Goal: Task Accomplishment & Management: Manage account settings

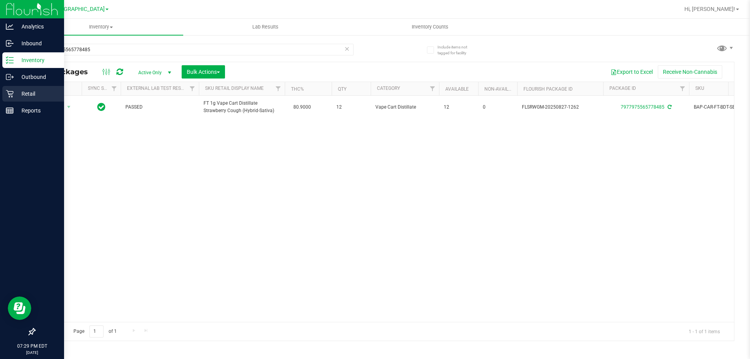
click at [12, 95] on icon at bounding box center [10, 94] width 8 height 8
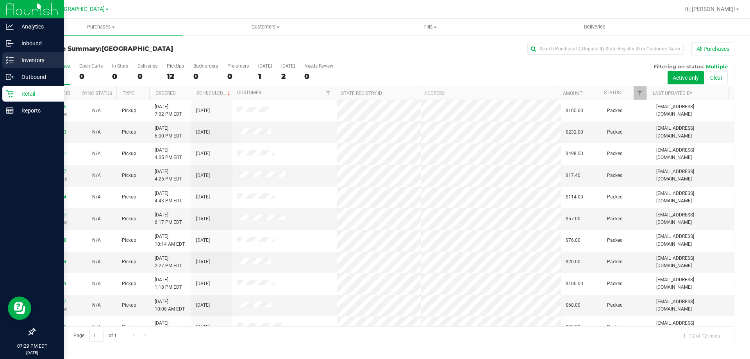
click at [21, 59] on p "Inventory" at bounding box center [37, 59] width 47 height 9
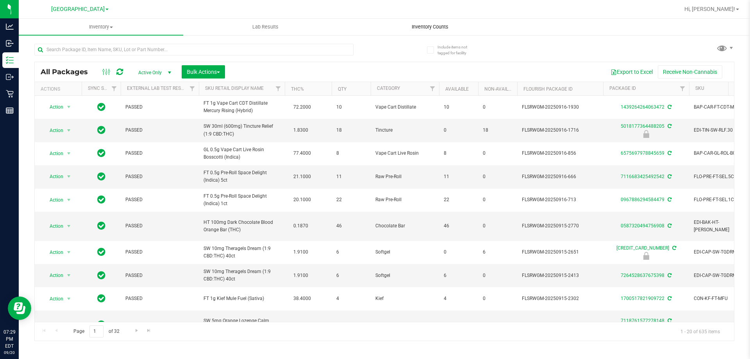
click at [433, 27] on span "Inventory Counts" at bounding box center [430, 26] width 58 height 7
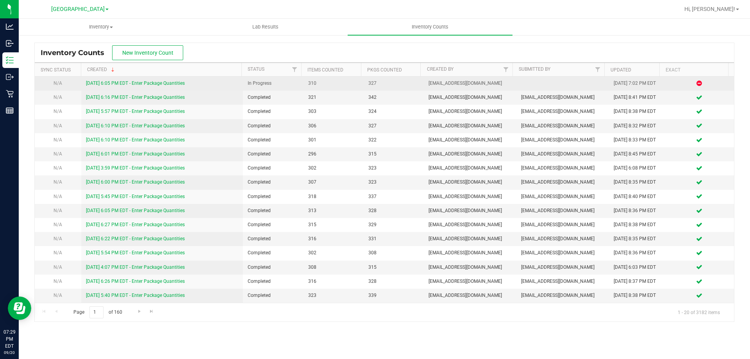
click at [150, 80] on link "9/20/25 6:05 PM EDT - Enter Package Quantities" at bounding box center [135, 82] width 99 height 5
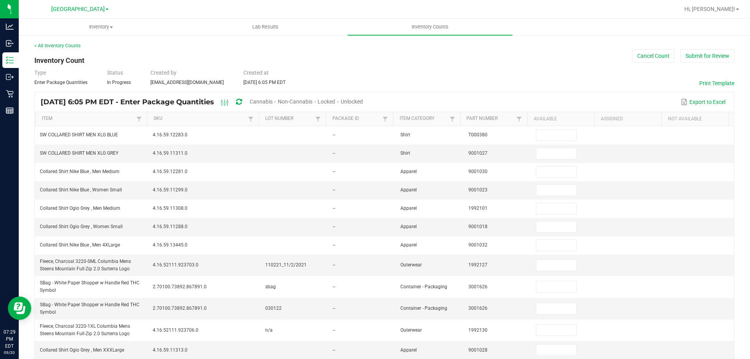
click at [363, 100] on span "Unlocked" at bounding box center [352, 101] width 22 height 6
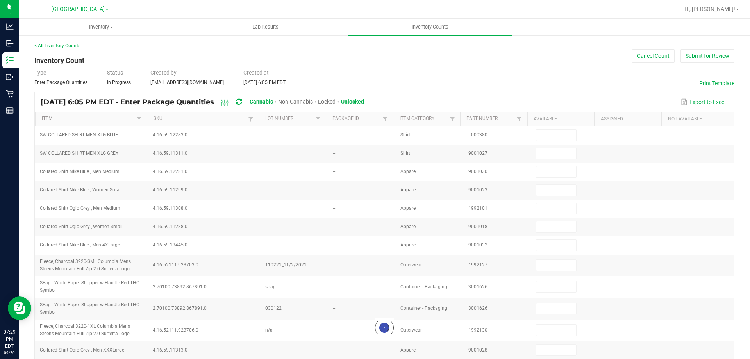
type input "2"
type input "3"
type input "10"
type input "3"
type input "27"
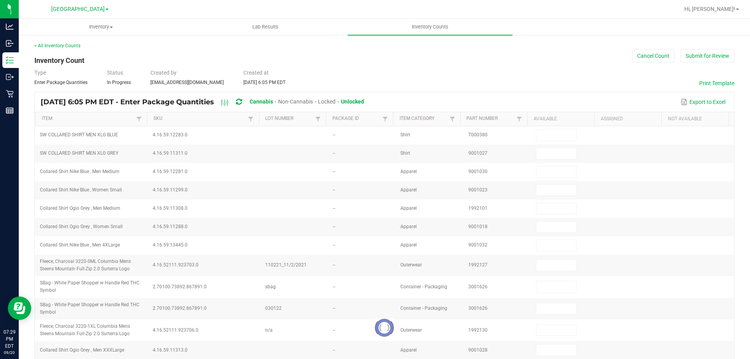
type input "8"
type input "3"
type input "11"
type input "3"
type input "4"
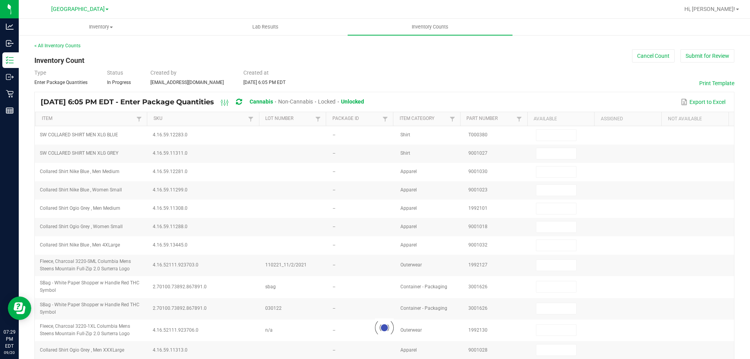
type input "26"
type input "9"
type input "2"
type input "9"
type input "20"
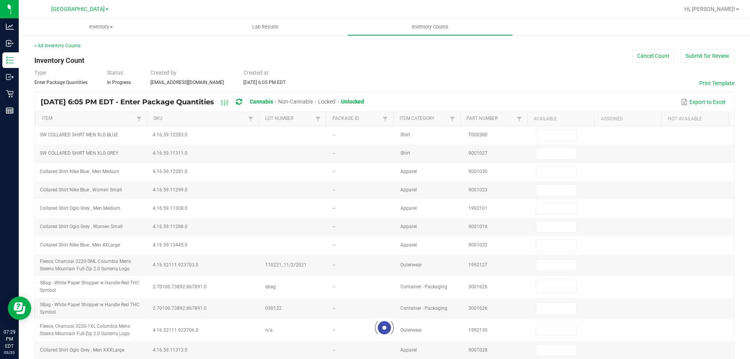
type input "1"
type input "4"
type input "1"
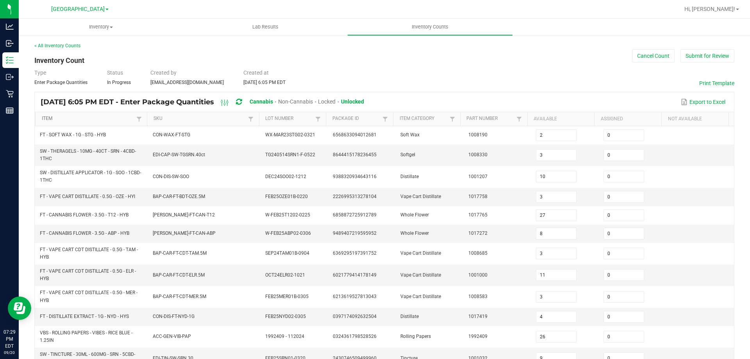
click at [89, 119] on link "Item" at bounding box center [88, 119] width 93 height 6
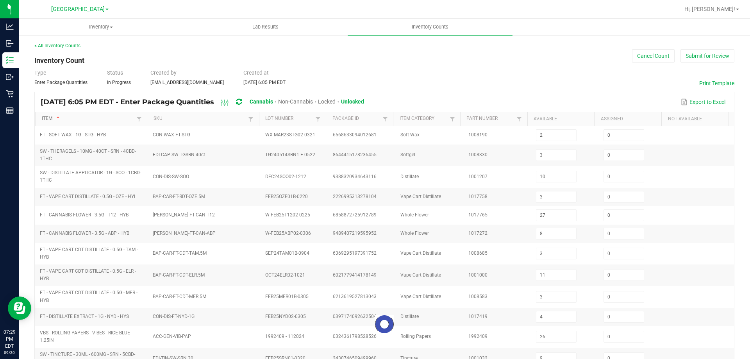
type input "5"
type input "1"
type input "8"
type input "10"
type input "7"
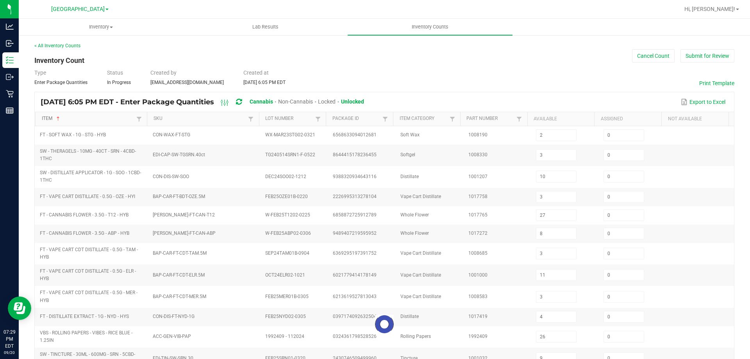
type input "12"
type input "9"
type input "10"
type input "16"
type input "13"
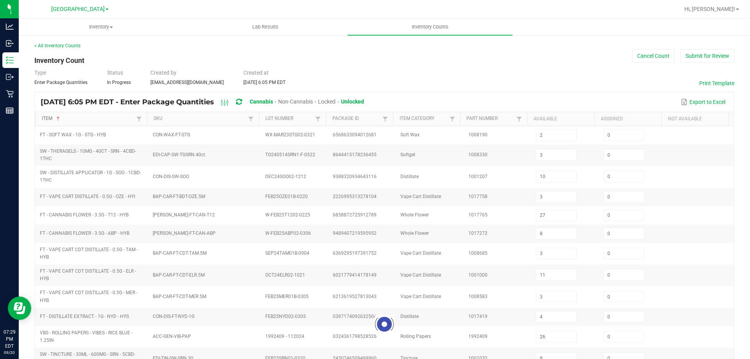
type input "0"
type input "8"
type input "17"
type input "12"
type input "0"
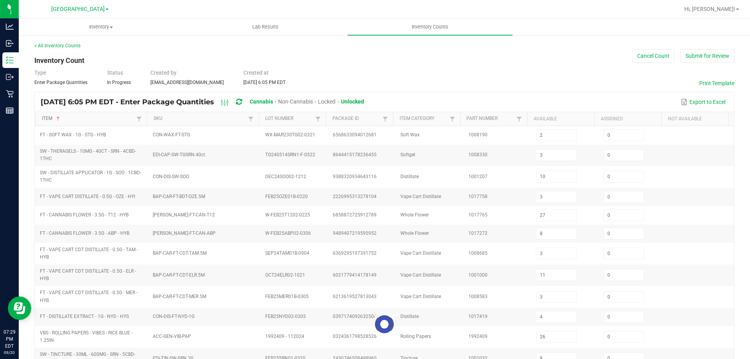
type input "0"
type input "17"
type input "5"
type input "0"
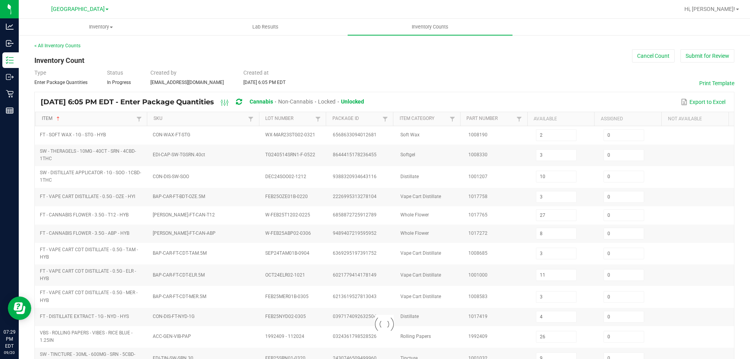
type input "0"
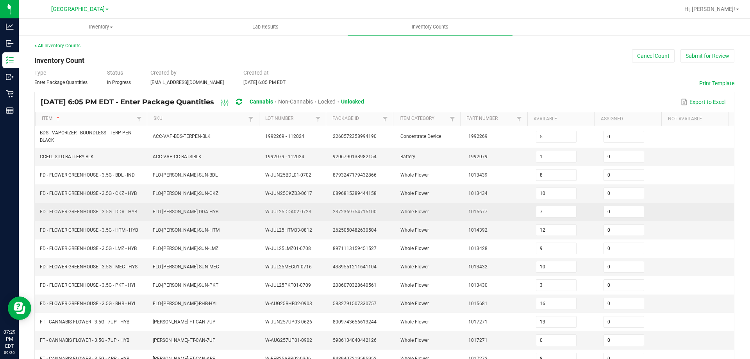
click at [169, 208] on td "FLO-BUD-FD-DDA-HYB" at bounding box center [204, 212] width 113 height 18
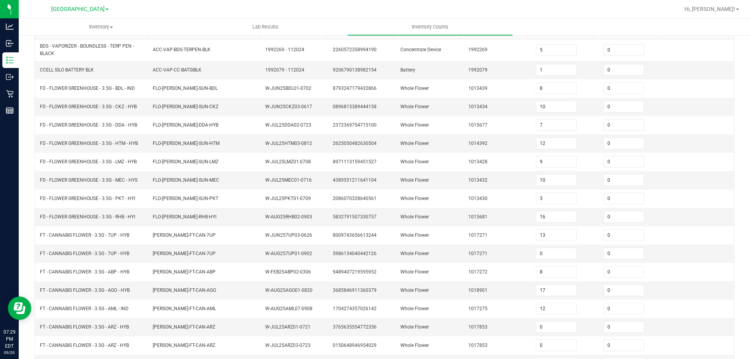
scroll to position [166, 0]
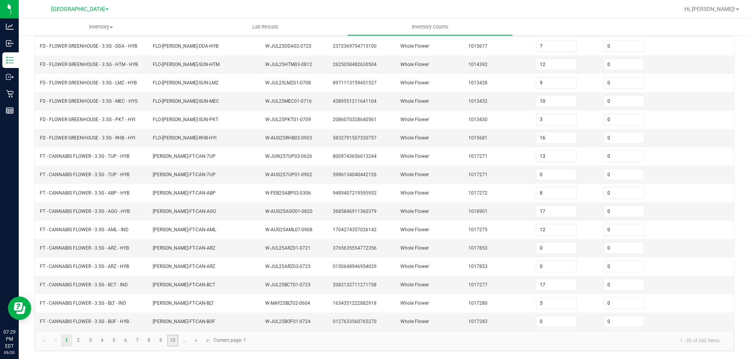
click at [172, 344] on link "10" at bounding box center [172, 341] width 11 height 12
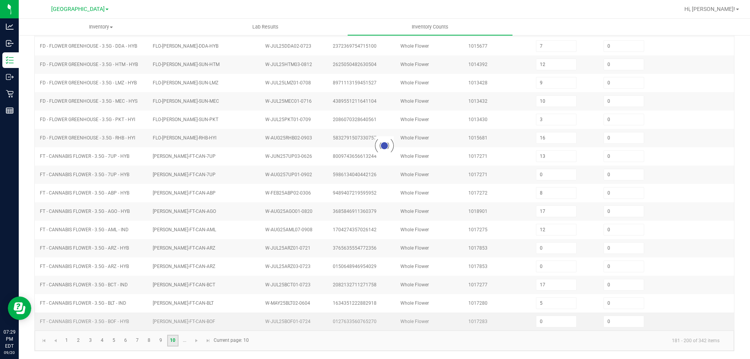
type input "0"
type input "2"
type input "0"
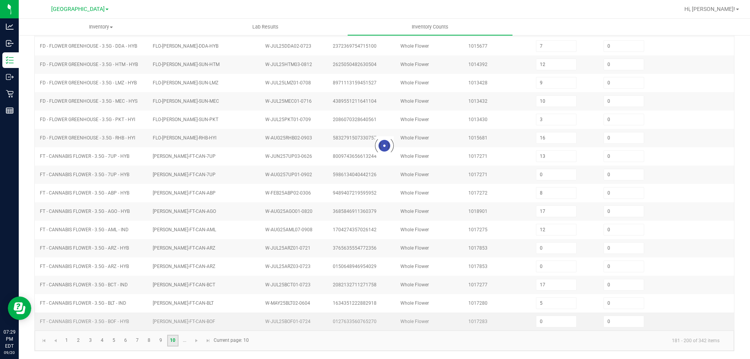
type input "0"
type input "1"
type input "6"
type input "1"
type input "4"
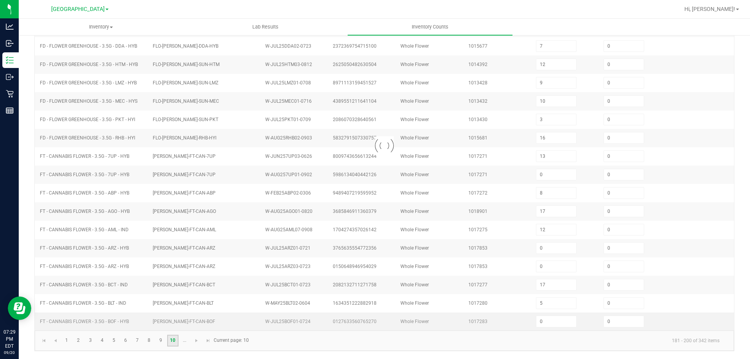
type input "11"
type input "2"
type input "5"
type input "9"
type input "2"
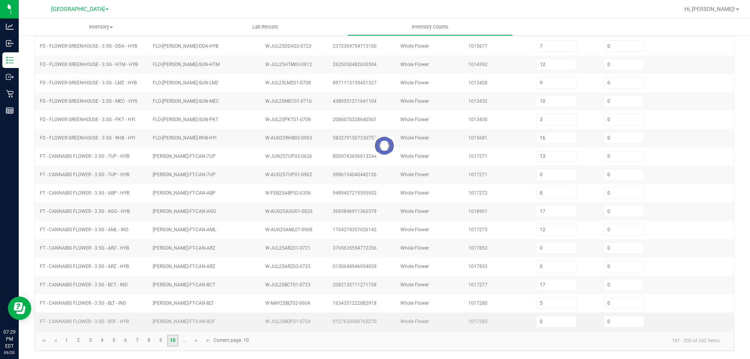
type input "4"
type input "8"
type input "4"
type input "1"
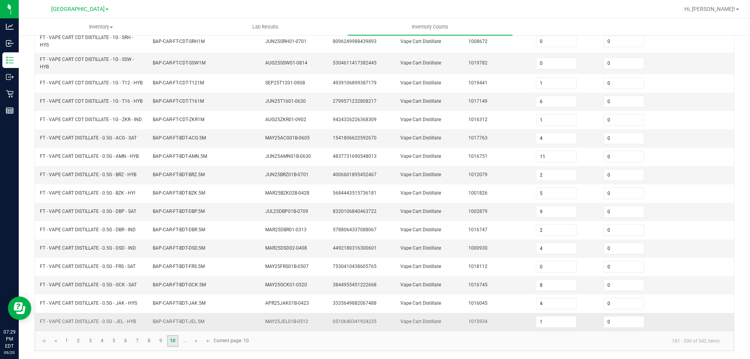
scroll to position [192, 0]
click at [196, 342] on span "Go to the next page" at bounding box center [196, 341] width 6 height 6
type input "10"
type input "11"
type input "9"
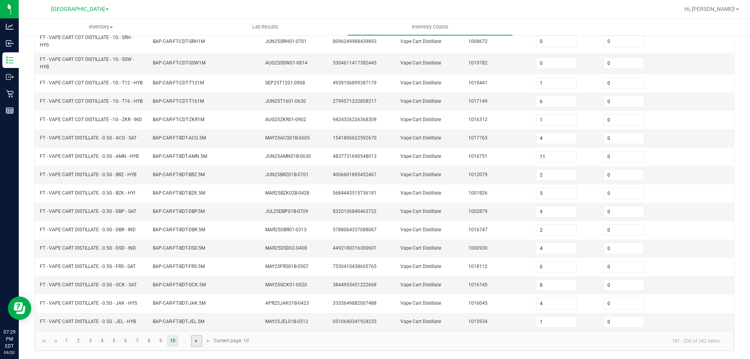
type input "5"
type input "3"
type input "7"
type input "8"
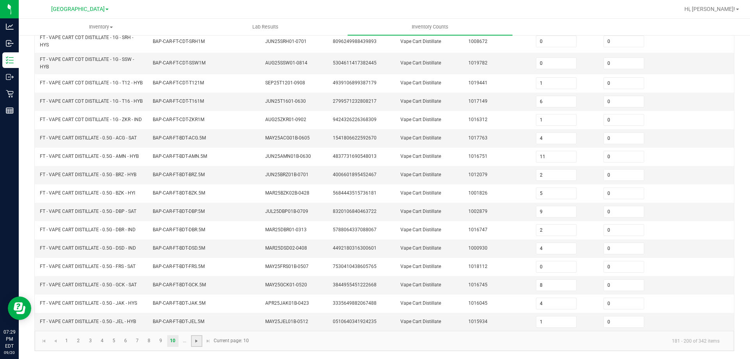
type input "10"
type input "2"
type input "8"
type input "6"
type input "11"
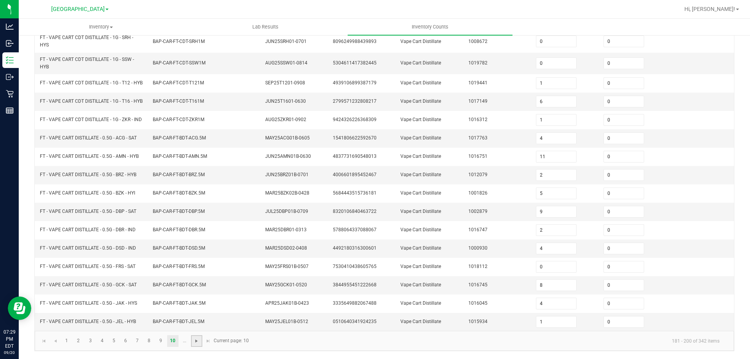
type input "2"
type input "8"
type input "2"
type input "6"
type input "2"
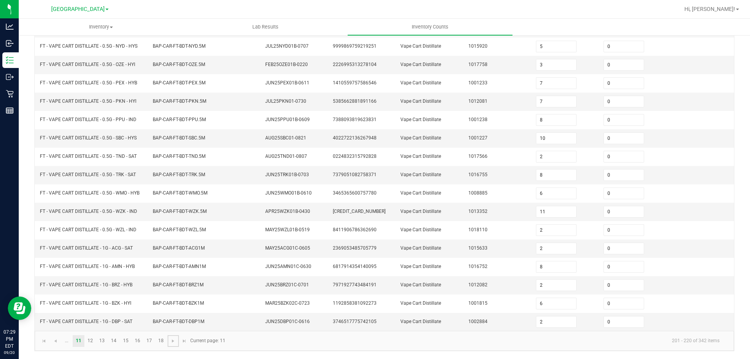
scroll to position [162, 0]
click at [91, 342] on link "12" at bounding box center [90, 341] width 11 height 12
type input "7"
type input "2"
type input "3"
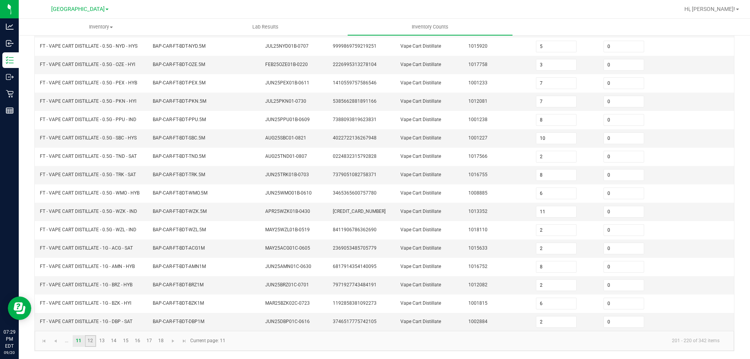
type input "10"
type input "12"
type input "6"
type input "1"
type input "9"
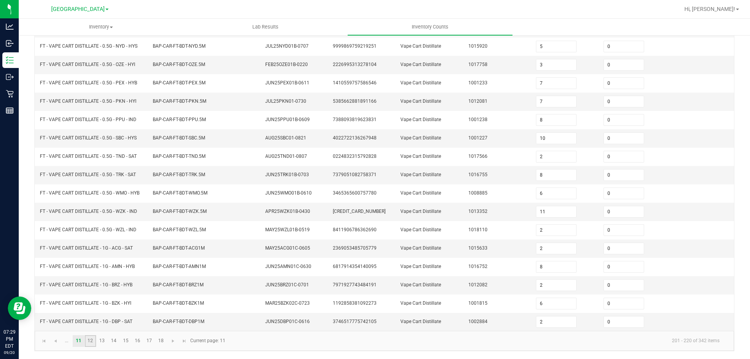
type input "9"
type input "4"
type input "12"
type input "5"
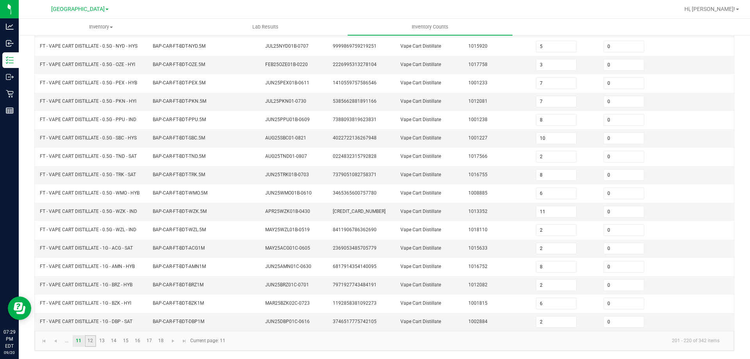
type input "6"
type input "4"
type input "9"
type input "1"
click at [104, 341] on link "13" at bounding box center [101, 341] width 11 height 12
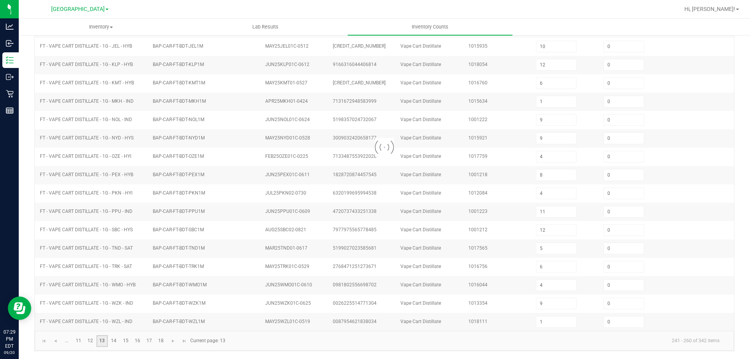
type input "10"
type input "6"
type input "8"
type input "4"
type input "3"
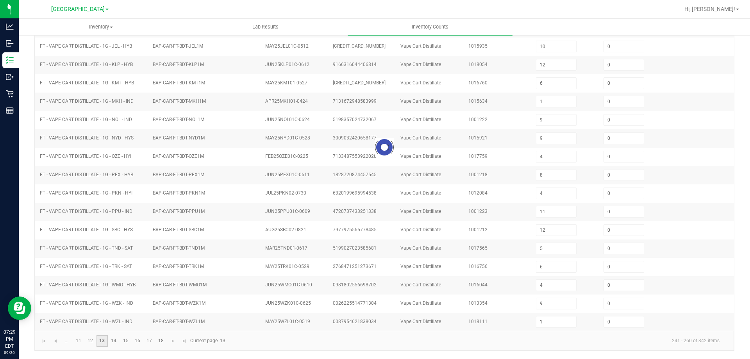
type input "6"
type input "2"
type input "11"
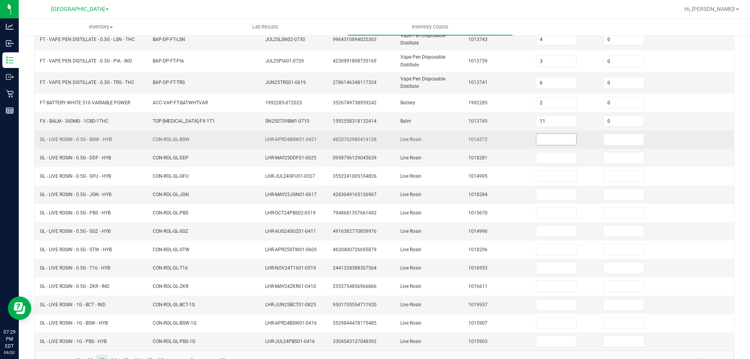
click at [538, 140] on input at bounding box center [556, 139] width 40 height 11
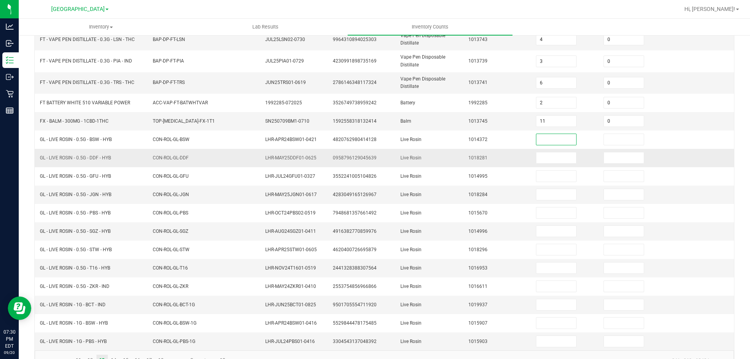
click at [93, 159] on span "GL - LIVE ROSIN - 0.5G - DDF - HYB" at bounding box center [75, 157] width 71 height 5
copy span "GL - LIVE ROSIN - 0.5G - DDF - HYB"
drag, startPoint x: 539, startPoint y: 156, endPoint x: 543, endPoint y: 154, distance: 4.6
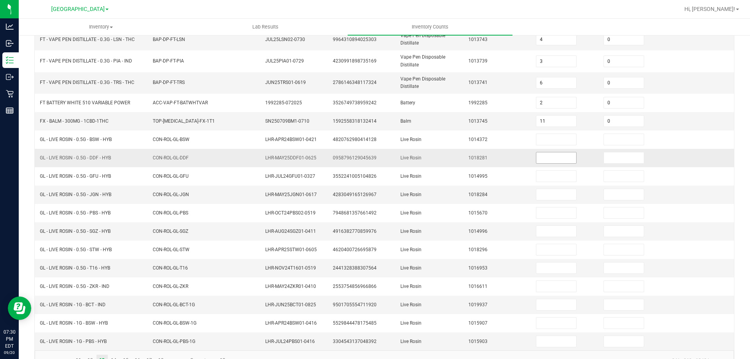
click at [539, 155] on input at bounding box center [556, 157] width 40 height 11
type input "7"
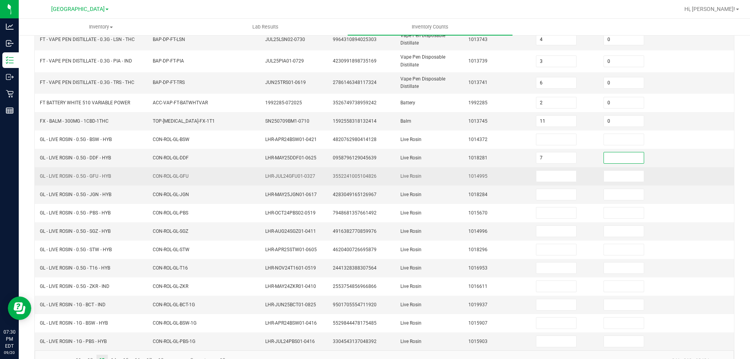
drag, startPoint x: 609, startPoint y: 157, endPoint x: 497, endPoint y: 180, distance: 114.0
click at [608, 157] on input at bounding box center [624, 157] width 40 height 11
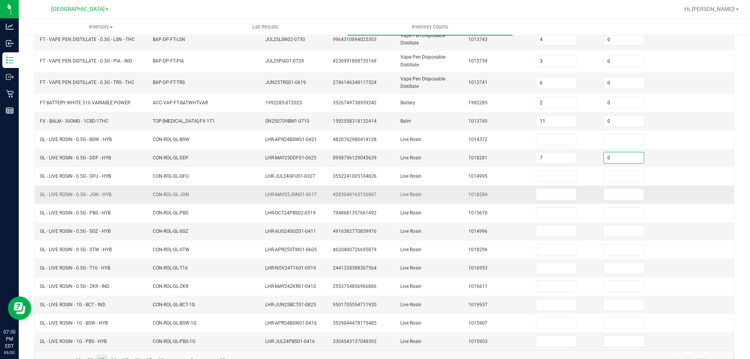
type input "0"
click at [433, 191] on td "Live Rosin" at bounding box center [430, 195] width 68 height 18
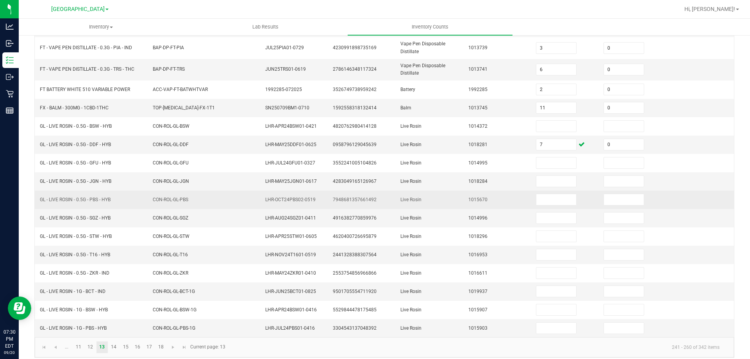
scroll to position [182, 0]
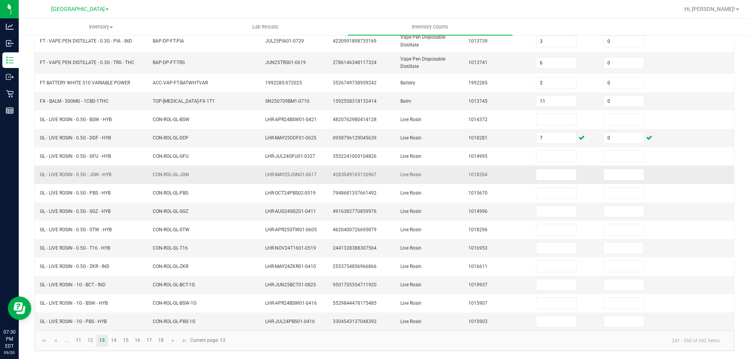
click at [68, 172] on span "GL - LIVE ROSIN - 0.5G - JGN - HYB" at bounding box center [75, 174] width 71 height 5
copy span "GL - LIVE ROSIN - 0.5G - JGN - HYB"
click at [556, 175] on input at bounding box center [556, 174] width 40 height 11
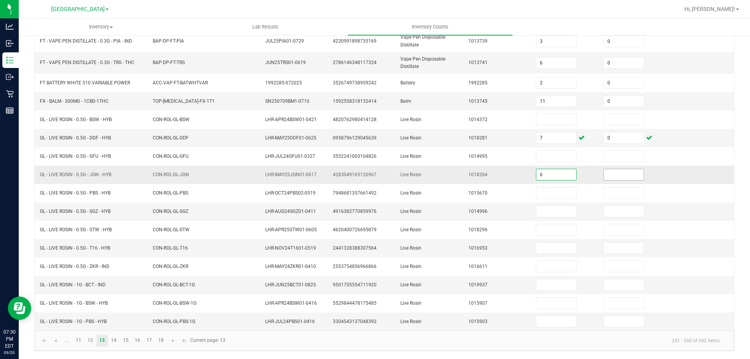
type input "6"
click at [606, 174] on input at bounding box center [624, 174] width 40 height 11
type input "0"
click at [497, 202] on td "1014996" at bounding box center [498, 211] width 68 height 18
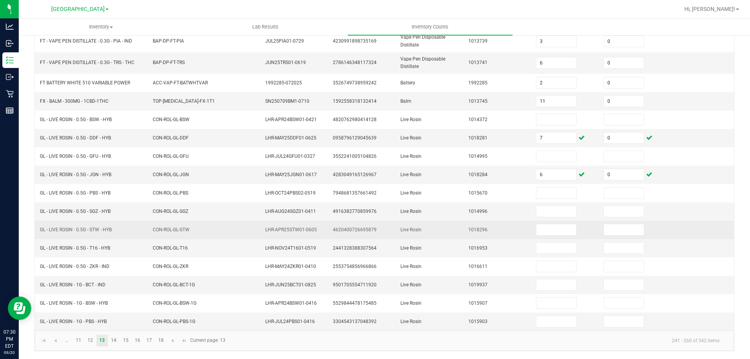
click at [77, 231] on span "GL - LIVE ROSIN - 0.5G - STW - HYB" at bounding box center [76, 229] width 72 height 5
copy span "GL - LIVE ROSIN - 0.5G - STW - HYB"
click at [544, 232] on input at bounding box center [556, 229] width 40 height 11
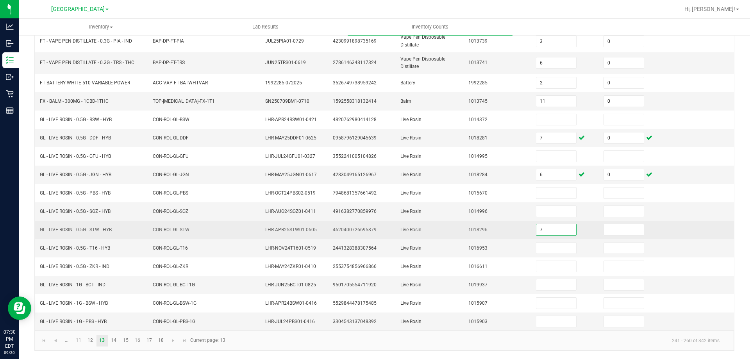
type input "7"
click at [603, 223] on td at bounding box center [633, 230] width 68 height 18
drag, startPoint x: 607, startPoint y: 227, endPoint x: 600, endPoint y: 231, distance: 8.8
click at [604, 230] on input at bounding box center [624, 229] width 40 height 11
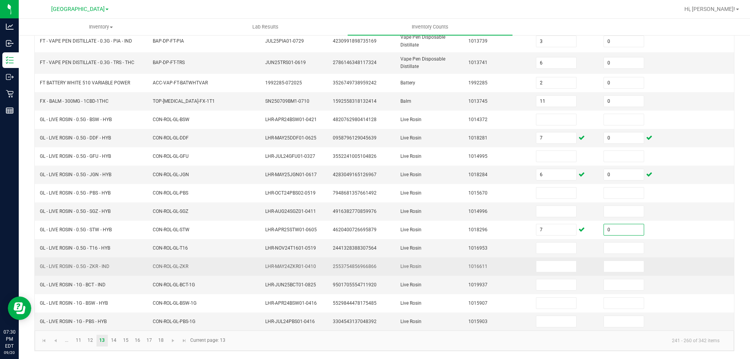
type input "0"
click at [216, 268] on td "CON-ROL-GL-ZKR" at bounding box center [204, 266] width 113 height 18
click at [91, 268] on span "GL - LIVE ROSIN - 0.5G - ZKR - IND" at bounding box center [75, 266] width 70 height 5
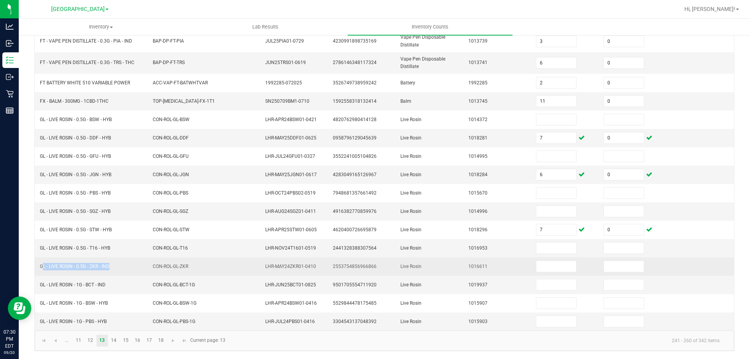
copy span "GL - LIVE ROSIN - 0.5G - ZKR - IND"
click at [538, 263] on input "4" at bounding box center [556, 266] width 40 height 11
type input "4"
click at [612, 265] on input at bounding box center [624, 266] width 40 height 11
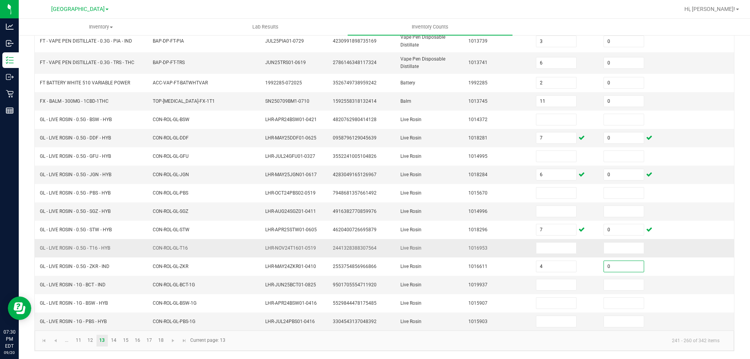
type input "0"
click at [487, 246] on td "1016953" at bounding box center [498, 248] width 68 height 18
click at [71, 282] on span "GL - LIVE ROSIN - 1G - BCT - IND" at bounding box center [73, 284] width 66 height 5
click at [69, 285] on span "GL - LIVE ROSIN - 1G - BCT - IND" at bounding box center [73, 284] width 66 height 5
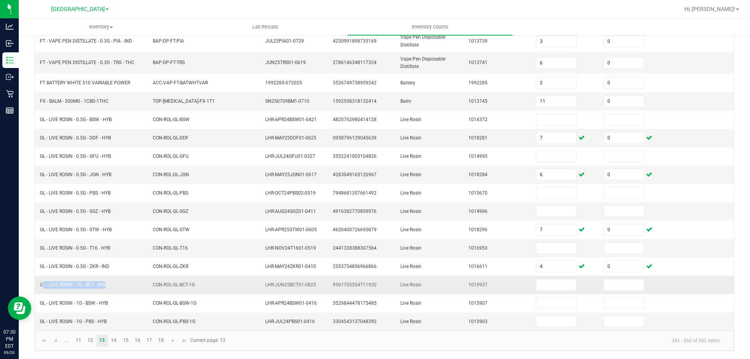
click at [69, 285] on span "GL - LIVE ROSIN - 1G - BCT - IND" at bounding box center [73, 284] width 66 height 5
copy span "GL - LIVE ROSIN - 1G - BCT - IND"
click at [555, 290] on input at bounding box center [556, 284] width 40 height 11
type input "8"
click at [604, 280] on input at bounding box center [624, 284] width 40 height 11
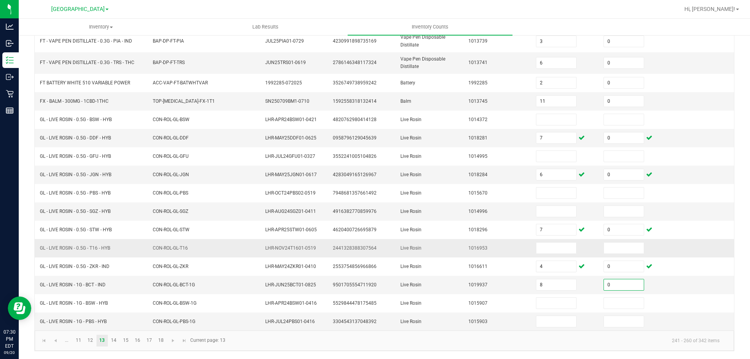
type input "0"
drag, startPoint x: 516, startPoint y: 255, endPoint x: 515, endPoint y: 245, distance: 10.2
click at [516, 255] on td "1016953" at bounding box center [498, 248] width 68 height 18
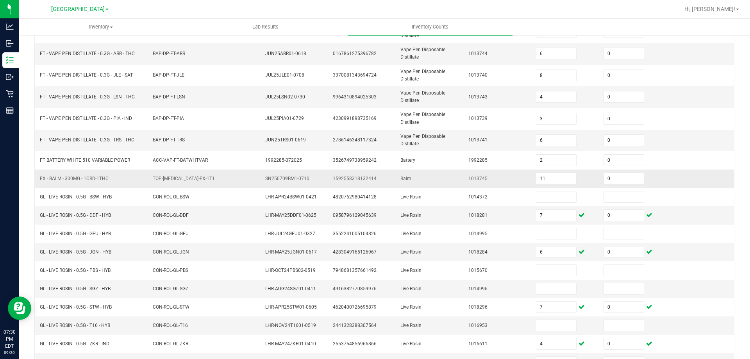
scroll to position [104, 0]
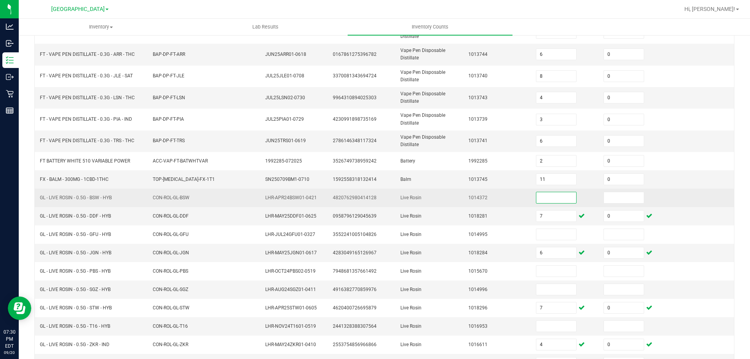
click at [544, 198] on input at bounding box center [556, 197] width 40 height 11
type input "2"
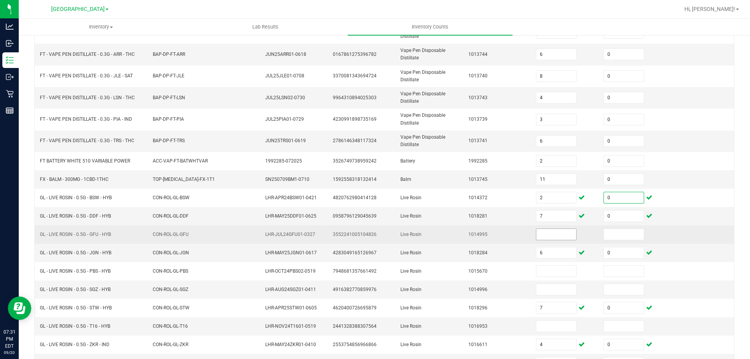
type input "0"
click at [540, 236] on input at bounding box center [556, 234] width 40 height 11
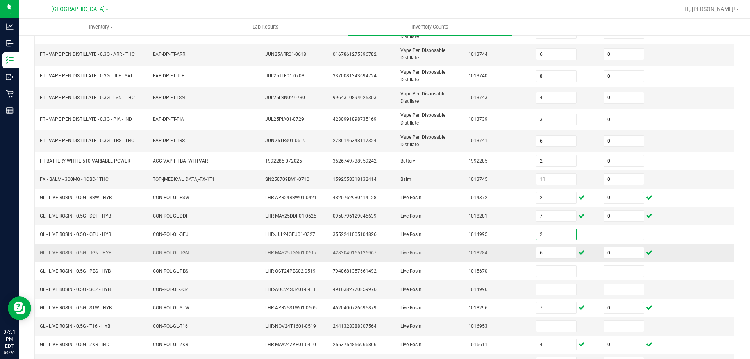
type input "2"
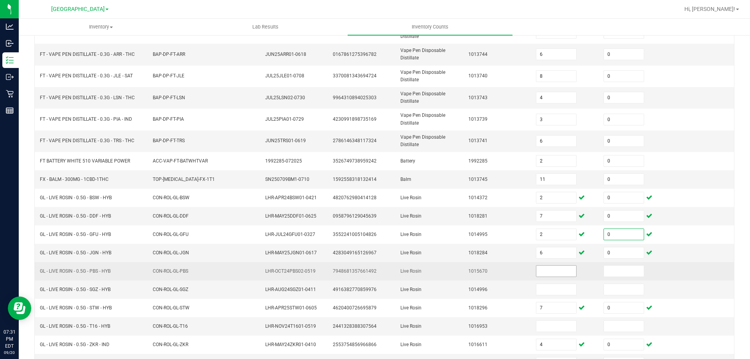
type input "0"
click at [539, 272] on input at bounding box center [556, 271] width 40 height 11
type input "3"
type input "0"
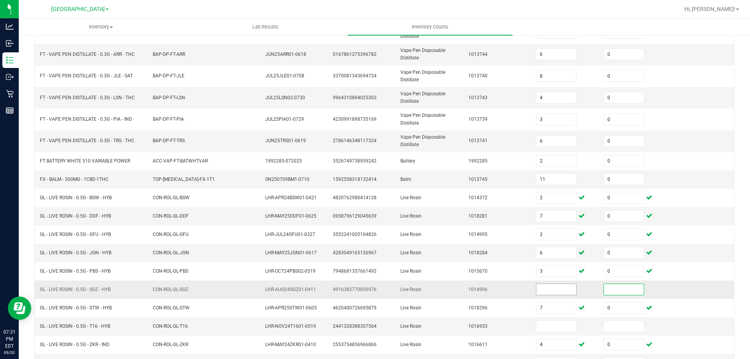
click at [553, 290] on input at bounding box center [556, 289] width 40 height 11
type input "1"
type input "0"
click at [468, 297] on td "1014996" at bounding box center [498, 289] width 68 height 18
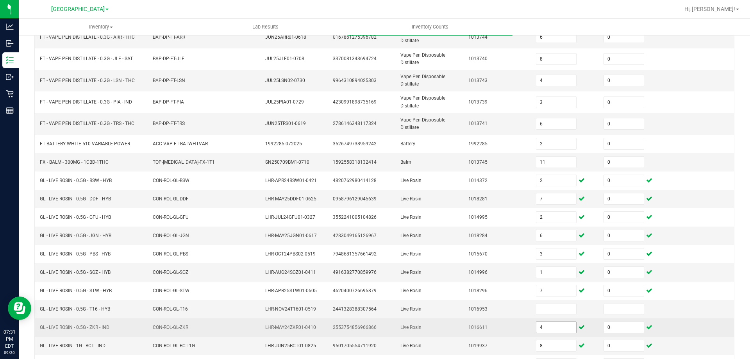
scroll to position [182, 0]
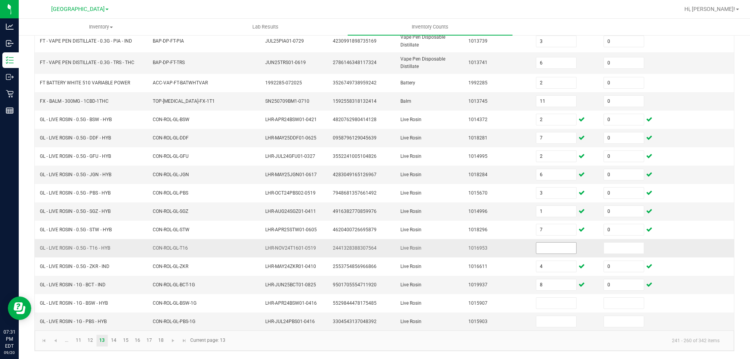
click at [542, 246] on input at bounding box center [556, 248] width 40 height 11
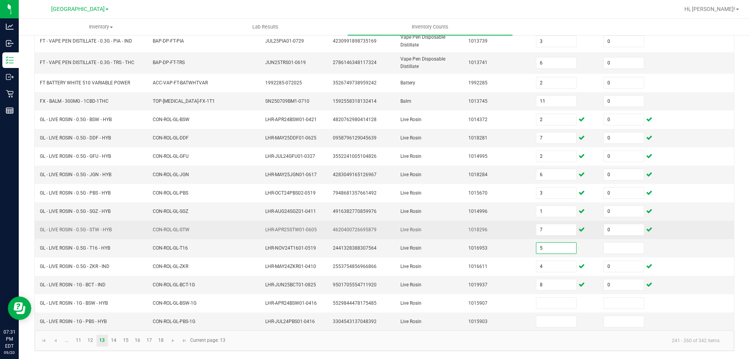
type input "5"
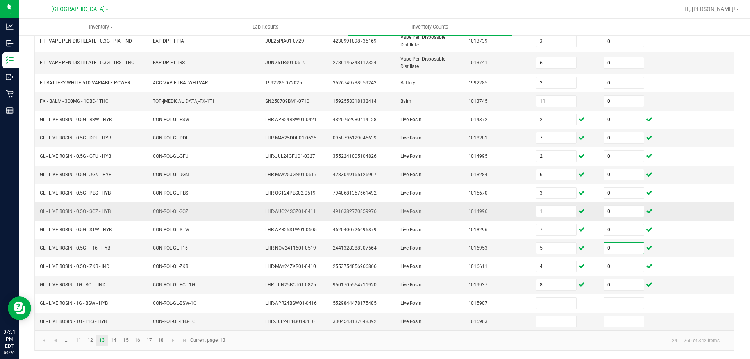
type input "0"
drag, startPoint x: 469, startPoint y: 220, endPoint x: 474, endPoint y: 245, distance: 25.9
click at [468, 221] on tbody "FT - VAPE PEN DISTILLATE - 0.3G - AEQ - HYB BAP-DP-FT-AEQ MAY25AEQ01-0505 14314…" at bounding box center [384, 137] width 699 height 386
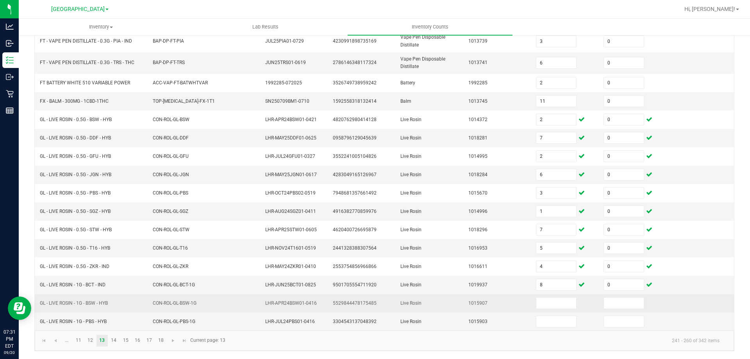
drag, startPoint x: 505, startPoint y: 315, endPoint x: 522, endPoint y: 308, distance: 18.1
click at [511, 312] on tbody "FT - VAPE PEN DISTILLATE - 0.3G - AEQ - HYB BAP-DP-FT-AEQ MAY25AEQ01-0505 14314…" at bounding box center [384, 137] width 699 height 386
click at [536, 304] on input at bounding box center [556, 303] width 40 height 11
type input "5"
type input "0"
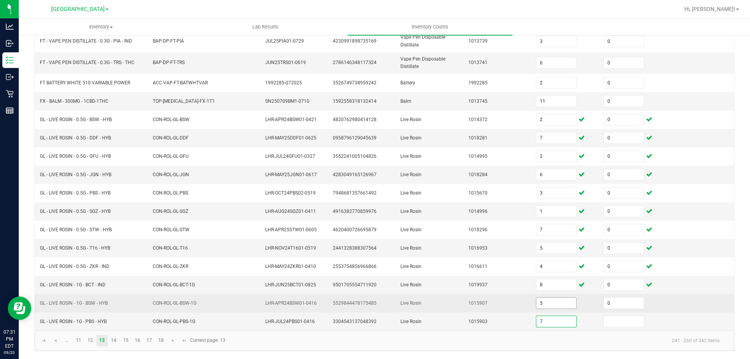
type input "7"
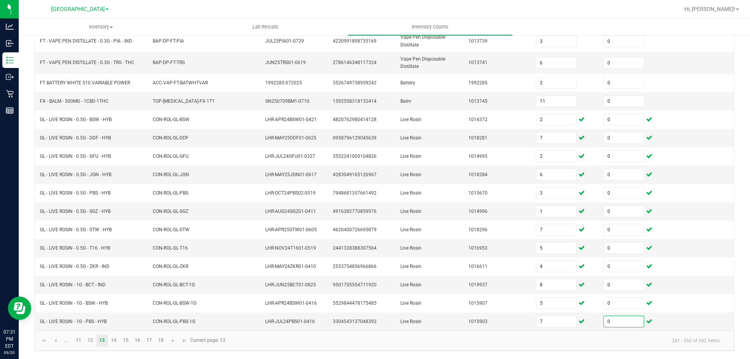
type input "0"
click at [514, 342] on kendo-pager-info "241 - 260 of 342 items" at bounding box center [478, 340] width 496 height 13
click at [117, 341] on link "14" at bounding box center [113, 341] width 11 height 12
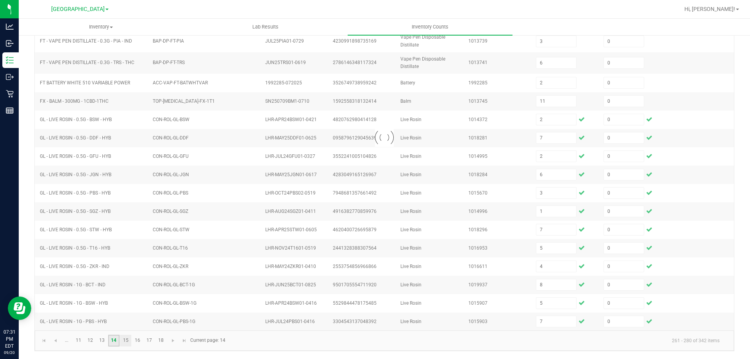
type input "7"
type input "1"
type input "6"
type input "8"
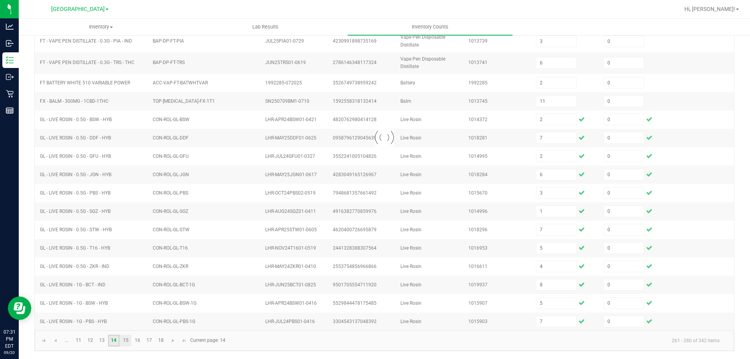
type input "5"
type input "4"
type input "6"
type input "8"
type input "3"
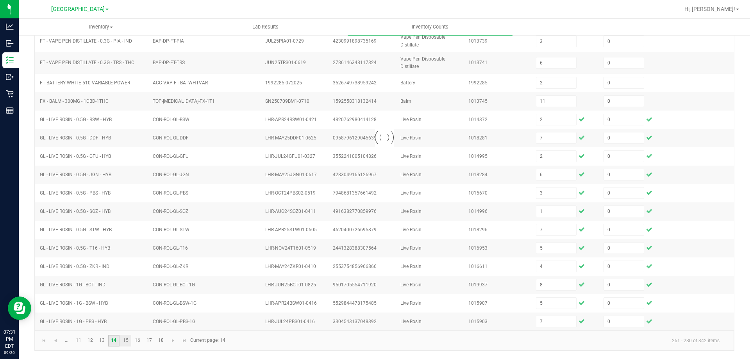
type input "9"
type input "3"
type input "6"
type input "8"
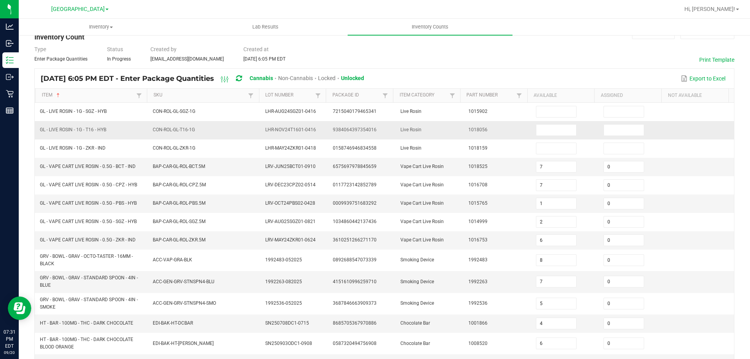
scroll to position [0, 0]
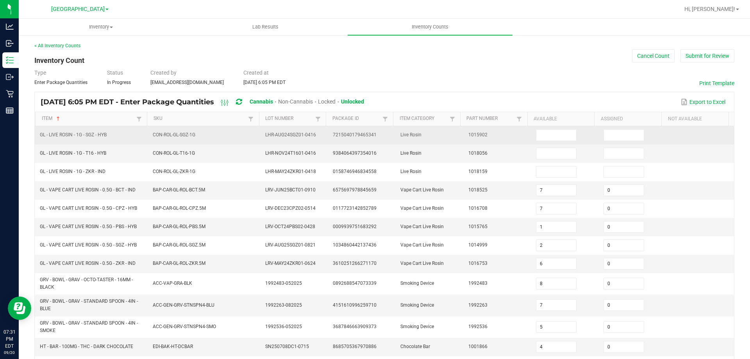
click at [552, 128] on td at bounding box center [565, 135] width 68 height 18
click at [549, 132] on input at bounding box center [556, 135] width 40 height 11
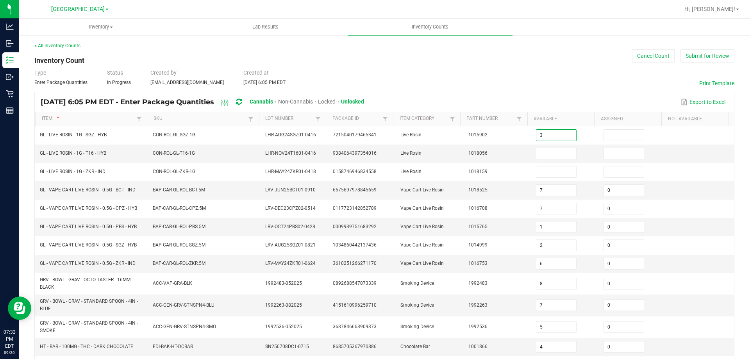
type input "3"
type input "0"
type input "8"
type input "0"
type input "4"
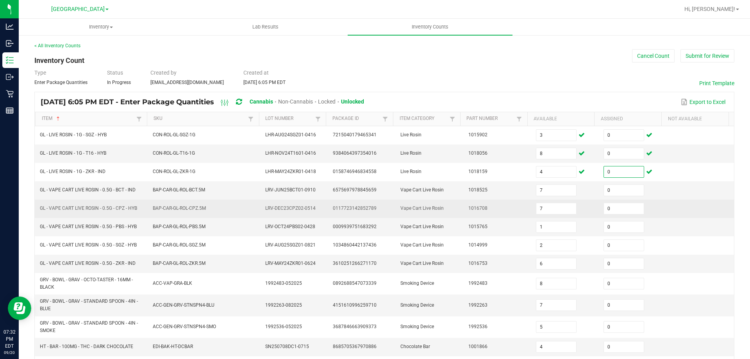
type input "0"
click at [464, 202] on td "1016708" at bounding box center [498, 209] width 68 height 18
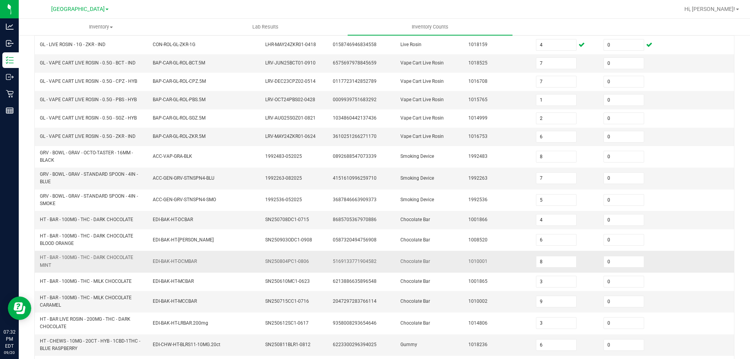
scroll to position [156, 0]
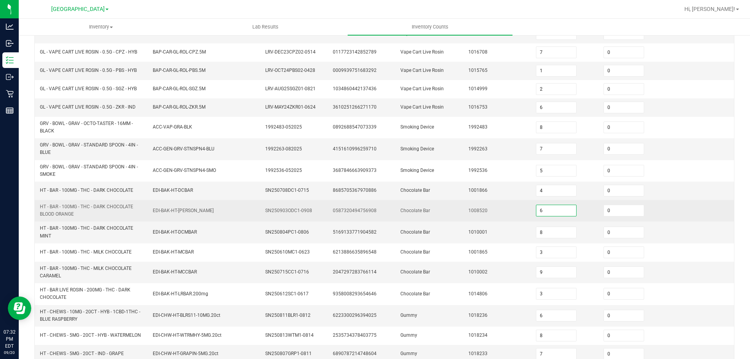
click at [543, 213] on input "6" at bounding box center [556, 210] width 40 height 11
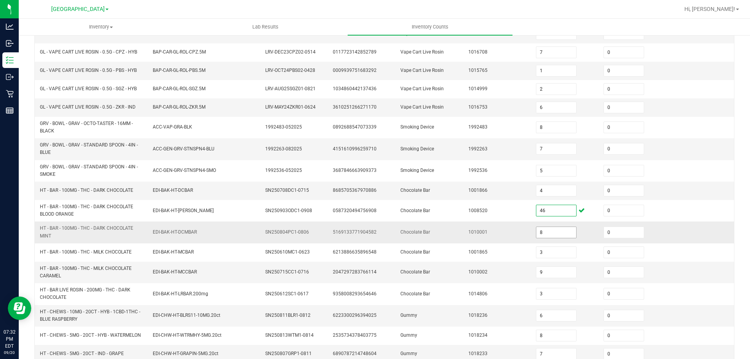
type input "46"
click at [552, 228] on input "8" at bounding box center [556, 232] width 40 height 11
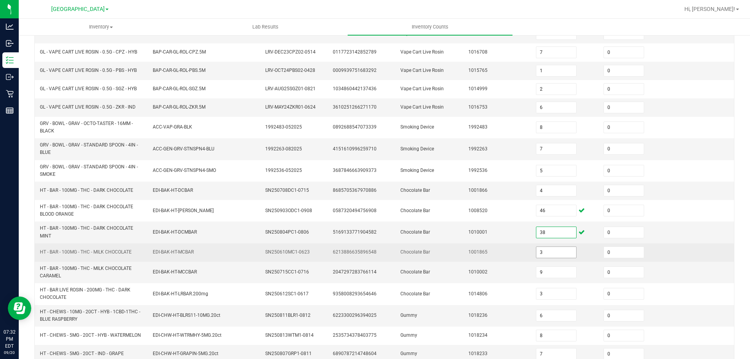
type input "38"
click at [550, 253] on input "3" at bounding box center [556, 252] width 40 height 11
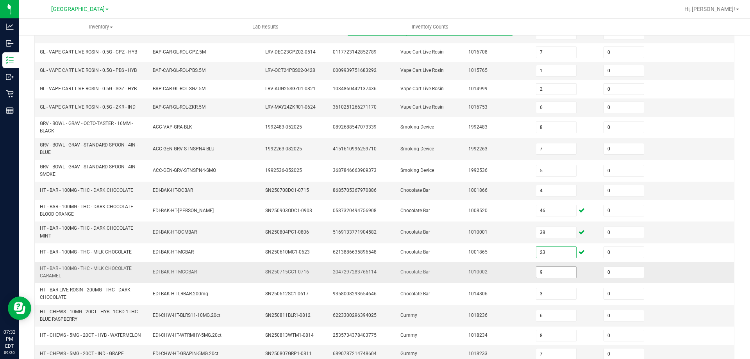
type input "23"
click at [556, 273] on input "9" at bounding box center [556, 272] width 40 height 11
type input "39"
click at [499, 280] on td "1010002" at bounding box center [498, 272] width 68 height 21
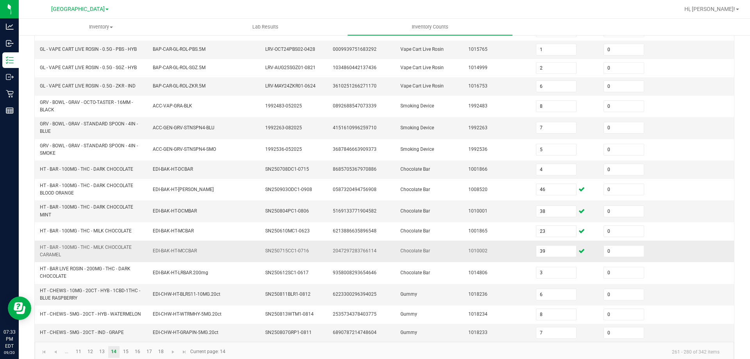
scroll to position [189, 0]
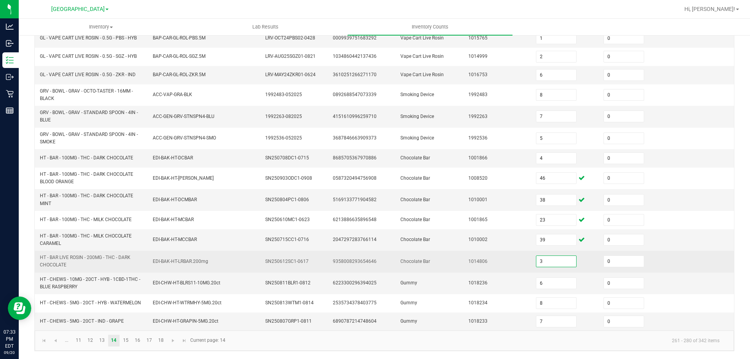
click at [552, 259] on input "3" at bounding box center [556, 261] width 40 height 11
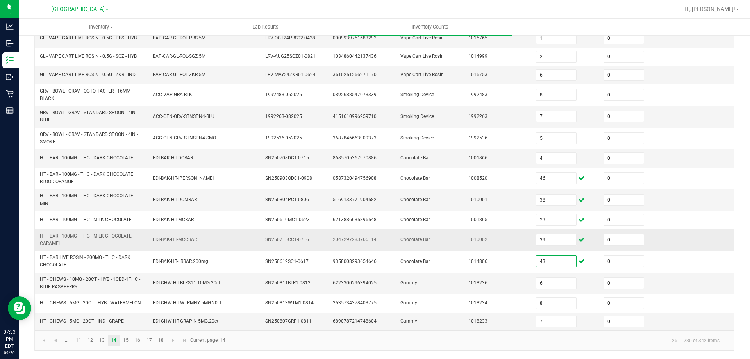
type input "43"
click at [452, 248] on td "Chocolate Bar" at bounding box center [430, 239] width 68 height 21
click at [554, 285] on input "6" at bounding box center [556, 283] width 40 height 11
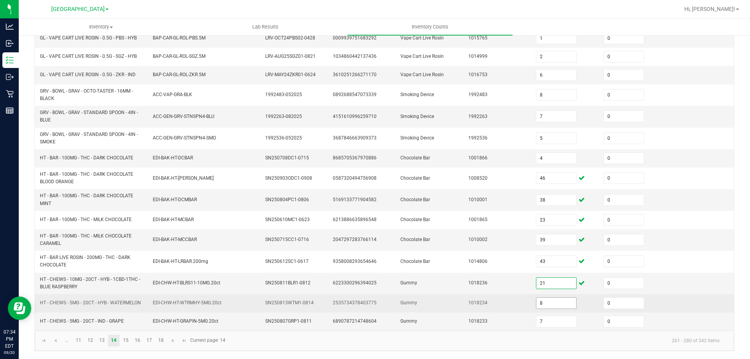
type input "21"
click at [555, 302] on input "8" at bounding box center [556, 303] width 40 height 11
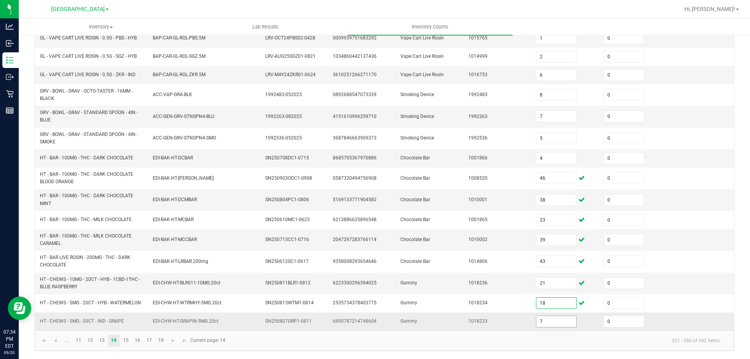
type input "18"
click at [549, 319] on input "7" at bounding box center [556, 321] width 40 height 11
type input "17"
click at [541, 334] on kendo-pager-info "261 - 280 of 342 items" at bounding box center [478, 340] width 496 height 13
click at [121, 339] on link "15" at bounding box center [125, 341] width 11 height 12
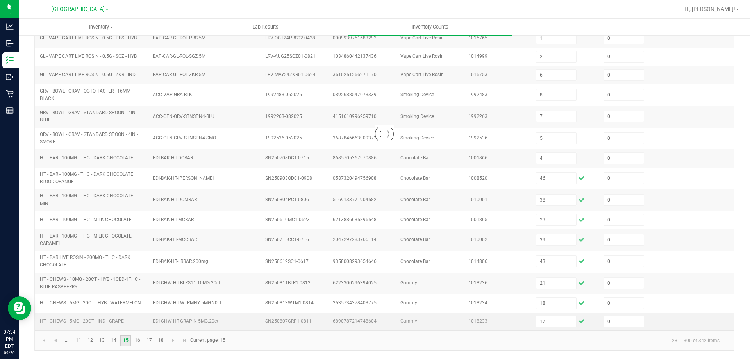
type input "6"
type input "1"
type input "2"
type input "10"
type input "0"
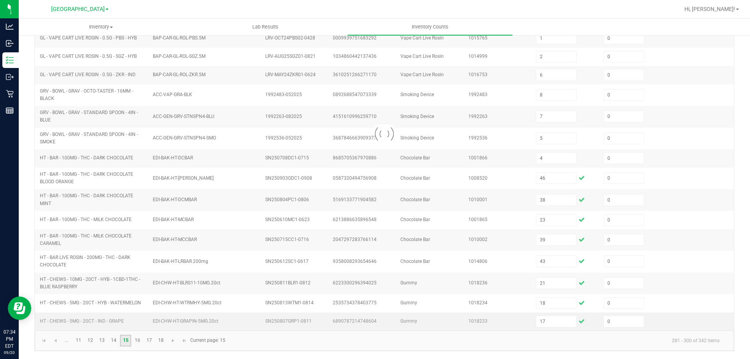
type input "4"
type input "10"
type input "3"
type input "13"
type input "3"
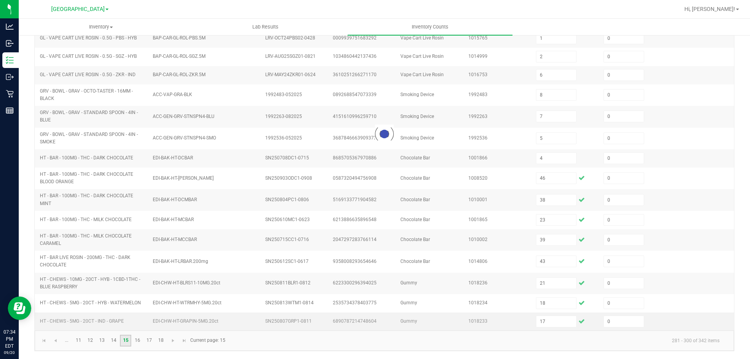
type input "10"
type input "3"
type input "9"
type input "0"
type input "11"
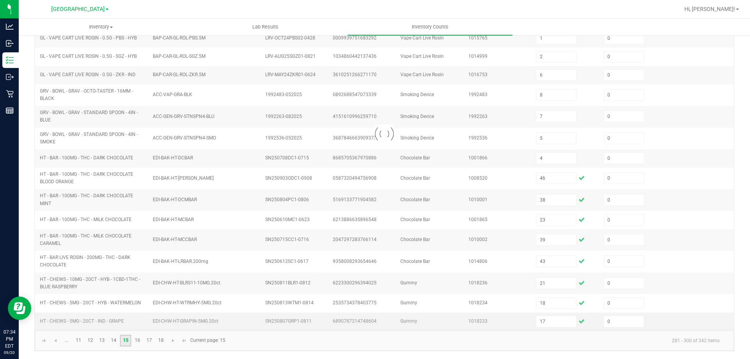
type input "0"
type input "1"
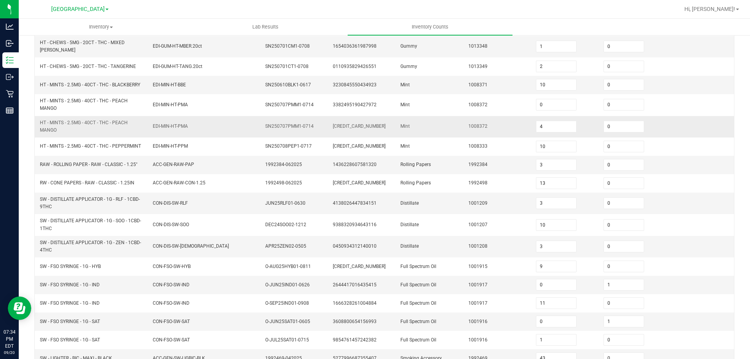
scroll to position [22, 0]
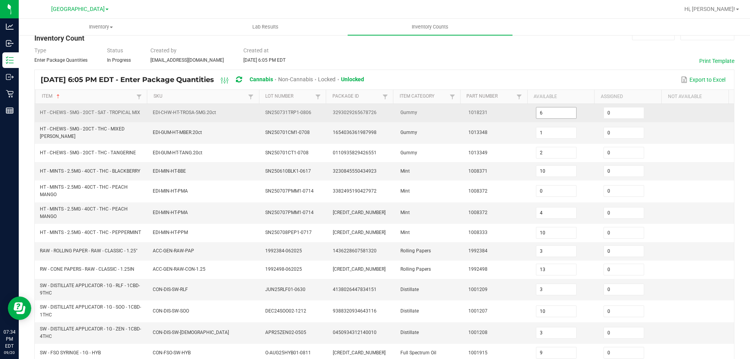
click at [556, 112] on input "6" at bounding box center [556, 112] width 40 height 11
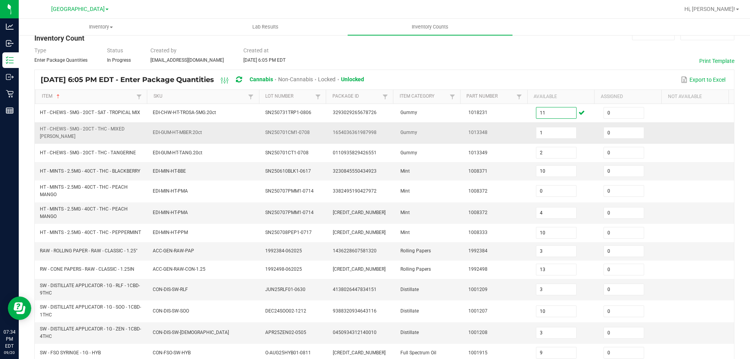
click at [546, 124] on td "1" at bounding box center [565, 132] width 68 height 21
click at [548, 128] on input "1" at bounding box center [556, 132] width 40 height 11
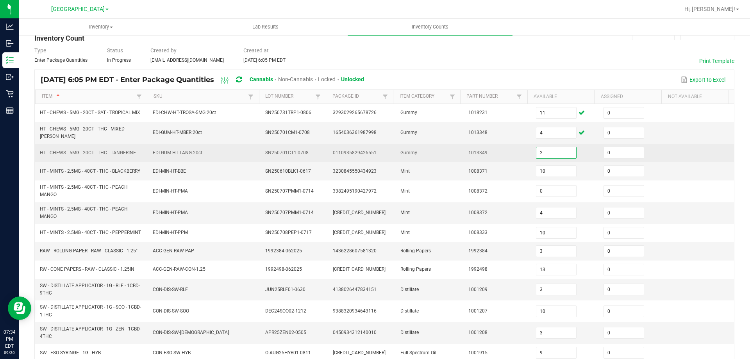
click at [556, 151] on input "2" at bounding box center [556, 152] width 40 height 11
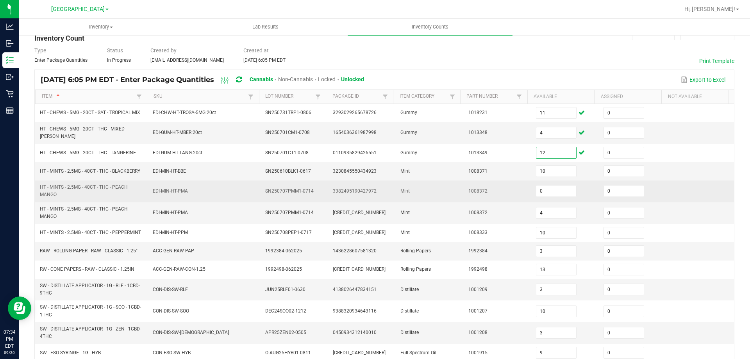
click at [450, 188] on td "Mint" at bounding box center [430, 190] width 68 height 21
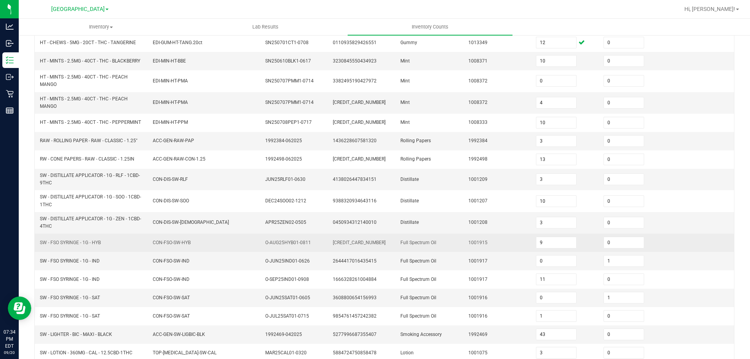
scroll to position [179, 0]
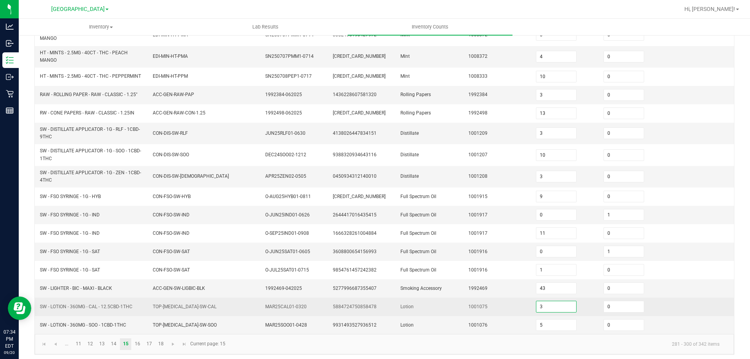
click at [548, 307] on input "3" at bounding box center [556, 306] width 40 height 11
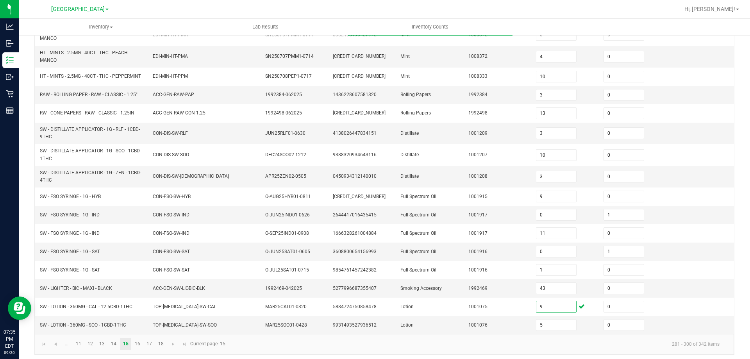
click at [459, 345] on kendo-pager-info "281 - 300 of 342 items" at bounding box center [478, 344] width 496 height 13
click at [141, 345] on link "16" at bounding box center [137, 344] width 11 height 12
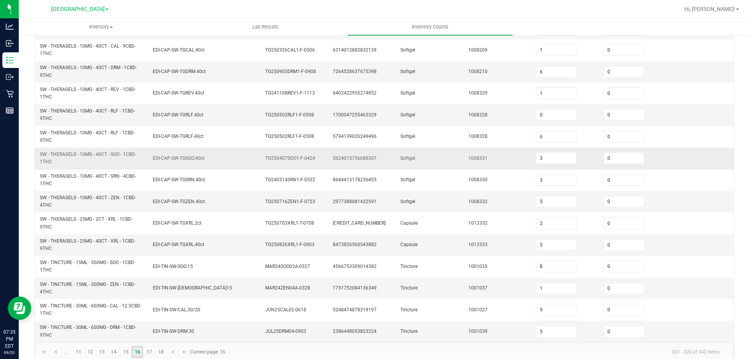
scroll to position [218, 0]
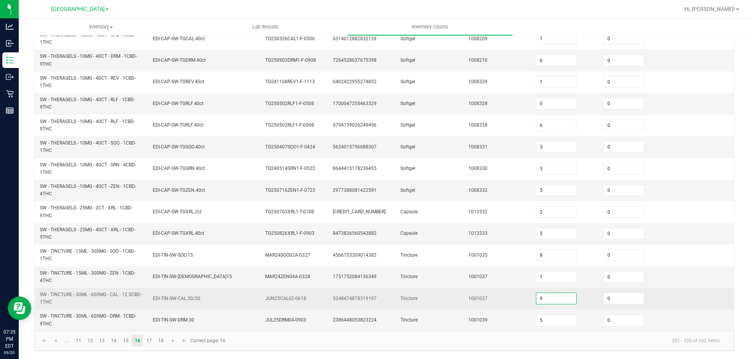
click at [544, 297] on input "9" at bounding box center [556, 298] width 40 height 11
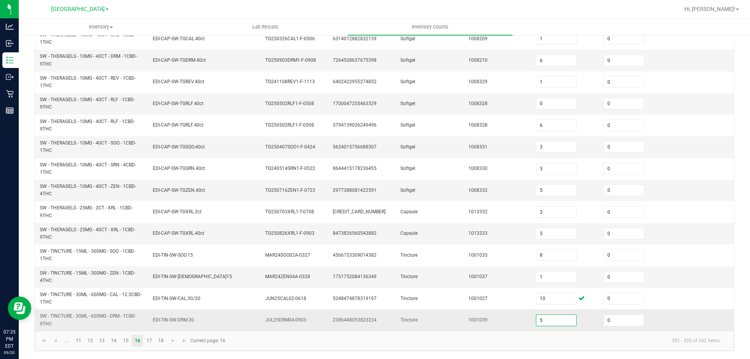
drag, startPoint x: 546, startPoint y: 324, endPoint x: 543, endPoint y: 329, distance: 5.8
click at [546, 324] on input "5" at bounding box center [556, 320] width 40 height 11
click at [538, 351] on div "< All Inventory Counts Inventory Count Cancel Count Submit for Review Type Ente…" at bounding box center [384, 87] width 731 height 543
click at [146, 343] on link "17" at bounding box center [148, 341] width 11 height 12
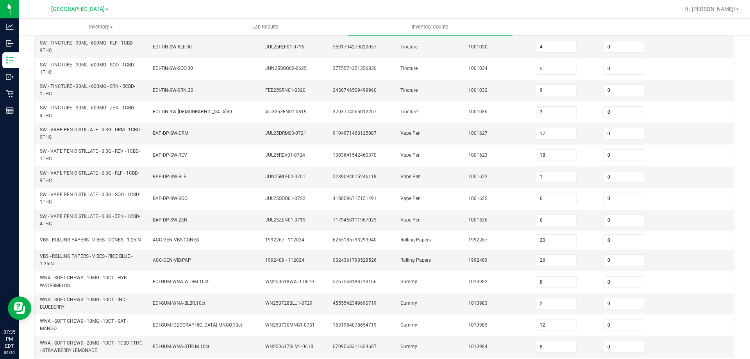
scroll to position [0, 0]
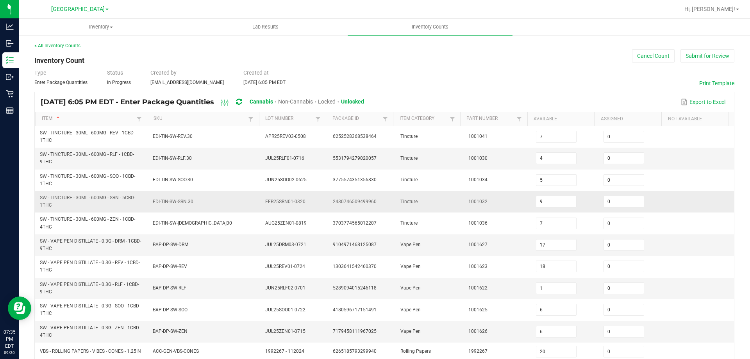
click at [555, 208] on td "9" at bounding box center [565, 201] width 68 height 21
click at [553, 203] on input "9" at bounding box center [556, 201] width 40 height 11
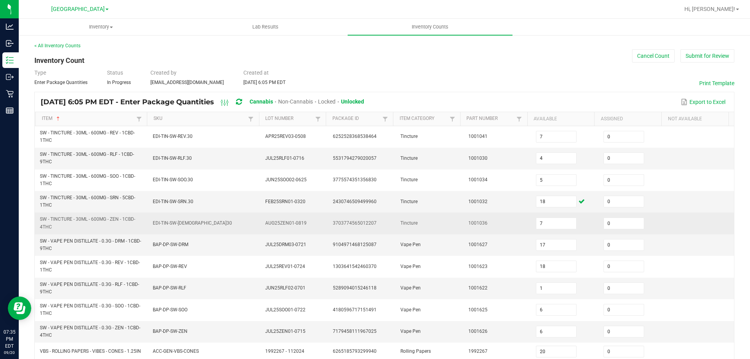
click at [544, 216] on td "7" at bounding box center [565, 223] width 68 height 21
click at [545, 222] on input "7" at bounding box center [556, 223] width 40 height 11
click at [514, 229] on td "1001036" at bounding box center [498, 223] width 68 height 21
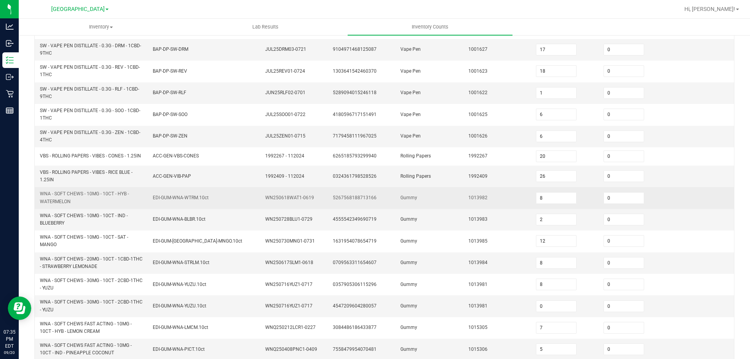
scroll to position [228, 0]
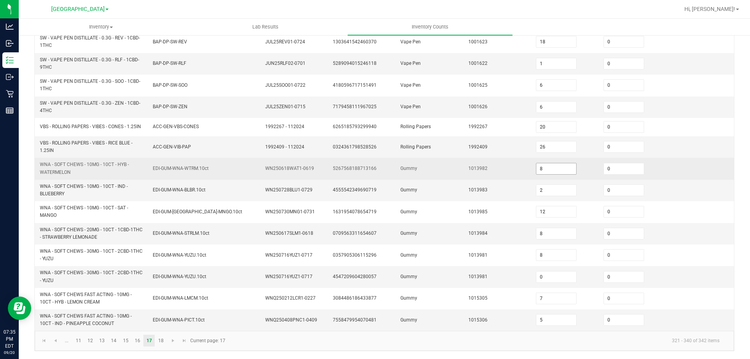
click at [545, 168] on input "8" at bounding box center [556, 168] width 40 height 11
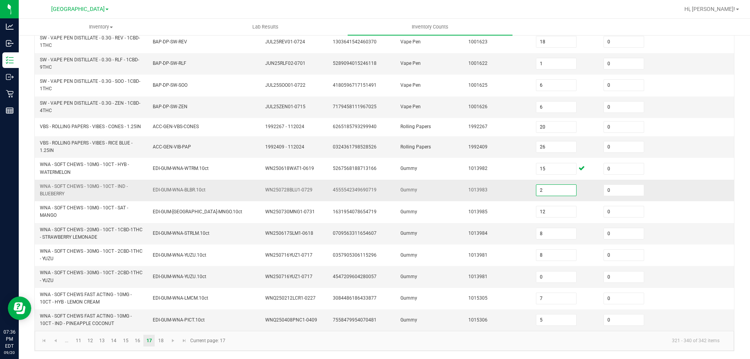
click at [546, 187] on input "2" at bounding box center [556, 190] width 40 height 11
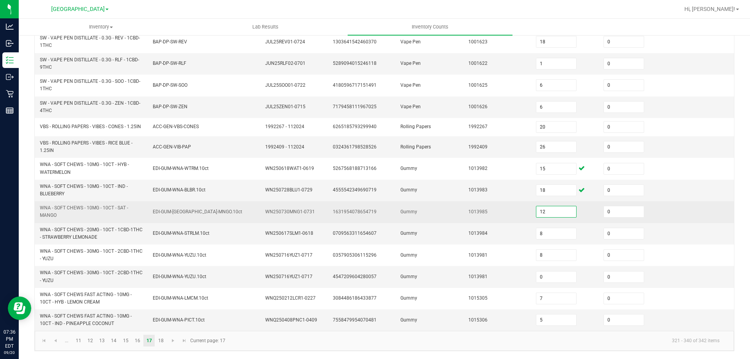
click at [551, 211] on input "12" at bounding box center [556, 211] width 40 height 11
click at [95, 209] on span "WNA - SOFT CHEWS - 10MG - 10CT - SAT - MANGO" at bounding box center [84, 211] width 88 height 13
copy span "WNA - SOFT CHEWS - 10MG - 10CT - SAT - MANGO"
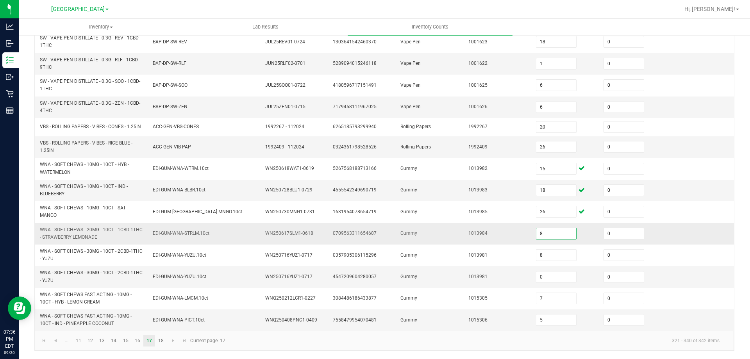
click at [536, 232] on input "8" at bounding box center [556, 233] width 40 height 11
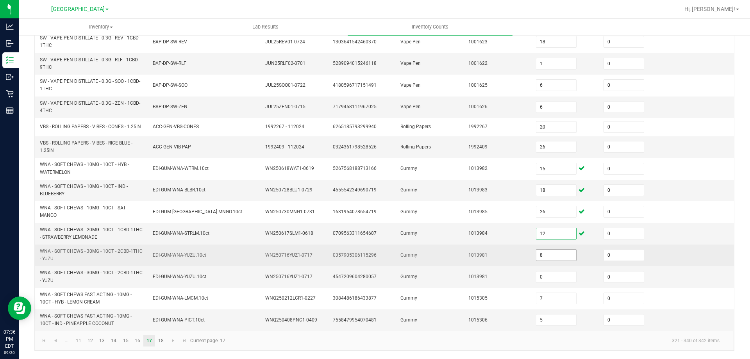
click at [550, 254] on input "8" at bounding box center [556, 255] width 40 height 11
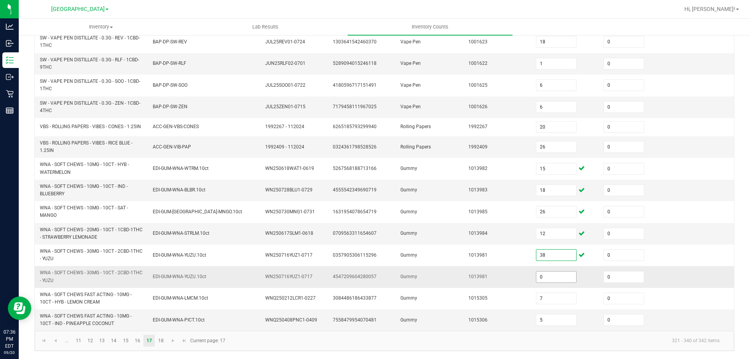
click at [555, 278] on input "0" at bounding box center [556, 276] width 40 height 11
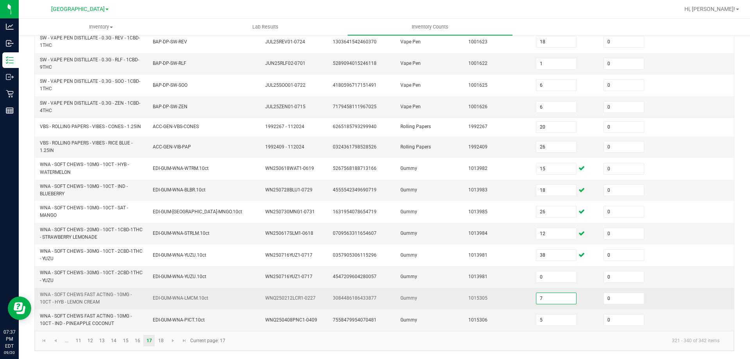
click at [554, 295] on input "7" at bounding box center [556, 298] width 40 height 11
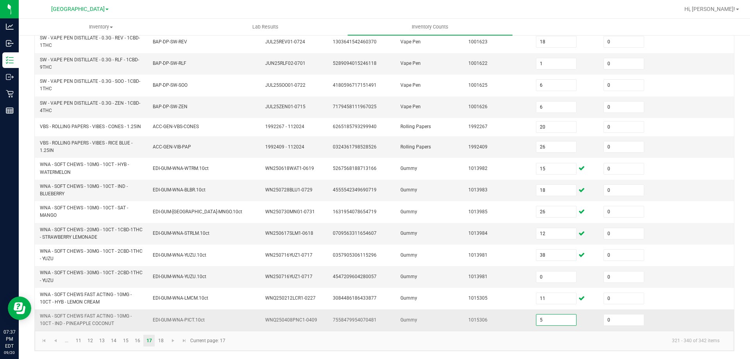
click at [546, 324] on input "5" at bounding box center [556, 319] width 40 height 11
click at [508, 345] on kendo-pager-info "321 - 340 of 342 items" at bounding box center [478, 340] width 496 height 13
drag, startPoint x: 164, startPoint y: 340, endPoint x: 172, endPoint y: 334, distance: 9.5
click at [164, 341] on link "18" at bounding box center [160, 341] width 11 height 12
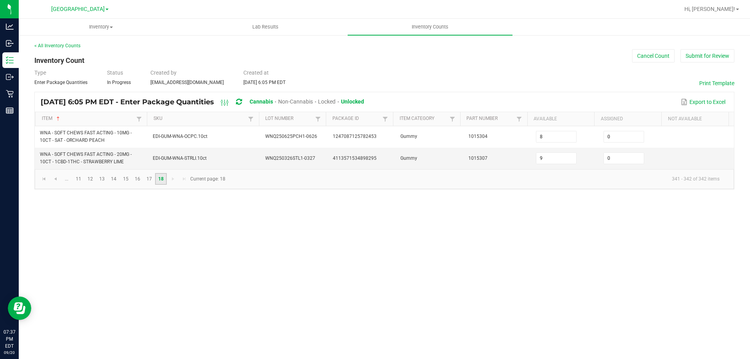
scroll to position [0, 0]
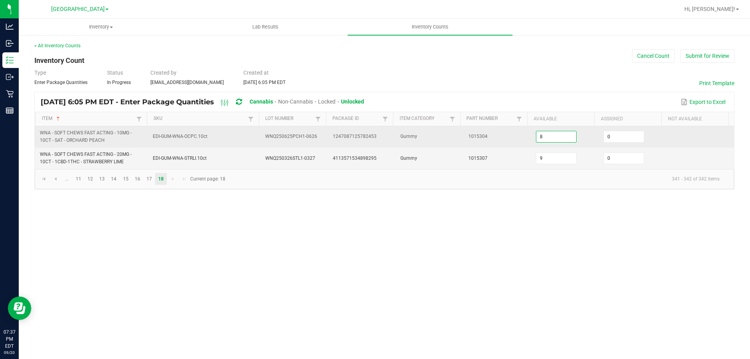
drag, startPoint x: 559, startPoint y: 136, endPoint x: 561, endPoint y: 108, distance: 27.5
click at [558, 136] on input "8" at bounding box center [556, 136] width 40 height 11
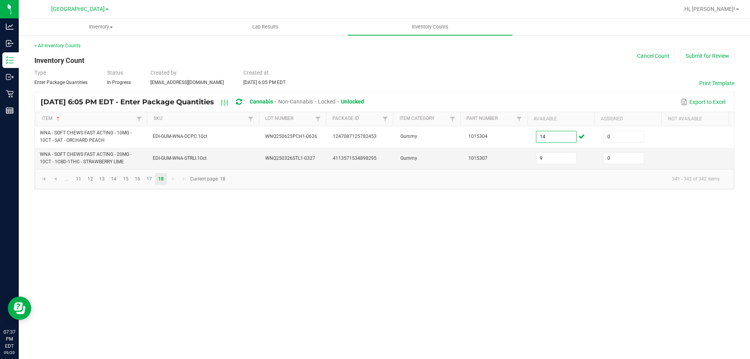
click at [352, 248] on div "Inventory All packages All inventory Waste log Create inventory Lab Results Inv…" at bounding box center [384, 189] width 731 height 340
drag, startPoint x: 46, startPoint y: 182, endPoint x: 48, endPoint y: 178, distance: 4.0
click at [46, 182] on span "Go to the first page" at bounding box center [44, 179] width 6 height 6
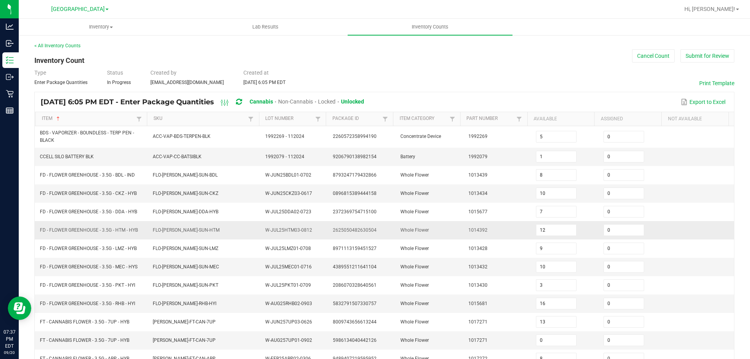
click at [109, 222] on td "FD - FLOWER GREENHOUSE - 3.5G - HTM - HYB" at bounding box center [91, 230] width 113 height 18
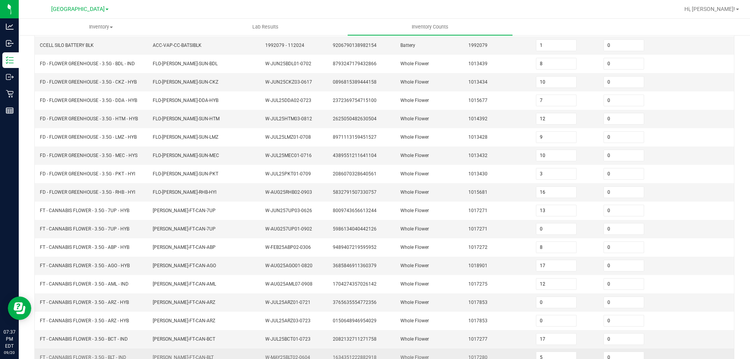
scroll to position [166, 0]
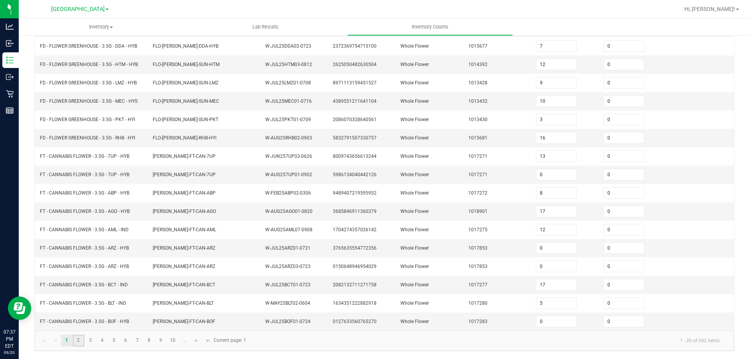
click at [79, 341] on link "2" at bounding box center [78, 341] width 11 height 12
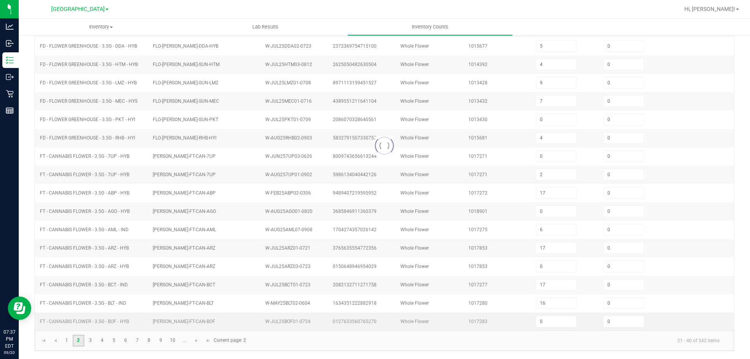
scroll to position [162, 0]
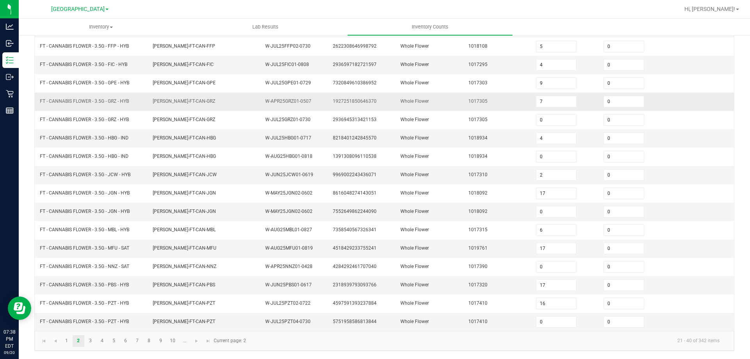
click at [136, 106] on td "FT - CANNABIS FLOWER - 3.5G - GRZ - HYB" at bounding box center [91, 102] width 113 height 18
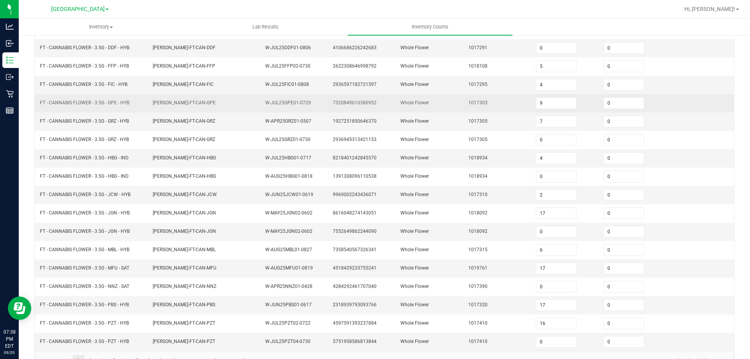
scroll to position [123, 0]
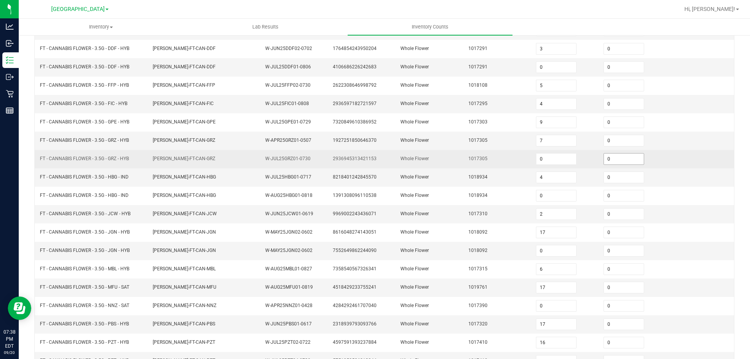
click at [619, 157] on input "0" at bounding box center [624, 159] width 40 height 11
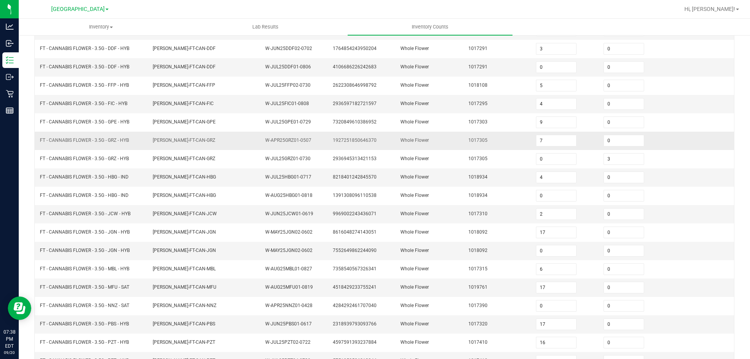
click at [411, 147] on td "Whole Flower" at bounding box center [430, 141] width 68 height 18
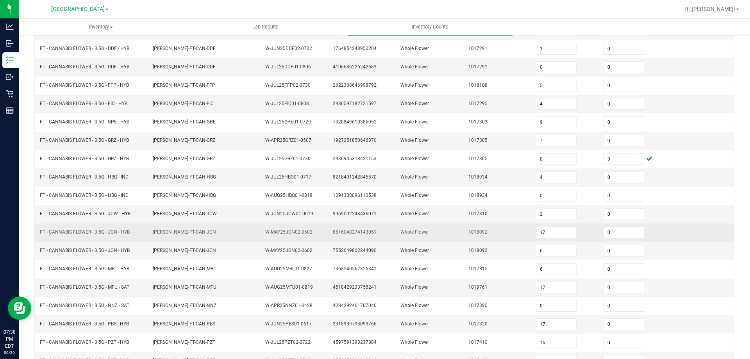
click at [186, 235] on span "FLO-BUD-FT-CAN-JGN" at bounding box center [184, 231] width 63 height 5
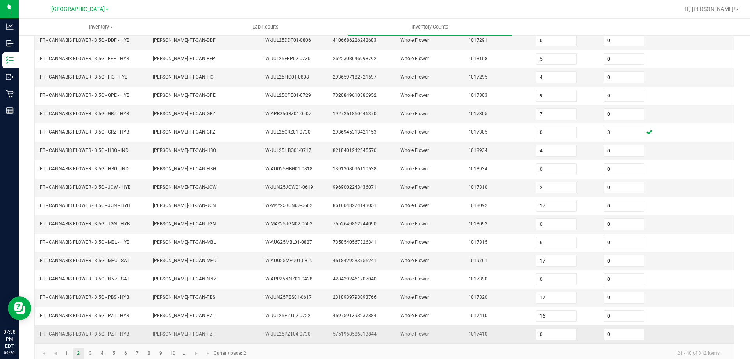
scroll to position [162, 0]
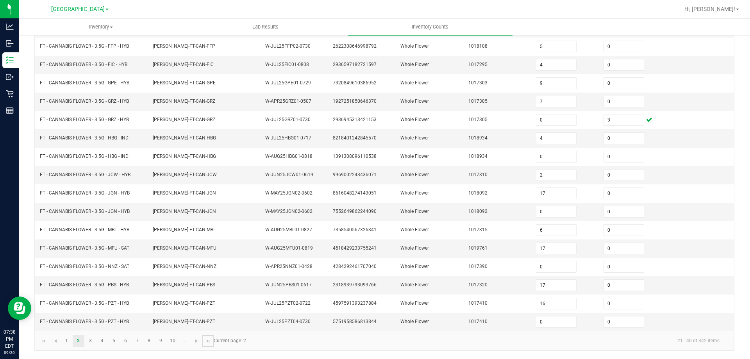
click at [202, 339] on link at bounding box center [207, 341] width 11 height 12
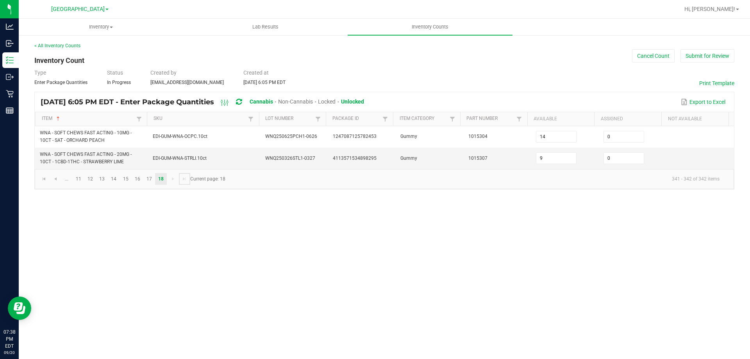
scroll to position [0, 0]
click at [136, 180] on link "16" at bounding box center [137, 179] width 11 height 12
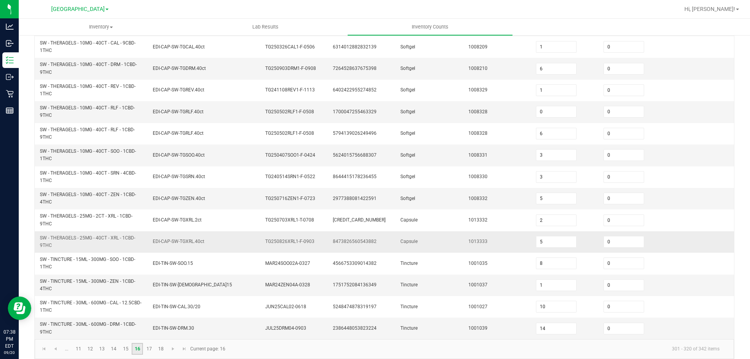
scroll to position [218, 0]
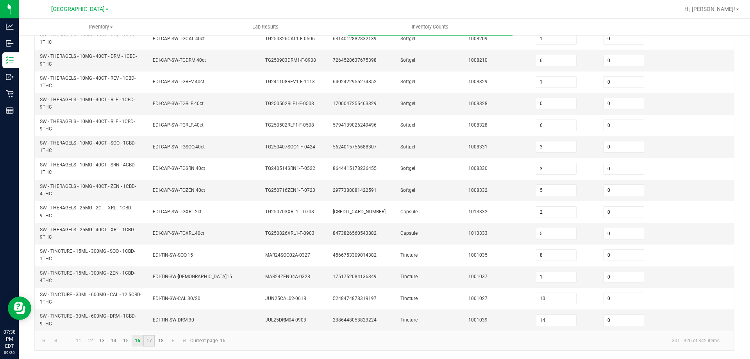
click at [148, 339] on link "17" at bounding box center [148, 341] width 11 height 12
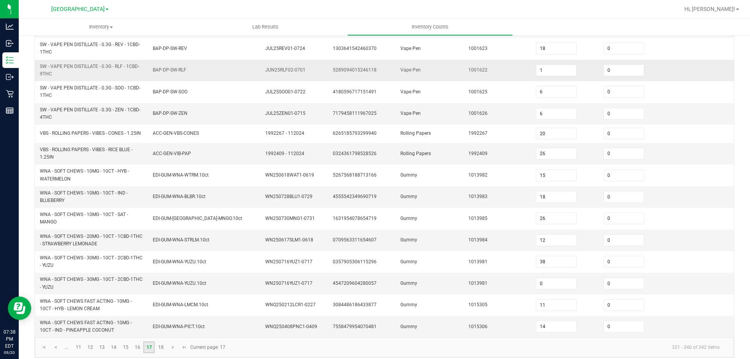
scroll to position [23, 0]
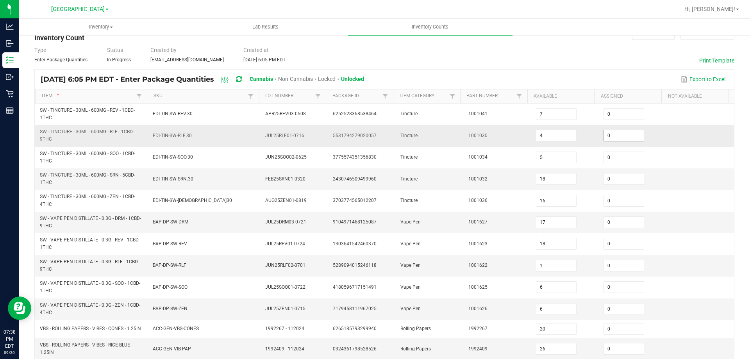
drag, startPoint x: 634, startPoint y: 137, endPoint x: 620, endPoint y: 137, distance: 14.1
click at [632, 138] on span "0" at bounding box center [625, 135] width 43 height 5
click at [609, 134] on input "0" at bounding box center [624, 135] width 40 height 11
click at [400, 137] on span "Tincture" at bounding box center [408, 135] width 17 height 5
click at [79, 127] on td "SW - TINCTURE - 30ML - 600MG - RLF - 1CBD-9THC" at bounding box center [91, 135] width 113 height 21
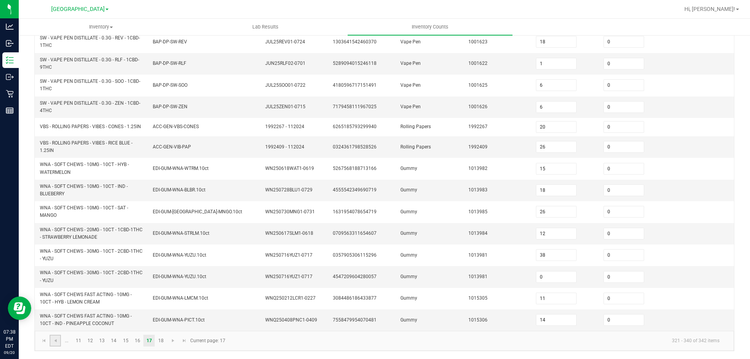
click at [50, 341] on link at bounding box center [55, 341] width 11 height 12
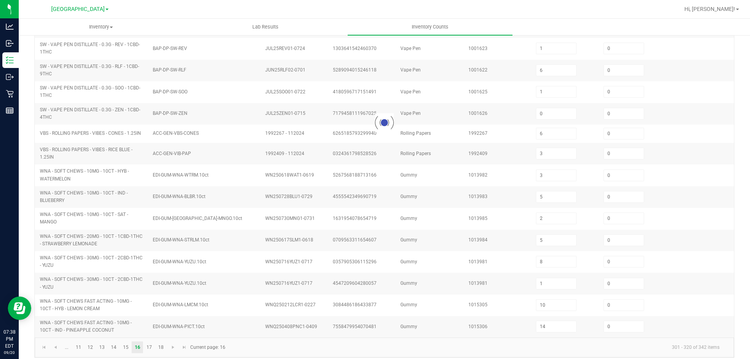
click at [37, 341] on kendo-pager "... 11 12 13 14 15 16 17 18 301 - 320 of 342 items Current page: 16" at bounding box center [384, 348] width 699 height 20
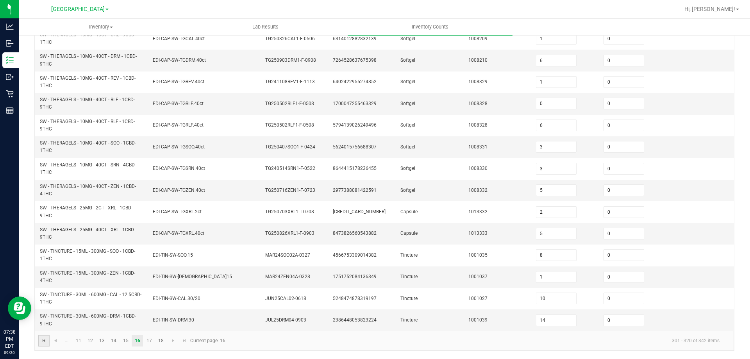
click at [43, 341] on span "Go to the first page" at bounding box center [44, 341] width 6 height 6
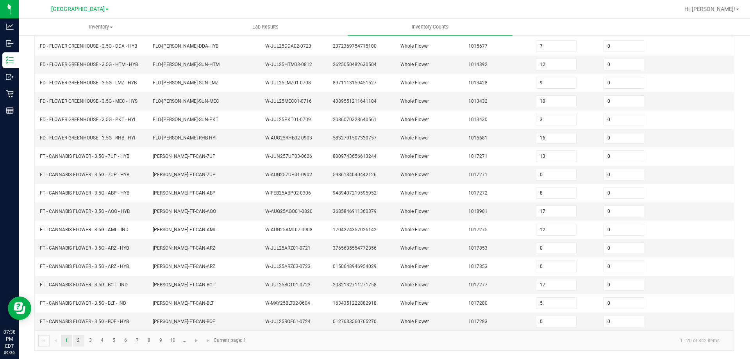
scroll to position [166, 0]
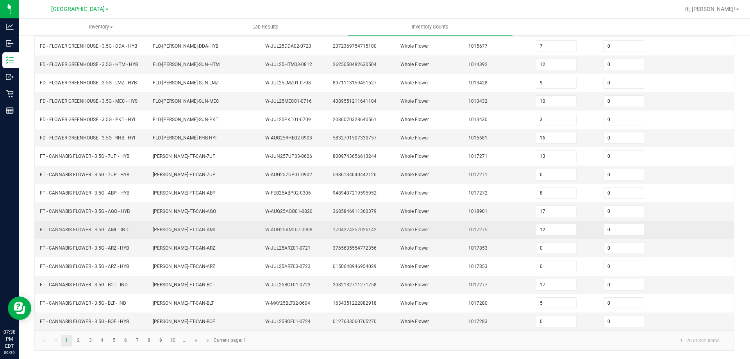
click at [614, 222] on td "0" at bounding box center [633, 230] width 68 height 18
click at [613, 230] on input "0" at bounding box center [624, 229] width 40 height 11
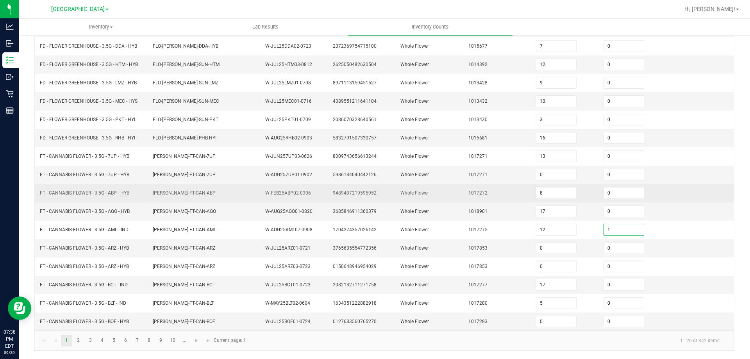
drag, startPoint x: 447, startPoint y: 197, endPoint x: 409, endPoint y: 184, distance: 40.2
click at [446, 197] on td "Whole Flower" at bounding box center [430, 193] width 68 height 18
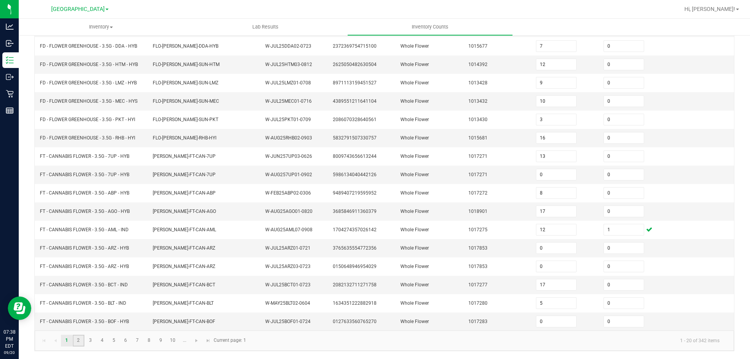
click at [82, 339] on link "2" at bounding box center [78, 341] width 11 height 12
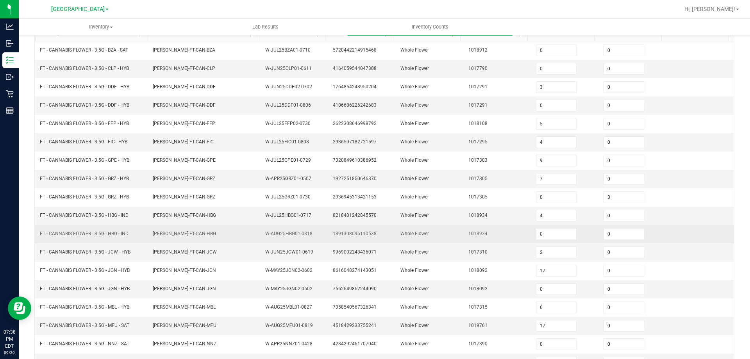
scroll to position [84, 0]
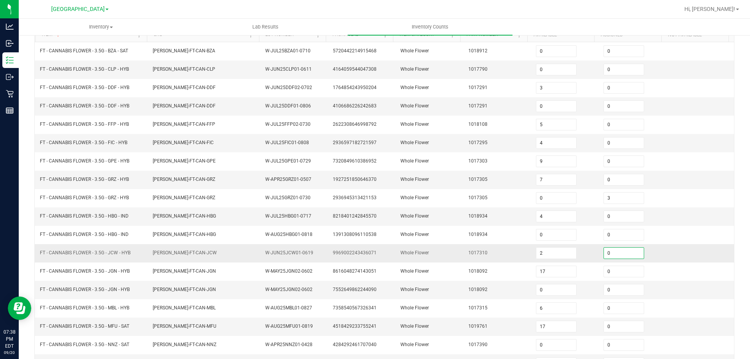
click at [611, 254] on input "0" at bounding box center [624, 253] width 40 height 11
click at [456, 220] on td "Whole Flower" at bounding box center [430, 216] width 68 height 18
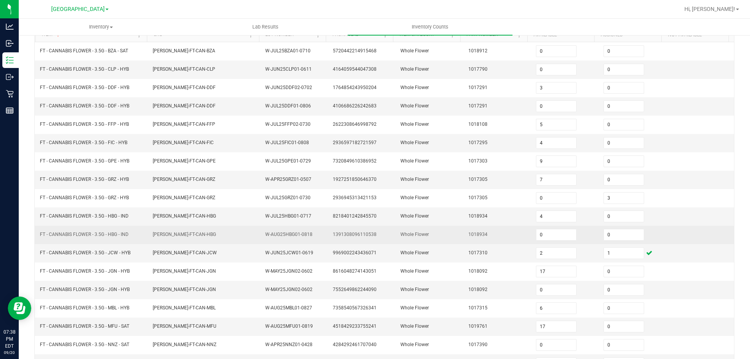
click at [105, 241] on td "FT - CANNABIS FLOWER - 3.5G - HBG - IND" at bounding box center [91, 235] width 113 height 18
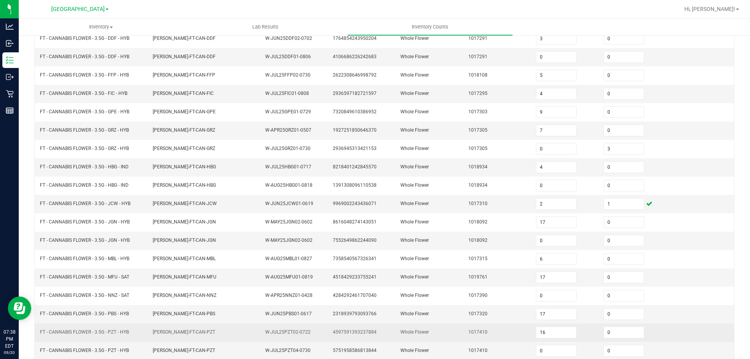
scroll to position [162, 0]
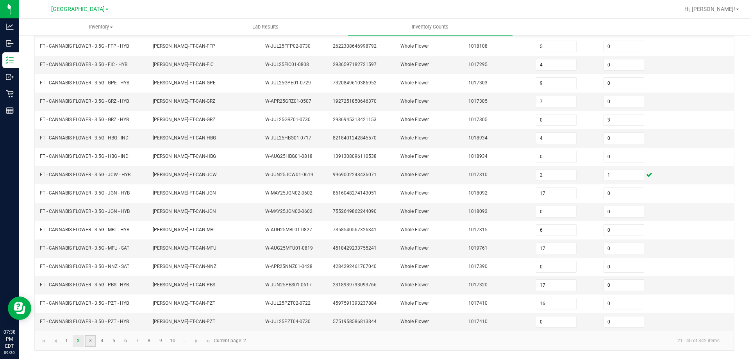
click at [88, 340] on link "3" at bounding box center [90, 341] width 11 height 12
click at [100, 345] on link "4" at bounding box center [101, 341] width 11 height 12
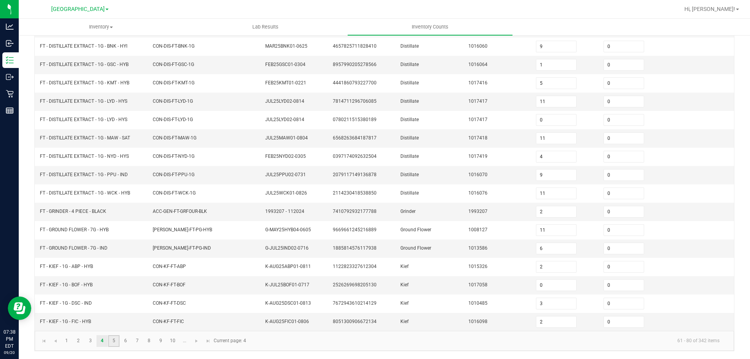
click at [116, 341] on link "5" at bounding box center [113, 341] width 11 height 12
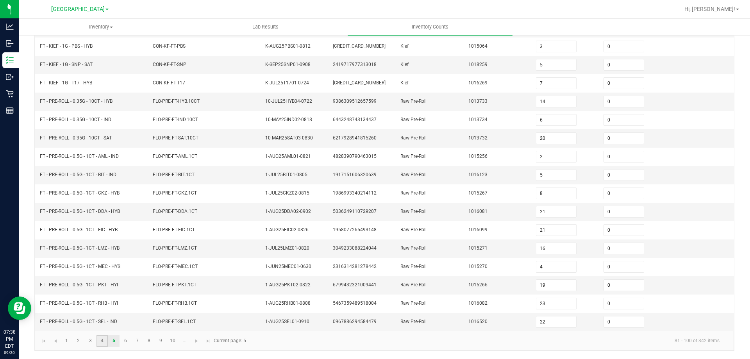
click at [104, 344] on link "4" at bounding box center [101, 341] width 11 height 12
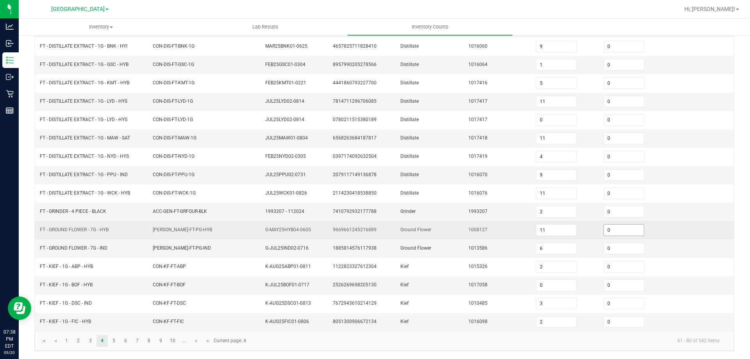
drag, startPoint x: 632, startPoint y: 228, endPoint x: 626, endPoint y: 231, distance: 6.3
click at [631, 228] on input "0" at bounding box center [624, 230] width 40 height 11
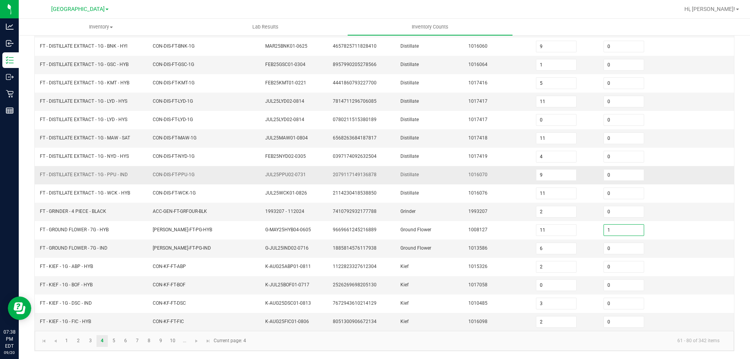
click at [415, 169] on td "Distillate" at bounding box center [430, 175] width 68 height 18
drag, startPoint x: 616, startPoint y: 246, endPoint x: 462, endPoint y: 187, distance: 165.8
click at [616, 246] on input "0" at bounding box center [624, 248] width 40 height 11
click at [440, 177] on td "Distillate" at bounding box center [430, 175] width 68 height 18
click at [70, 336] on link "1" at bounding box center [66, 341] width 11 height 12
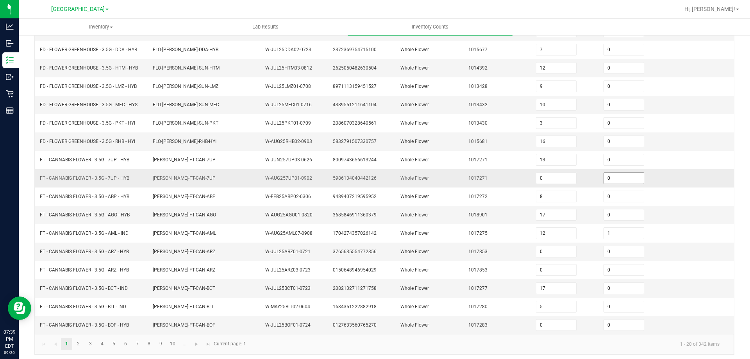
click at [614, 175] on input "0" at bounding box center [624, 178] width 40 height 11
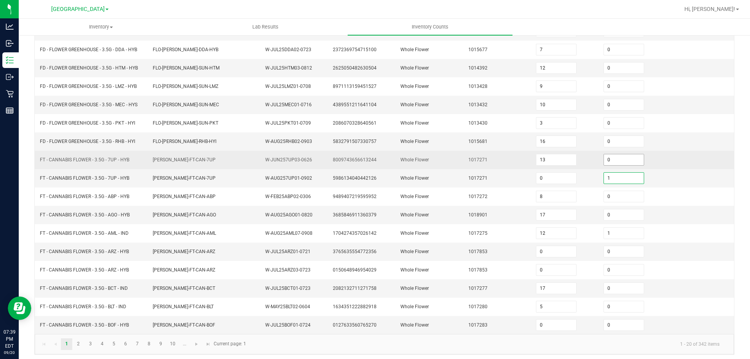
drag, startPoint x: 615, startPoint y: 157, endPoint x: 611, endPoint y: 157, distance: 3.9
click at [615, 157] on input "0" at bounding box center [624, 159] width 40 height 11
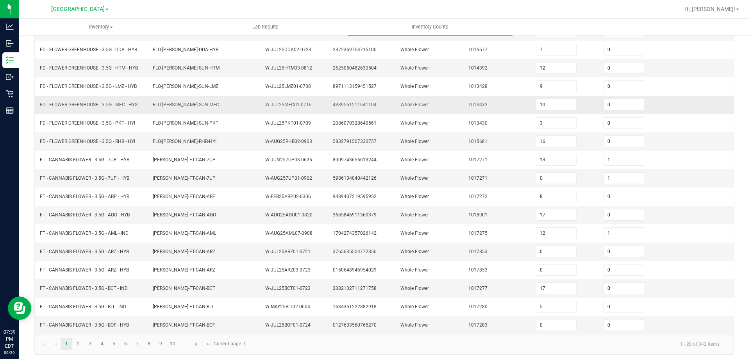
click at [400, 101] on td "Whole Flower" at bounding box center [430, 105] width 68 height 18
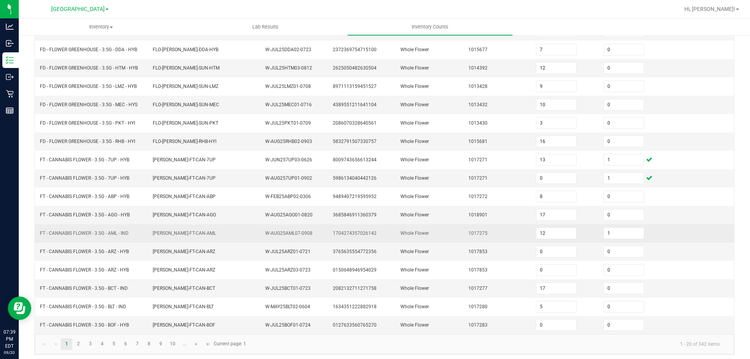
drag, startPoint x: 171, startPoint y: 182, endPoint x: 142, endPoint y: 232, distance: 57.6
click at [171, 183] on td "FLO-BUD-FT-CAN-7UP" at bounding box center [204, 178] width 113 height 18
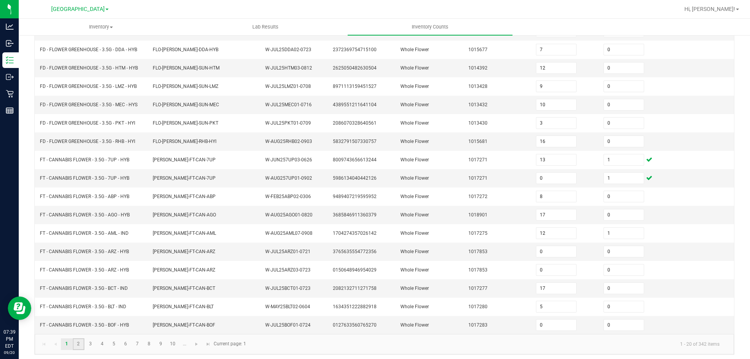
click at [79, 343] on link "2" at bounding box center [78, 344] width 11 height 12
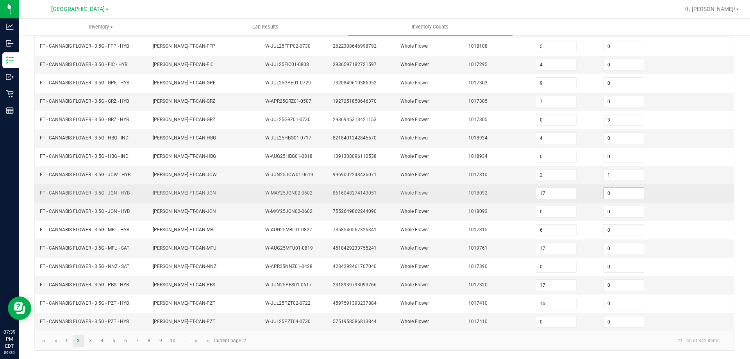
click at [626, 196] on input "0" at bounding box center [624, 193] width 40 height 11
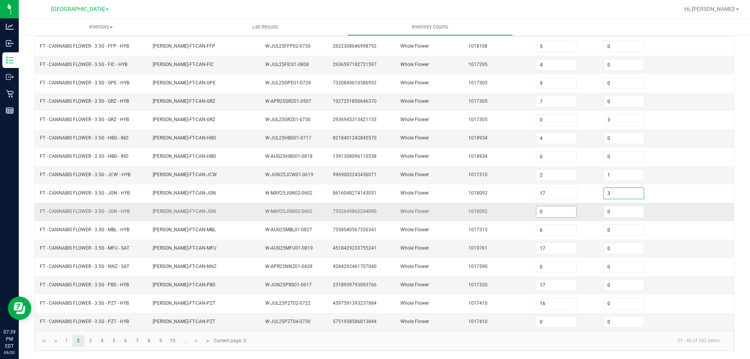
click at [560, 207] on input "0" at bounding box center [556, 211] width 40 height 11
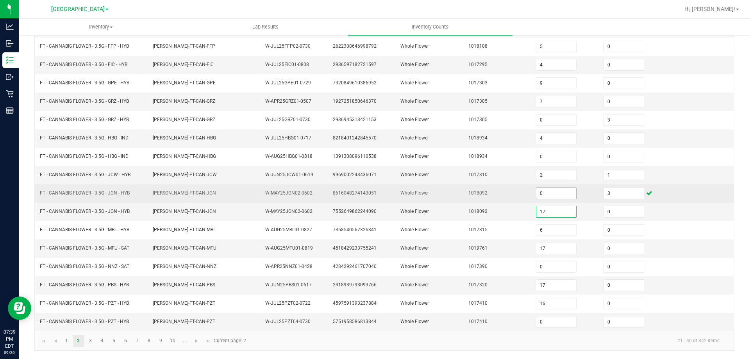
click at [561, 195] on input "0" at bounding box center [556, 193] width 40 height 11
click at [500, 187] on td "1018092" at bounding box center [498, 193] width 68 height 18
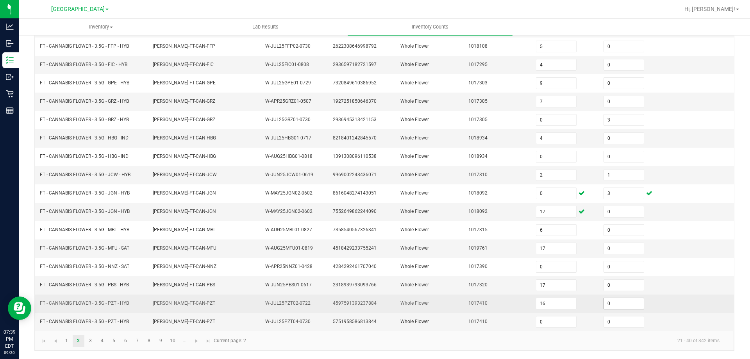
click at [614, 303] on input "0" at bounding box center [624, 303] width 40 height 11
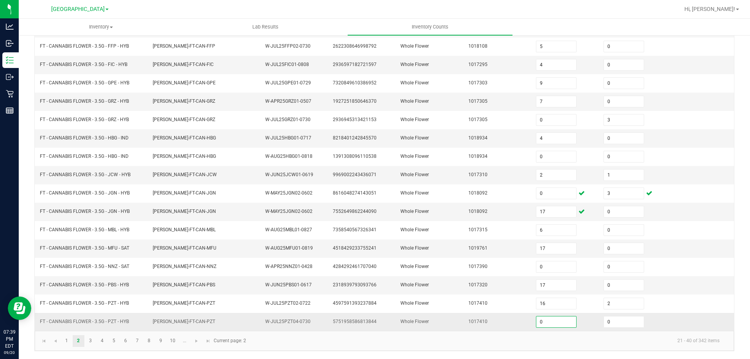
click at [560, 322] on input "0" at bounding box center [556, 321] width 40 height 11
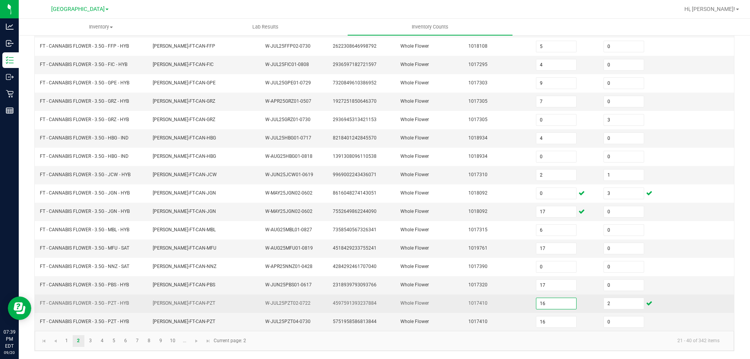
click at [552, 304] on input "16" at bounding box center [556, 303] width 40 height 11
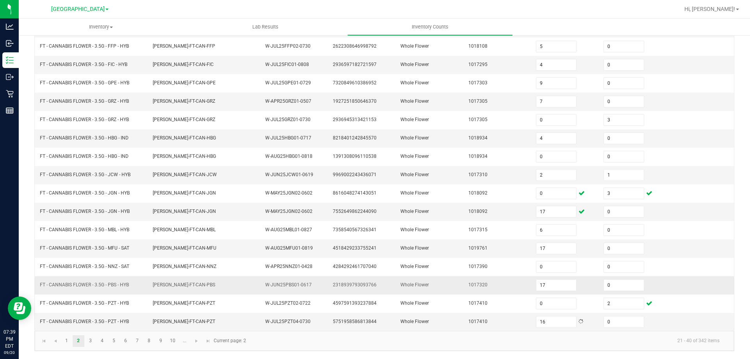
click at [491, 293] on td "1017320" at bounding box center [498, 285] width 68 height 18
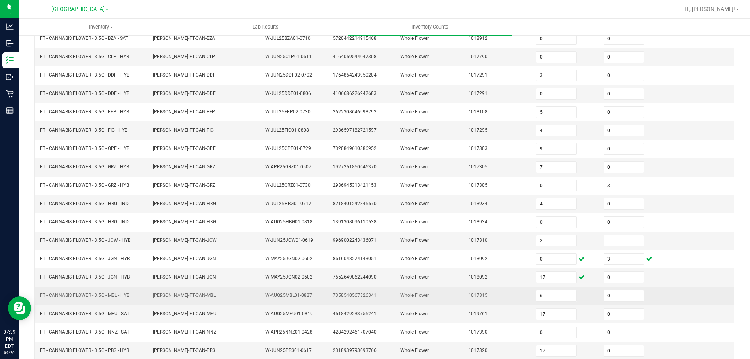
scroll to position [0, 0]
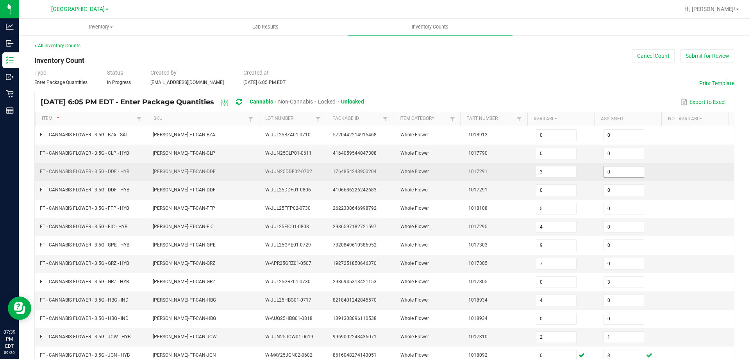
click at [616, 172] on input "0" at bounding box center [624, 171] width 40 height 11
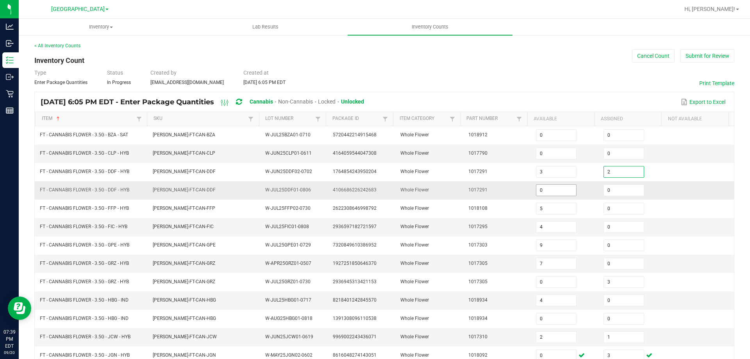
click at [559, 185] on input "0" at bounding box center [556, 190] width 40 height 11
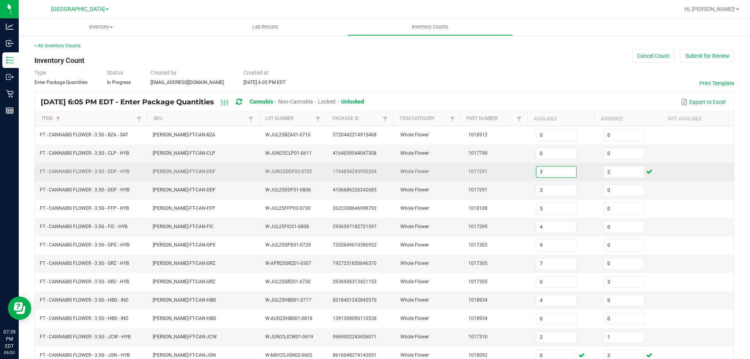
click at [553, 172] on input "3" at bounding box center [556, 171] width 40 height 11
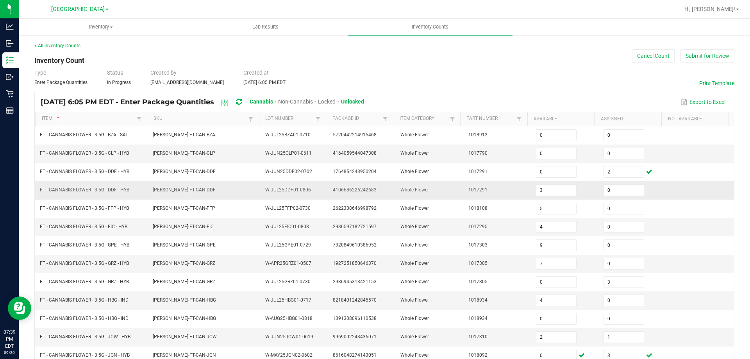
click at [504, 181] on td "1017291" at bounding box center [498, 190] width 68 height 18
click at [125, 232] on td "FT - CANNABIS FLOWER - 3.5G - FIC - HYB" at bounding box center [91, 227] width 113 height 18
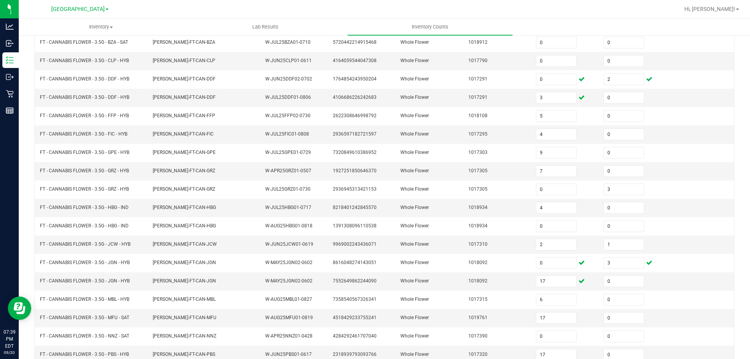
scroll to position [162, 0]
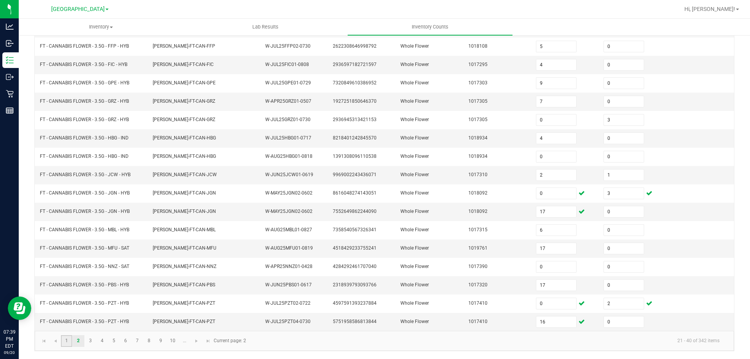
click at [67, 339] on link "1" at bounding box center [66, 341] width 11 height 12
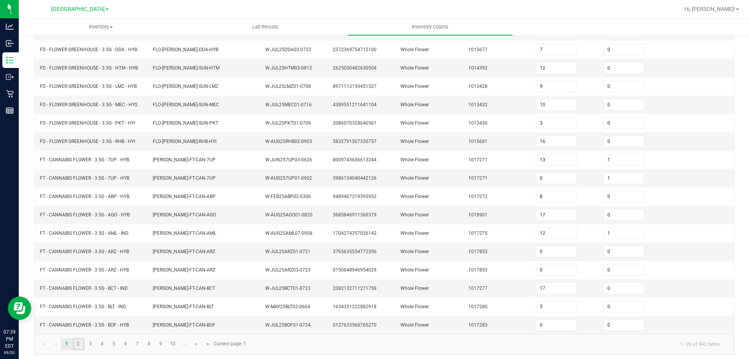
click at [79, 345] on link "2" at bounding box center [78, 344] width 11 height 12
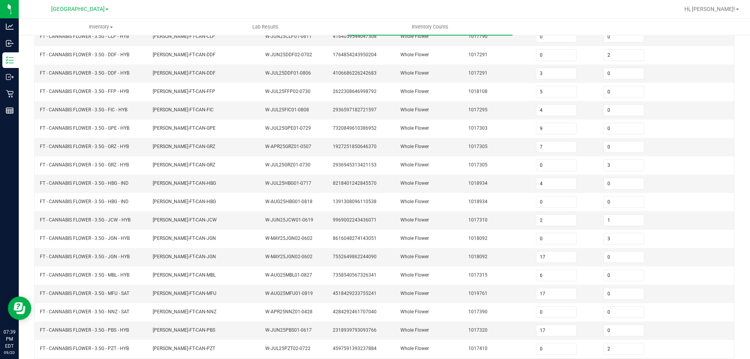
scroll to position [0, 0]
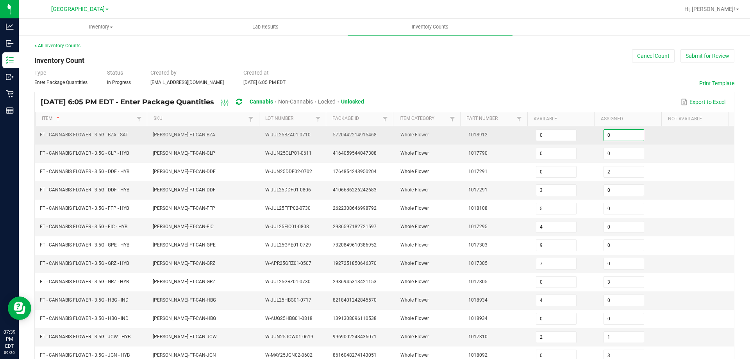
click at [608, 138] on input "0" at bounding box center [624, 135] width 40 height 11
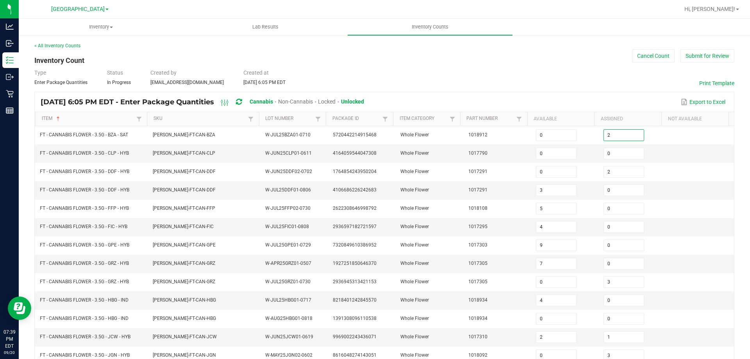
drag, startPoint x: 580, startPoint y: 103, endPoint x: 418, endPoint y: 42, distance: 173.6
click at [578, 102] on div "Export to Excel" at bounding box center [549, 101] width 358 height 13
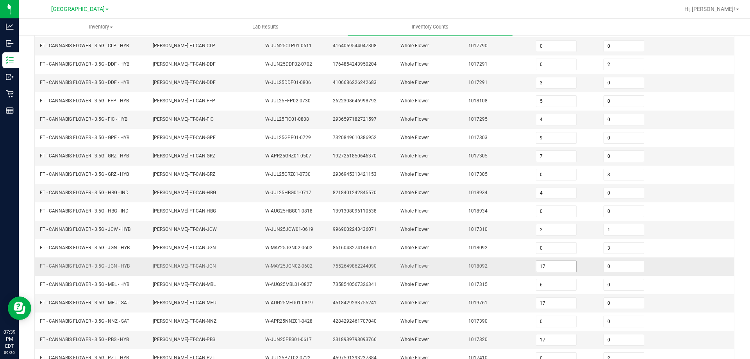
scroll to position [117, 0]
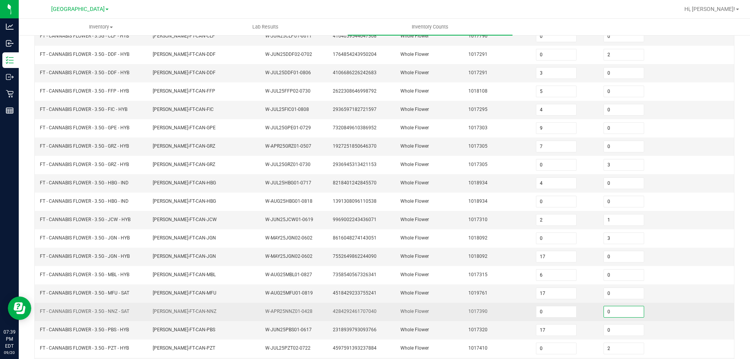
click at [632, 311] on input "0" at bounding box center [624, 311] width 40 height 11
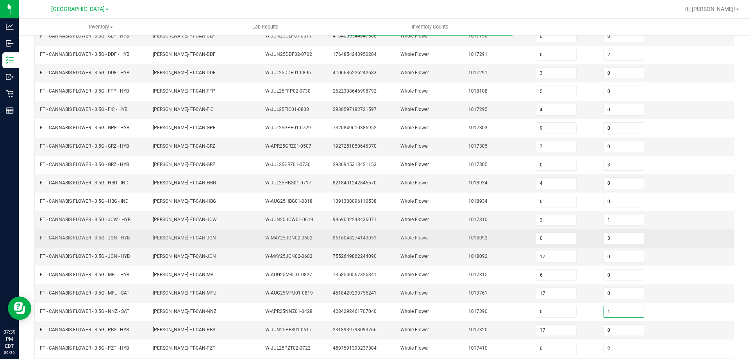
click at [472, 241] on td "1018092" at bounding box center [498, 238] width 68 height 18
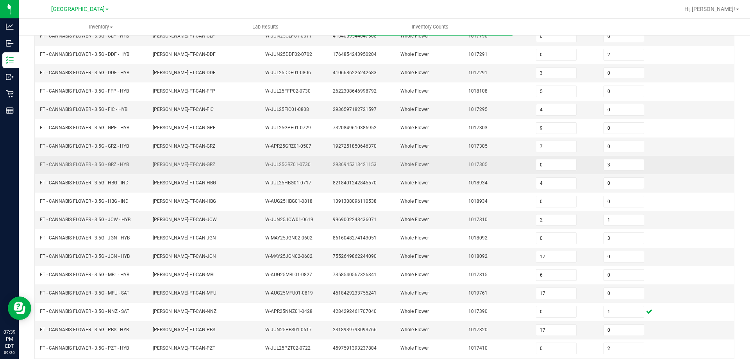
click at [137, 161] on td "FT - CANNABIS FLOWER - 3.5G - GRZ - HYB" at bounding box center [91, 165] width 113 height 18
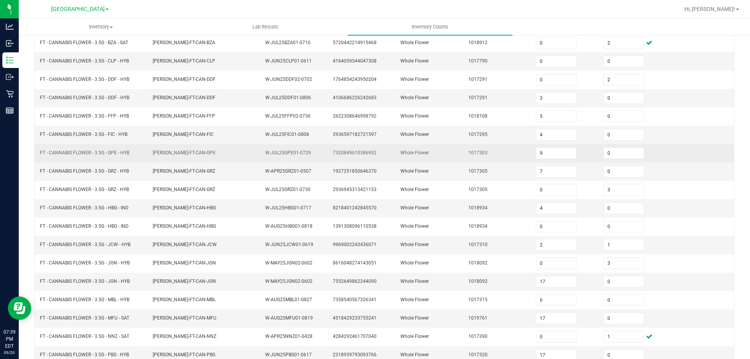
scroll to position [78, 0]
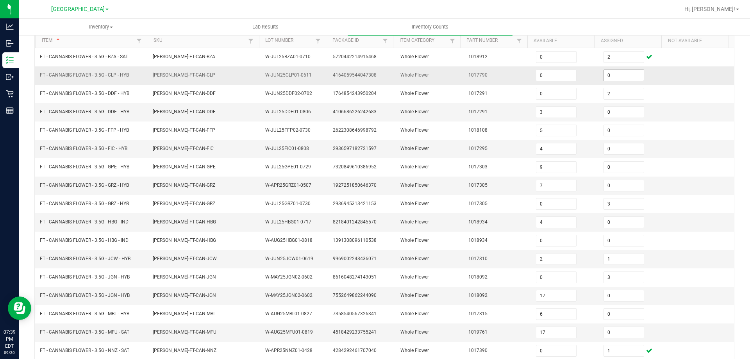
drag, startPoint x: 605, startPoint y: 74, endPoint x: 598, endPoint y: 75, distance: 7.5
click at [605, 74] on input "0" at bounding box center [624, 75] width 40 height 11
click at [370, 114] on td "4106686226242683" at bounding box center [362, 112] width 68 height 18
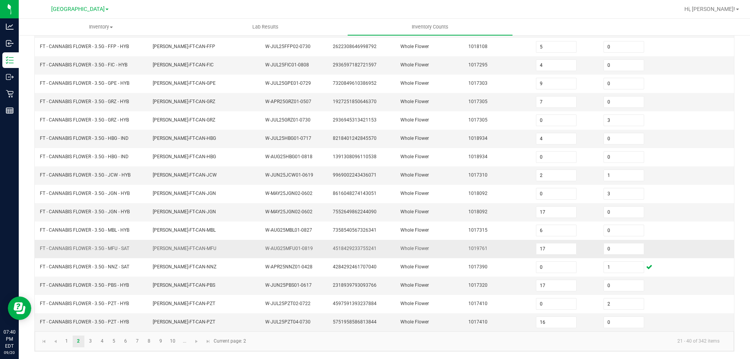
scroll to position [162, 0]
click at [91, 339] on link "3" at bounding box center [90, 341] width 11 height 12
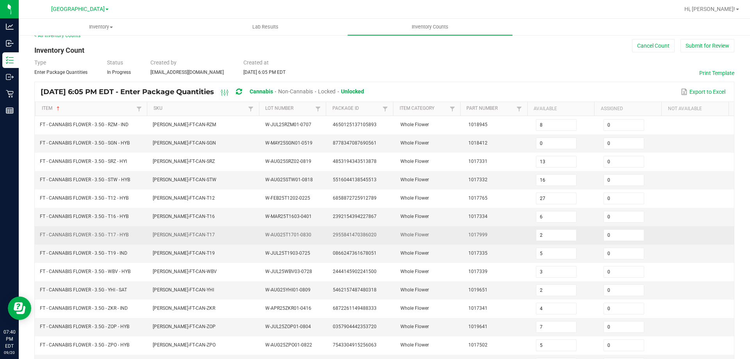
scroll to position [0, 0]
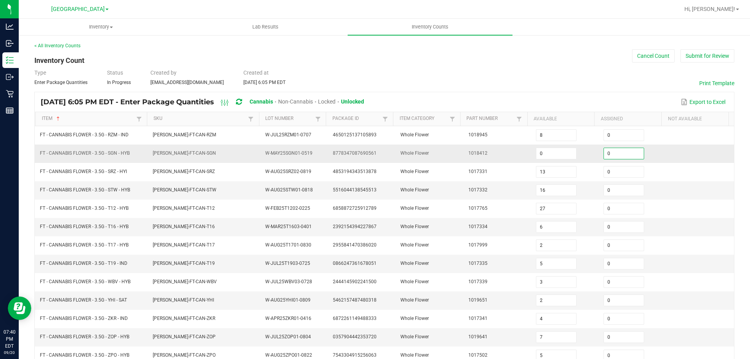
click at [623, 153] on input "0" at bounding box center [624, 153] width 40 height 11
click at [580, 81] on div "Type Enter Package Quantities Status In Progress Created by asams@liveparallel.…" at bounding box center [384, 77] width 700 height 17
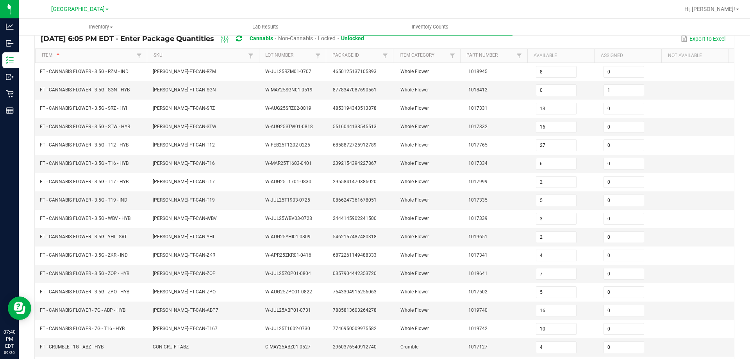
scroll to position [162, 0]
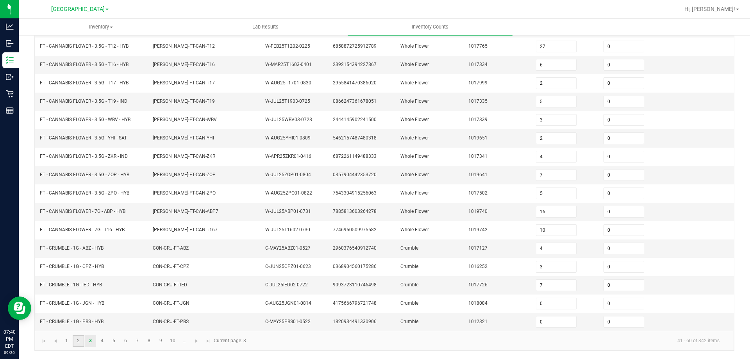
click at [79, 343] on link "2" at bounding box center [78, 341] width 11 height 12
click at [607, 141] on input "2" at bounding box center [624, 138] width 40 height 11
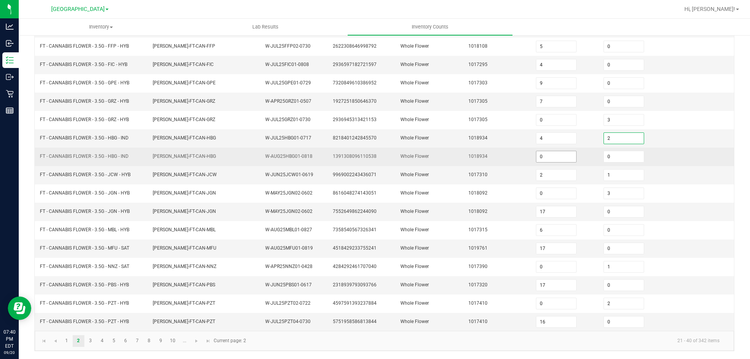
click at [550, 158] on input "0" at bounding box center [556, 156] width 40 height 11
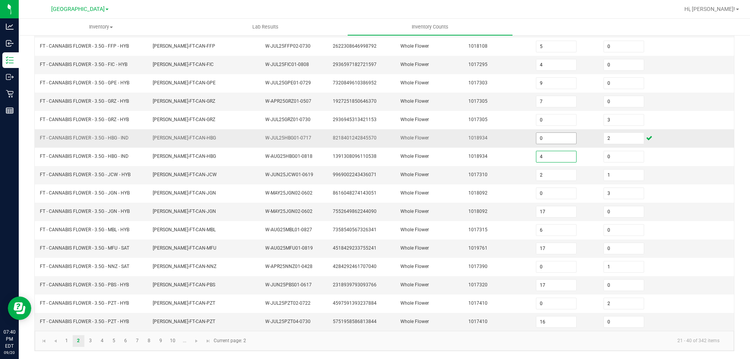
click at [551, 138] on input "0" at bounding box center [556, 138] width 40 height 11
click at [495, 139] on td "1018934" at bounding box center [498, 138] width 68 height 18
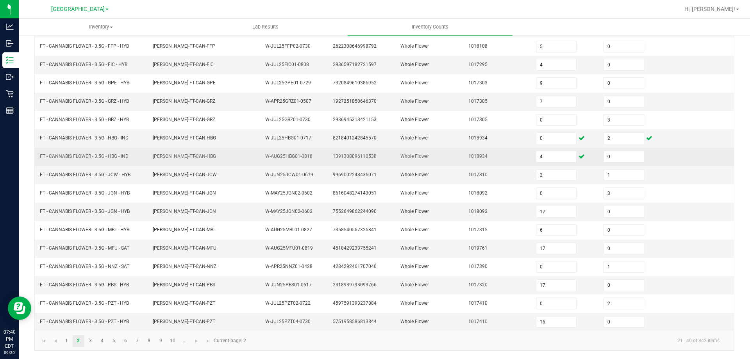
click at [152, 152] on td "FLO-BUD-FT-CAN-HBG" at bounding box center [204, 157] width 113 height 18
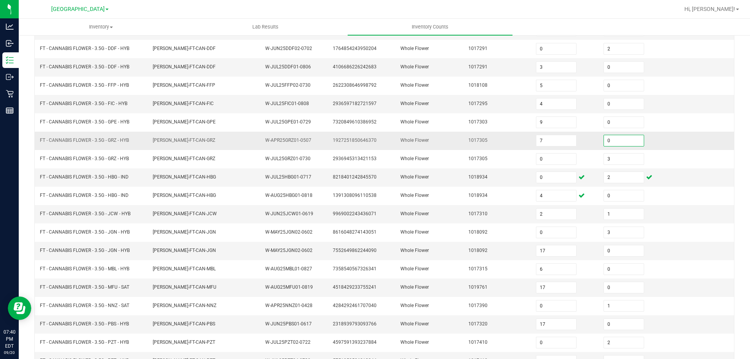
click at [615, 136] on input "0" at bounding box center [624, 140] width 40 height 11
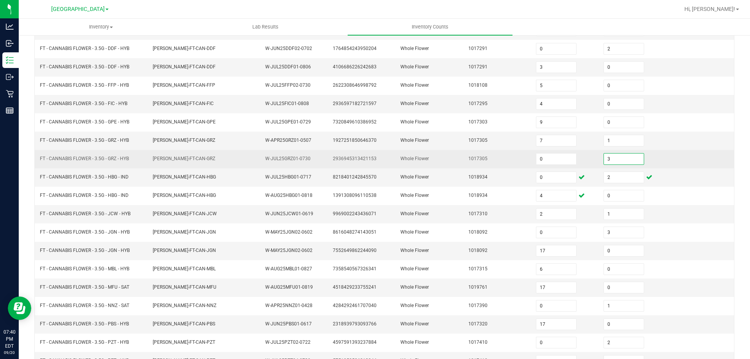
click at [619, 159] on input "3" at bounding box center [624, 159] width 40 height 11
click at [510, 164] on td "1017305" at bounding box center [498, 159] width 68 height 18
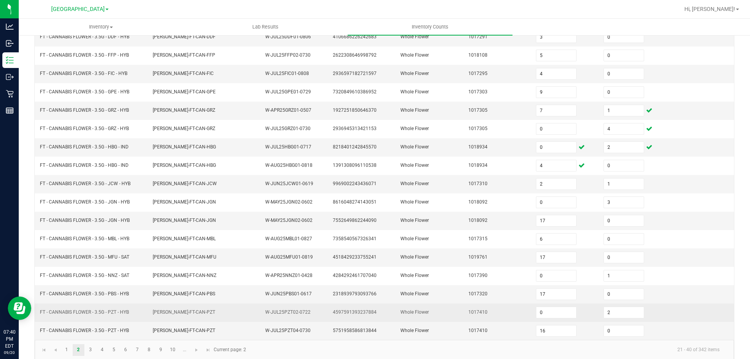
scroll to position [162, 0]
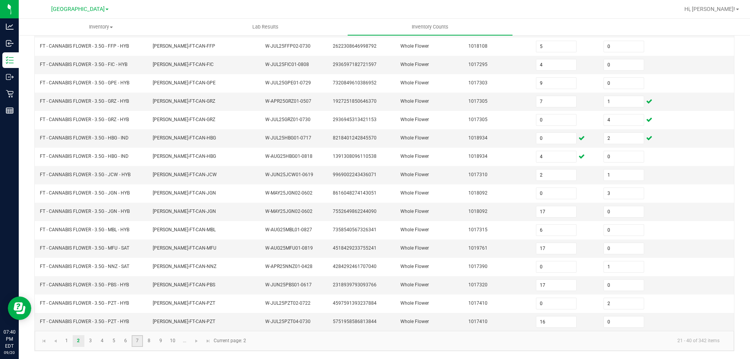
click at [140, 340] on link "7" at bounding box center [137, 341] width 11 height 12
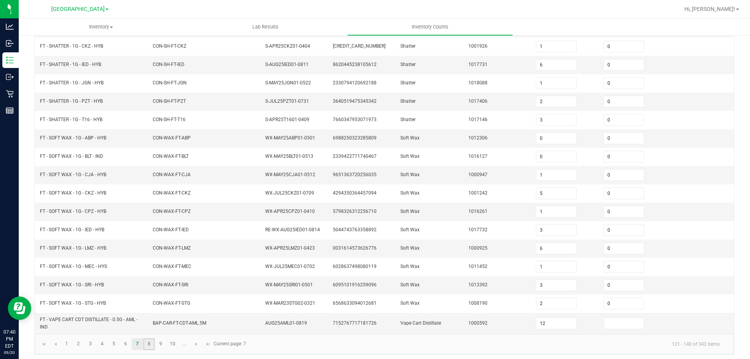
click at [151, 345] on link "8" at bounding box center [148, 344] width 11 height 12
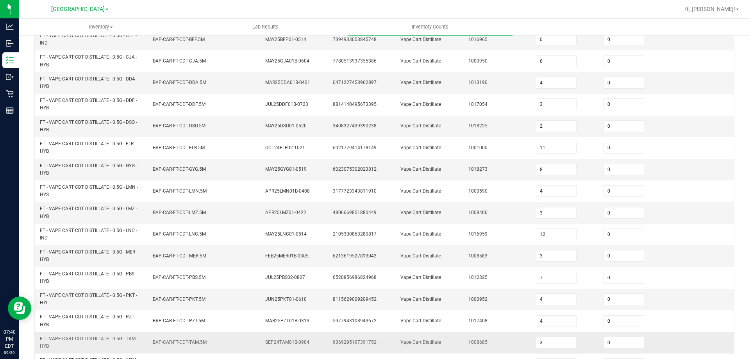
scroll to position [228, 0]
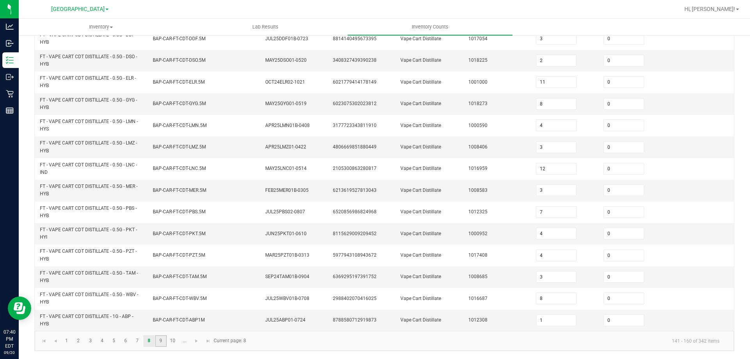
click at [158, 339] on link "9" at bounding box center [160, 341] width 11 height 12
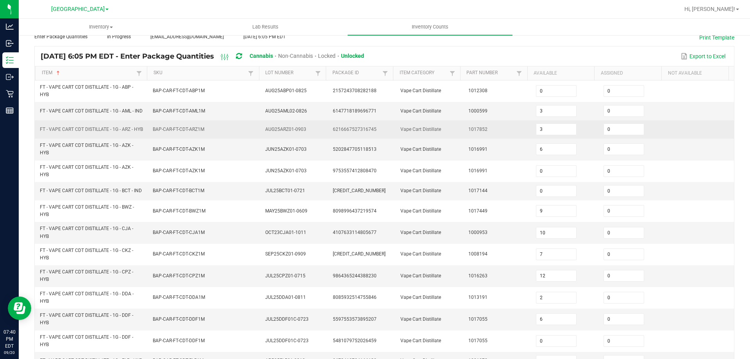
scroll to position [32, 0]
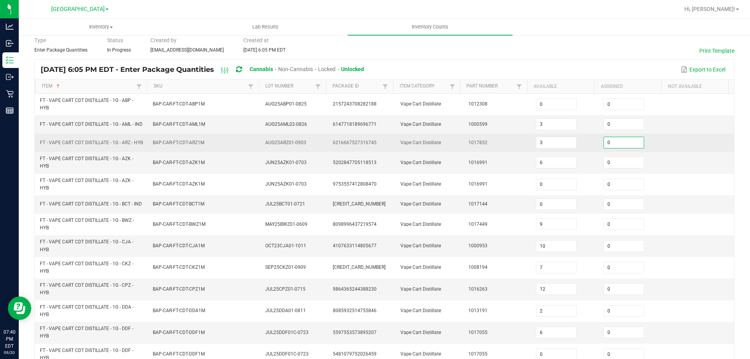
click at [625, 148] on input "0" at bounding box center [624, 142] width 40 height 11
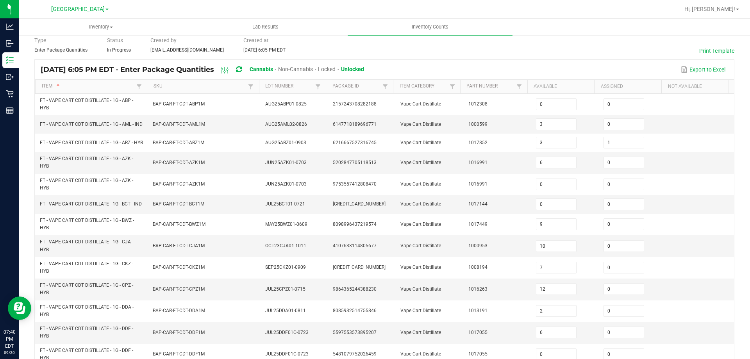
drag, startPoint x: 423, startPoint y: 176, endPoint x: 254, endPoint y: 76, distance: 195.8
click at [423, 173] on td "Vape Cart Distillate" at bounding box center [430, 162] width 68 height 21
click at [131, 214] on td "FT - VAPE CART CDT DISTILLATE - 1G - BCT - IND" at bounding box center [91, 204] width 113 height 18
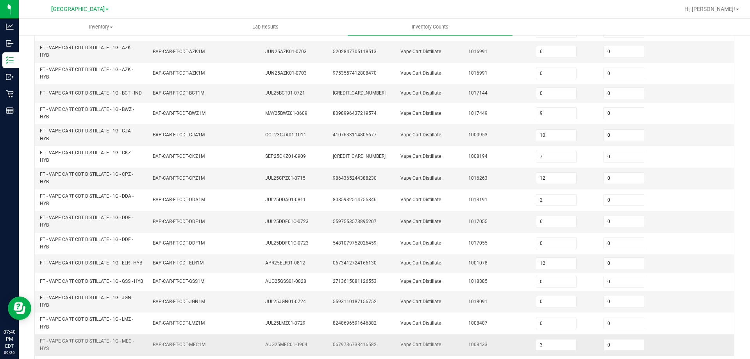
scroll to position [228, 0]
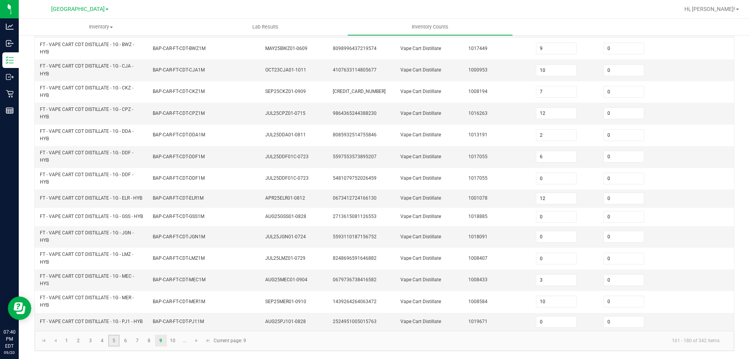
click at [109, 342] on link "5" at bounding box center [113, 341] width 11 height 12
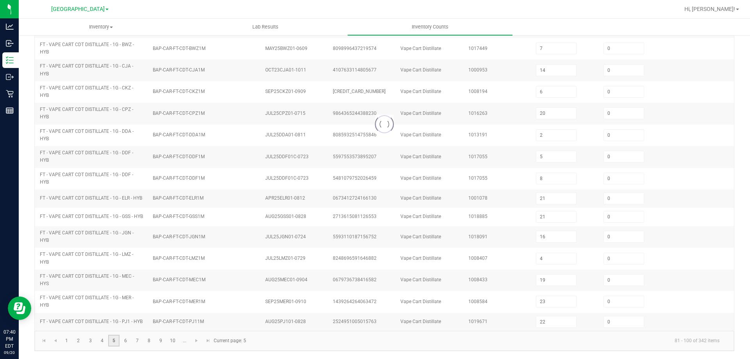
scroll to position [162, 0]
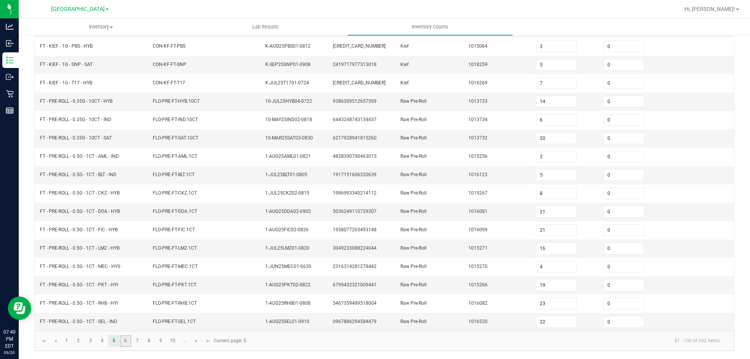
click at [121, 341] on link "6" at bounding box center [125, 341] width 11 height 12
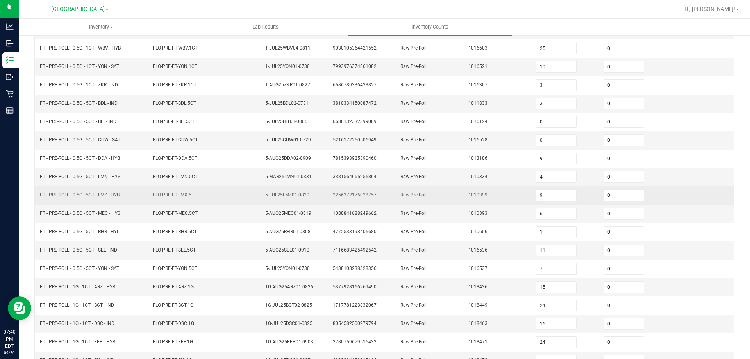
scroll to position [123, 0]
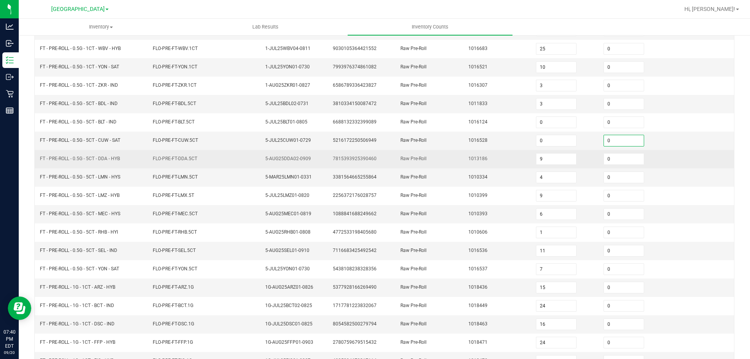
drag, startPoint x: 612, startPoint y: 141, endPoint x: 464, endPoint y: 152, distance: 147.7
click at [609, 140] on input "0" at bounding box center [624, 140] width 40 height 11
click at [456, 159] on td "Raw Pre-Roll" at bounding box center [430, 159] width 68 height 18
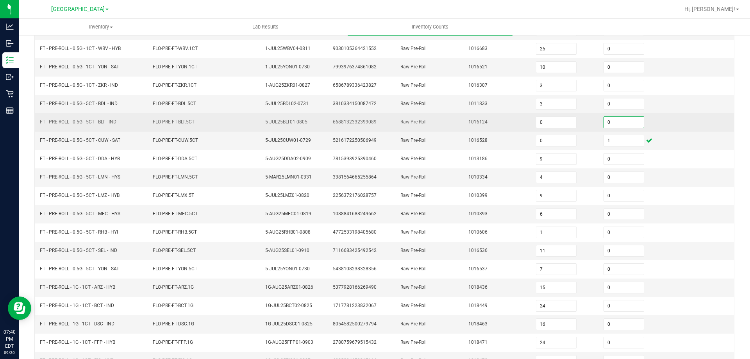
click at [416, 122] on span "Raw Pre-Roll" at bounding box center [413, 121] width 26 height 5
click at [609, 120] on input "0" at bounding box center [624, 122] width 40 height 11
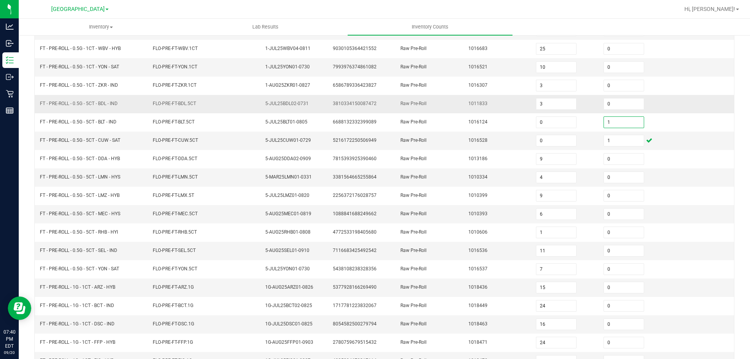
drag, startPoint x: 437, startPoint y: 106, endPoint x: 423, endPoint y: 102, distance: 14.1
click at [436, 106] on td "Raw Pre-Roll" at bounding box center [430, 104] width 68 height 18
click at [175, 218] on span "FLO-PRE-FT-MEC.5CT" at bounding box center [175, 213] width 45 height 7
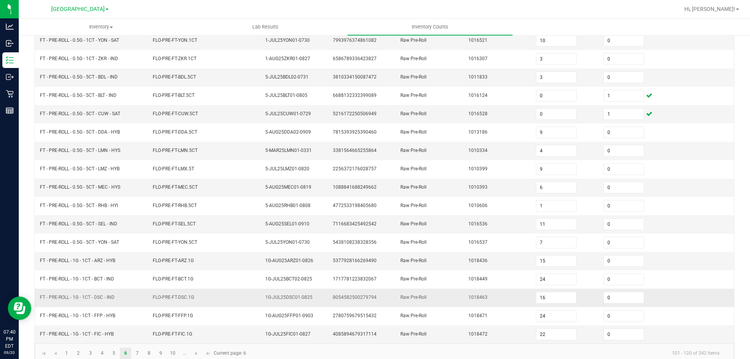
scroll to position [162, 0]
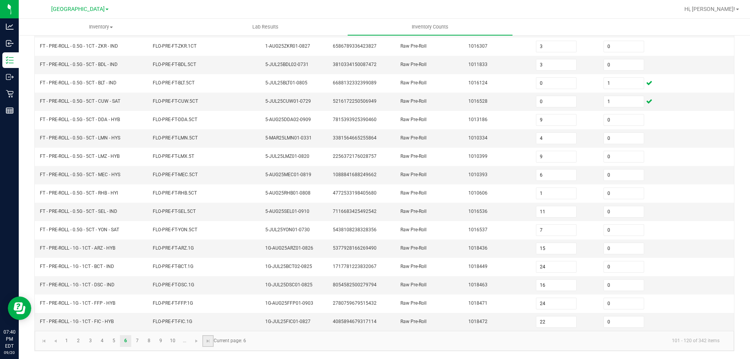
click at [204, 338] on link at bounding box center [207, 341] width 11 height 12
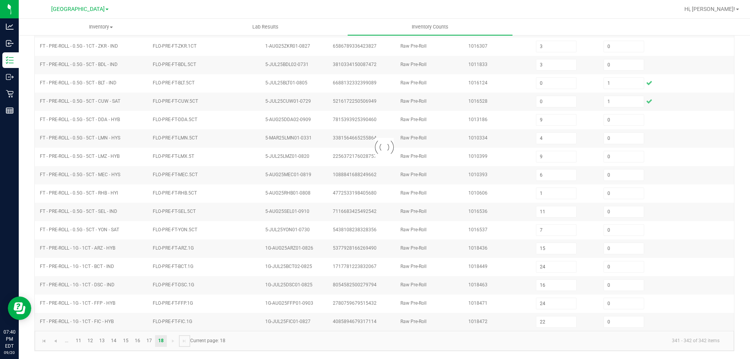
scroll to position [0, 0]
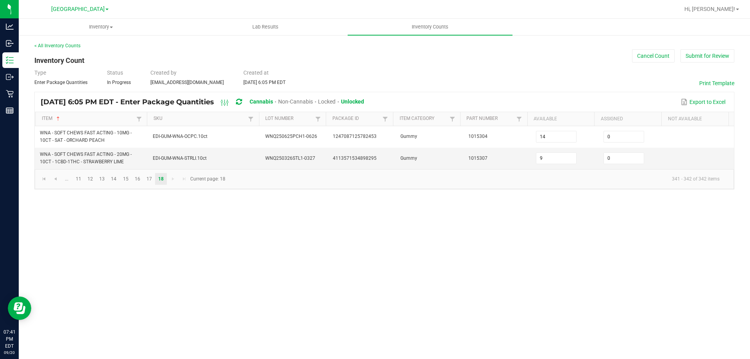
click at [138, 185] on kendo-pager "... 11 12 13 14 15 16 17 18 341 - 342 of 342 items Current page: 18" at bounding box center [384, 179] width 699 height 20
click at [138, 180] on link "16" at bounding box center [137, 179] width 11 height 12
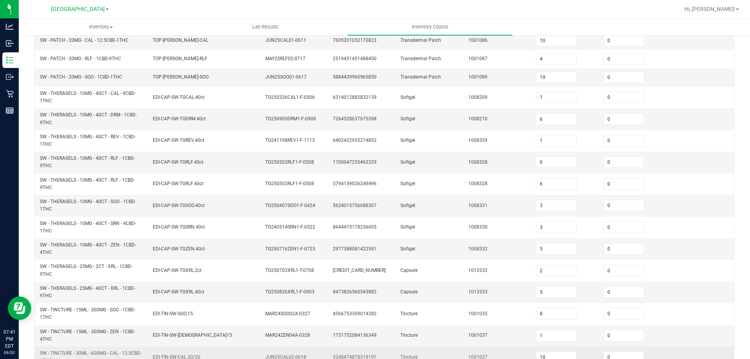
scroll to position [218, 0]
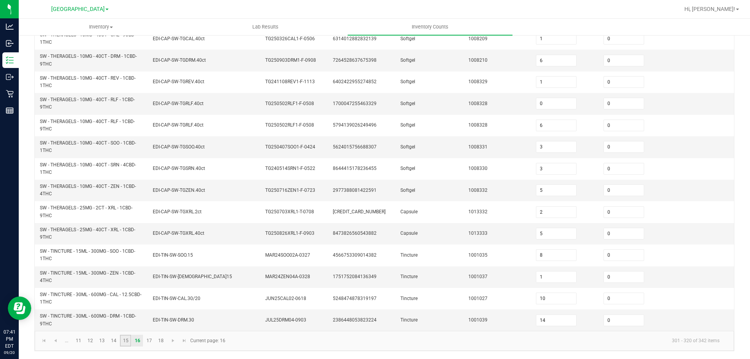
click at [126, 340] on link "15" at bounding box center [125, 341] width 11 height 12
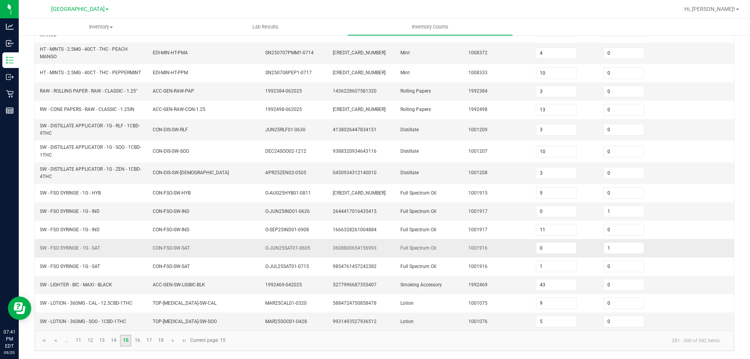
scroll to position [179, 0]
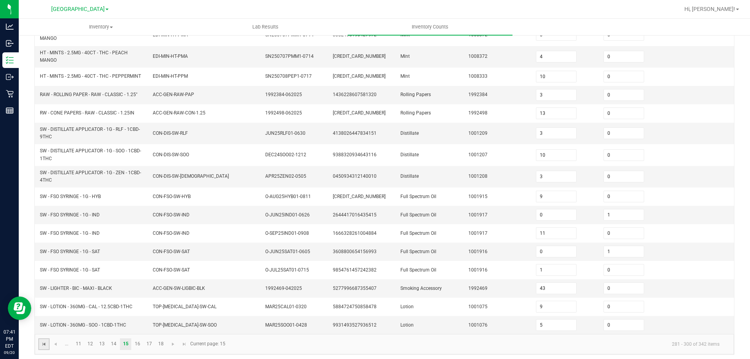
click at [45, 341] on span "Go to the first page" at bounding box center [44, 344] width 6 height 6
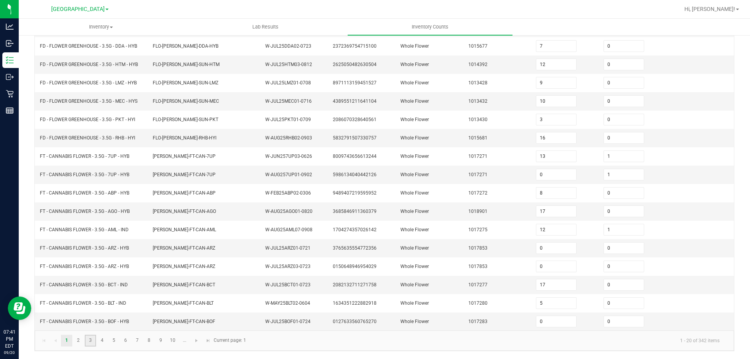
click at [89, 338] on link "3" at bounding box center [90, 341] width 11 height 12
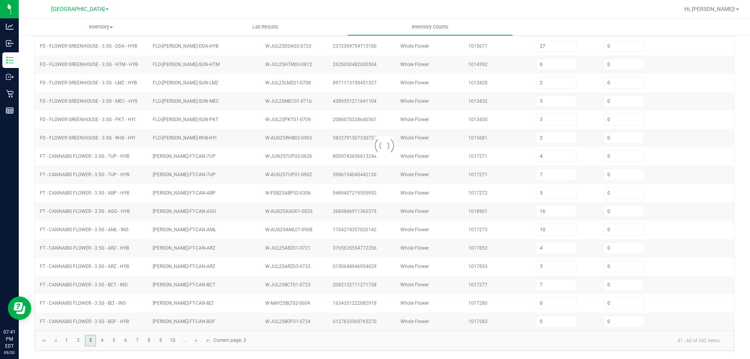
scroll to position [162, 0]
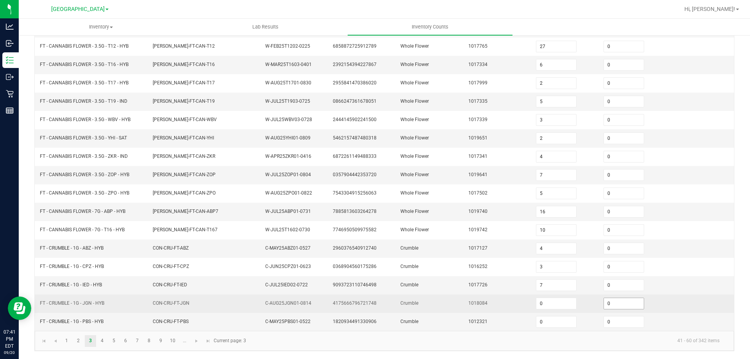
click at [604, 304] on input "0" at bounding box center [624, 303] width 40 height 11
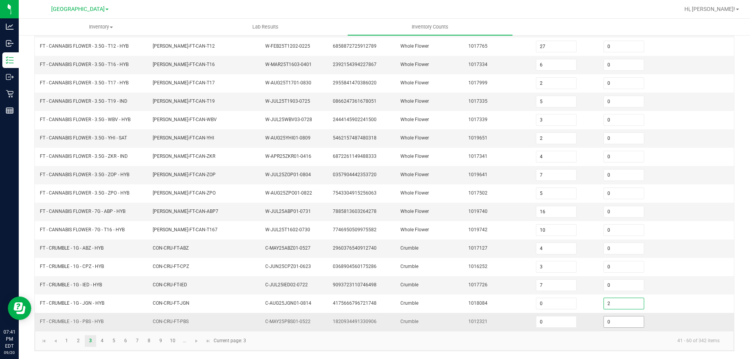
click at [615, 327] on input "0" at bounding box center [624, 321] width 40 height 11
click at [522, 289] on td "1017726" at bounding box center [498, 285] width 68 height 18
click at [111, 343] on link "5" at bounding box center [113, 341] width 11 height 12
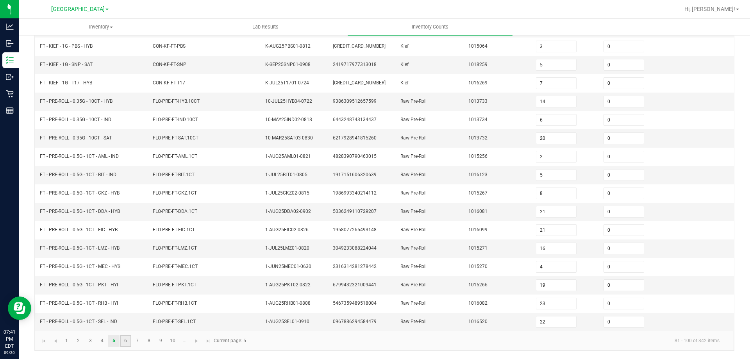
click at [127, 342] on link "6" at bounding box center [125, 341] width 11 height 12
click at [138, 341] on link "7" at bounding box center [137, 341] width 11 height 12
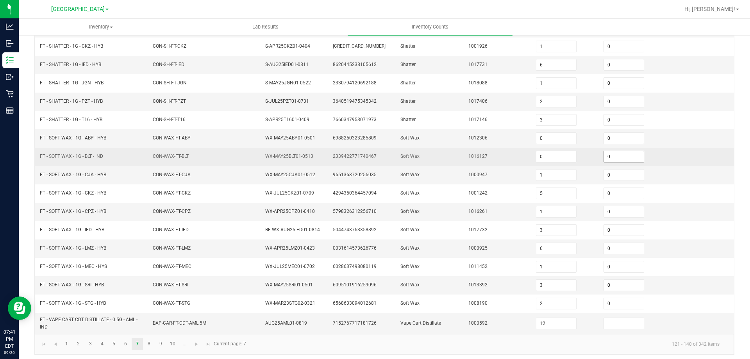
drag, startPoint x: 610, startPoint y: 159, endPoint x: 604, endPoint y: 158, distance: 5.5
click at [609, 159] on input "0" at bounding box center [624, 156] width 40 height 11
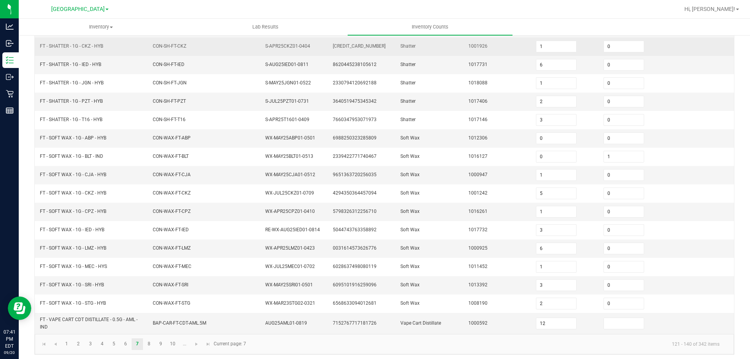
drag, startPoint x: 407, startPoint y: 118, endPoint x: 270, endPoint y: 38, distance: 159.2
click at [407, 118] on span "Shatter" at bounding box center [407, 119] width 15 height 5
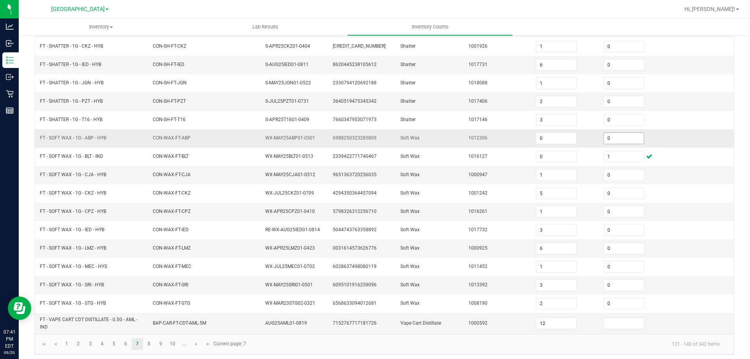
click at [608, 141] on td "0" at bounding box center [633, 138] width 68 height 18
drag, startPoint x: 447, startPoint y: 139, endPoint x: 203, endPoint y: 4, distance: 279.2
click at [444, 138] on td "Soft Wax" at bounding box center [430, 138] width 68 height 18
click at [92, 346] on link "3" at bounding box center [90, 344] width 11 height 12
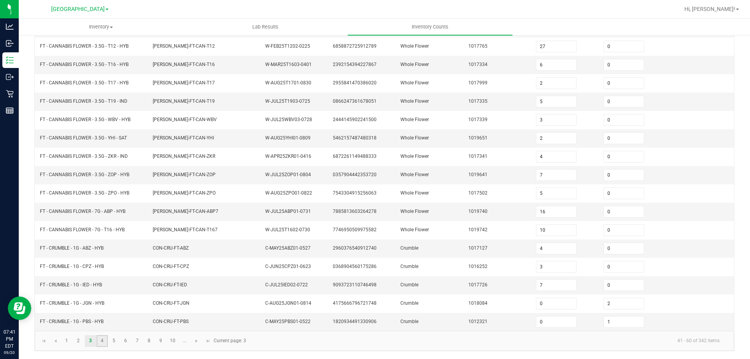
click at [100, 341] on link "4" at bounding box center [101, 341] width 11 height 12
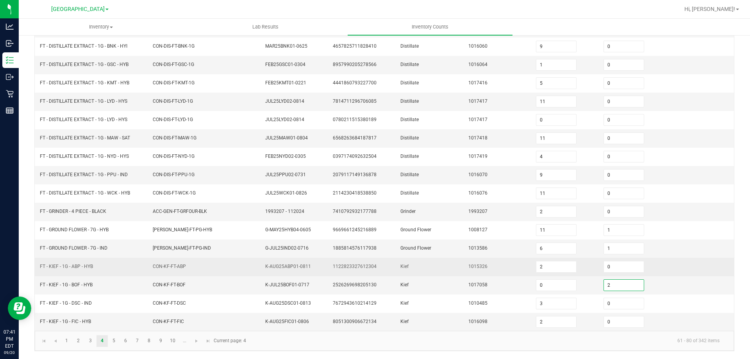
click at [503, 266] on td "1015326" at bounding box center [498, 267] width 68 height 18
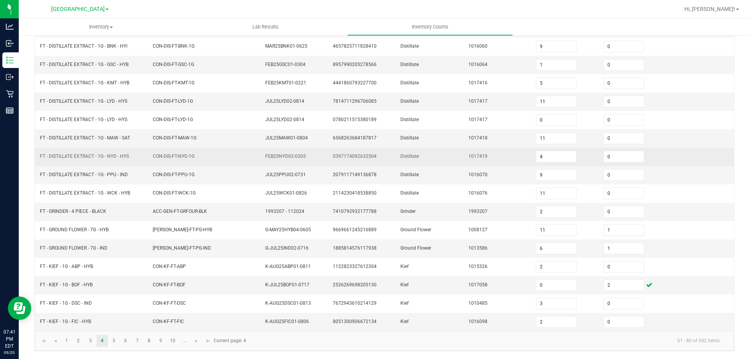
scroll to position [123, 0]
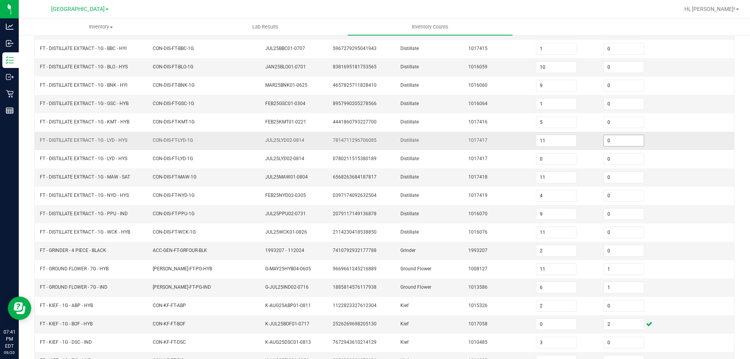
click at [619, 141] on input "0" at bounding box center [624, 140] width 40 height 11
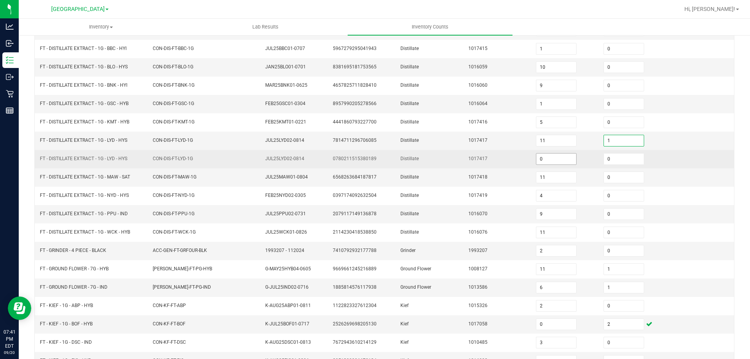
click at [563, 161] on input "0" at bounding box center [556, 159] width 40 height 11
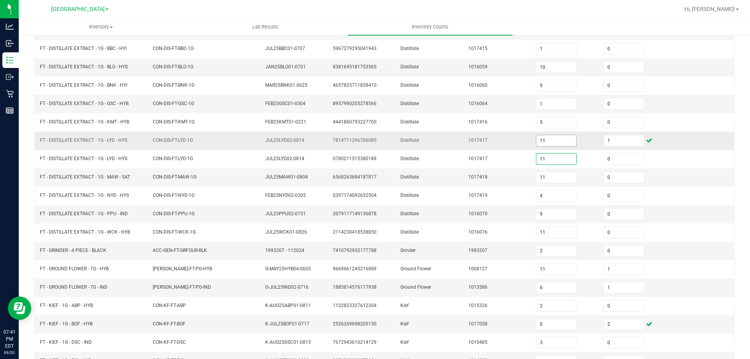
click at [553, 138] on input "11" at bounding box center [556, 140] width 40 height 11
click at [475, 134] on td "1017417" at bounding box center [498, 141] width 68 height 18
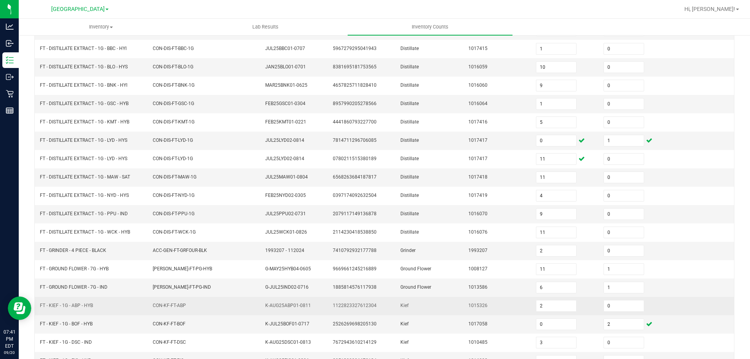
scroll to position [162, 0]
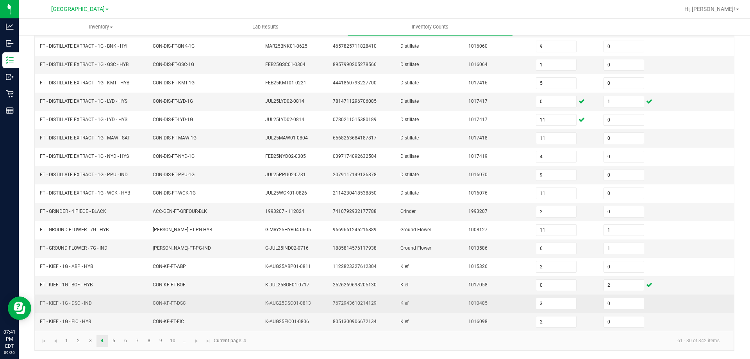
click at [161, 311] on td "CON-KF-FT-DSC" at bounding box center [204, 304] width 113 height 18
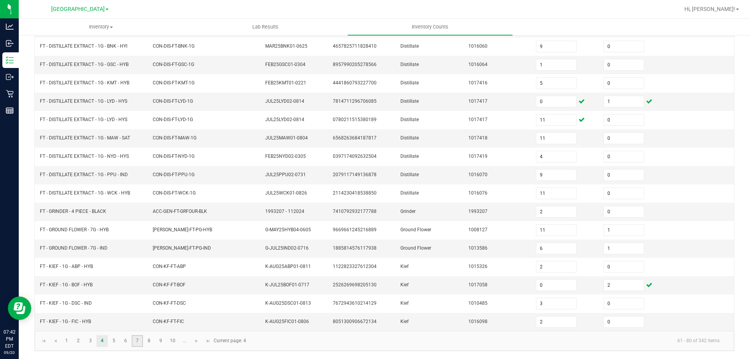
click at [136, 340] on link "7" at bounding box center [137, 341] width 11 height 12
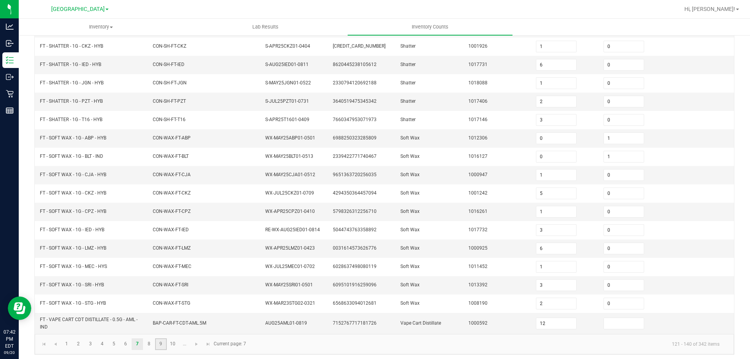
click at [161, 342] on link "9" at bounding box center [160, 344] width 11 height 12
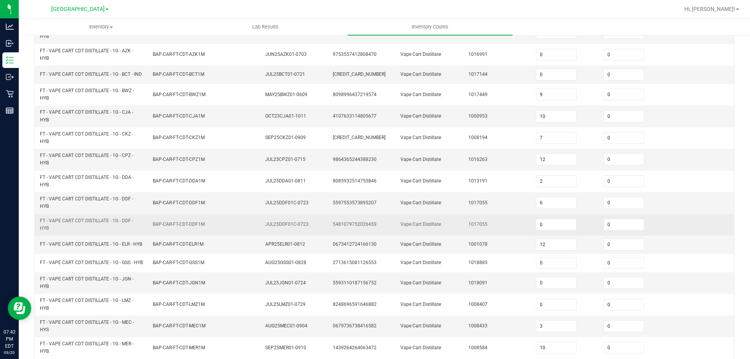
drag, startPoint x: 619, startPoint y: 242, endPoint x: 625, endPoint y: 227, distance: 16.0
click at [620, 236] on td "0" at bounding box center [633, 224] width 68 height 21
click at [623, 229] on span "0" at bounding box center [624, 225] width 41 height 12
click at [618, 230] on input "0" at bounding box center [624, 224] width 40 height 11
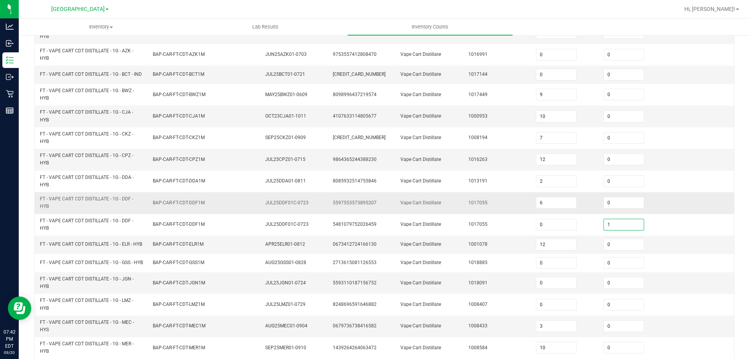
click at [476, 205] on span "1017055" at bounding box center [477, 202] width 19 height 5
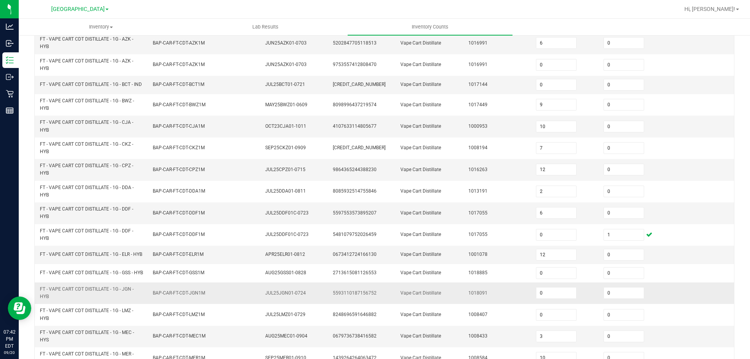
scroll to position [228, 0]
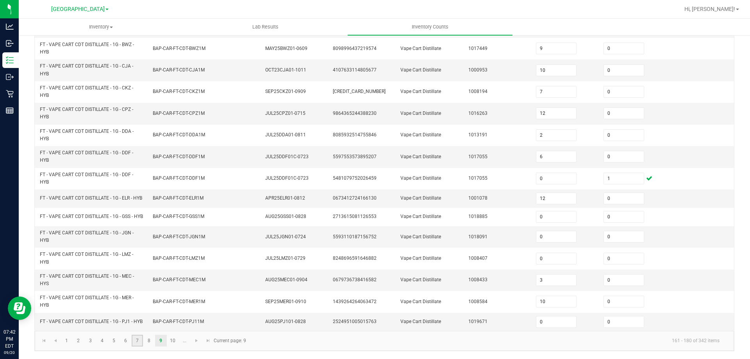
click at [142, 343] on link "7" at bounding box center [137, 341] width 11 height 12
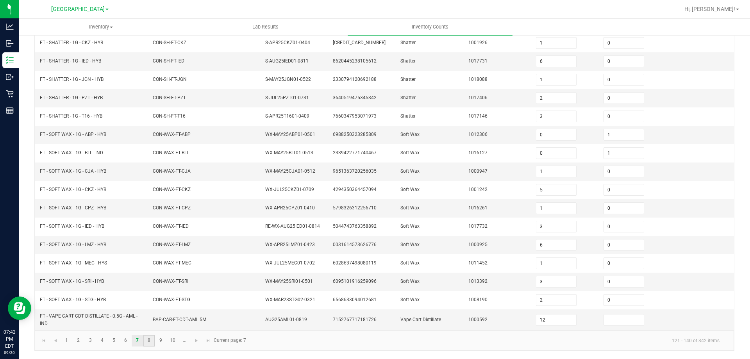
click at [150, 342] on link "8" at bounding box center [148, 341] width 11 height 12
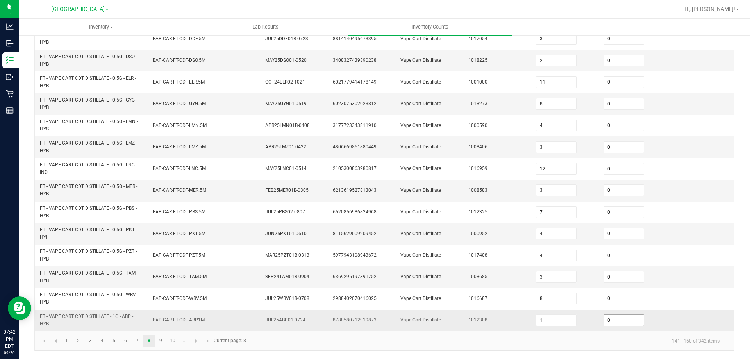
drag, startPoint x: 613, startPoint y: 319, endPoint x: 553, endPoint y: 311, distance: 61.2
click at [613, 319] on input "0" at bounding box center [624, 320] width 40 height 11
click at [339, 346] on kendo-pager-info "141 - 160 of 342 items" at bounding box center [488, 340] width 475 height 13
drag, startPoint x: 160, startPoint y: 342, endPoint x: 162, endPoint y: 339, distance: 4.0
click at [160, 342] on link "9" at bounding box center [160, 341] width 11 height 12
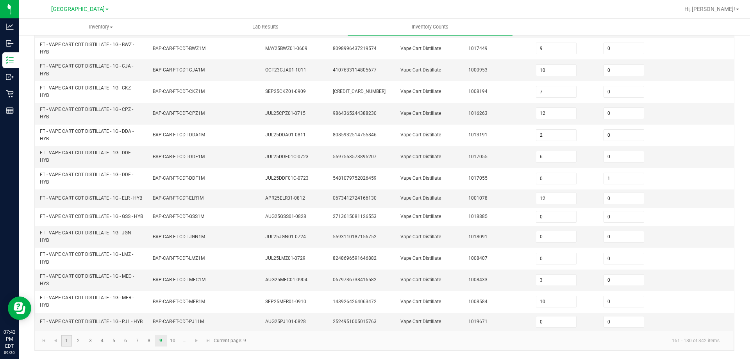
click at [66, 343] on link "1" at bounding box center [66, 341] width 11 height 12
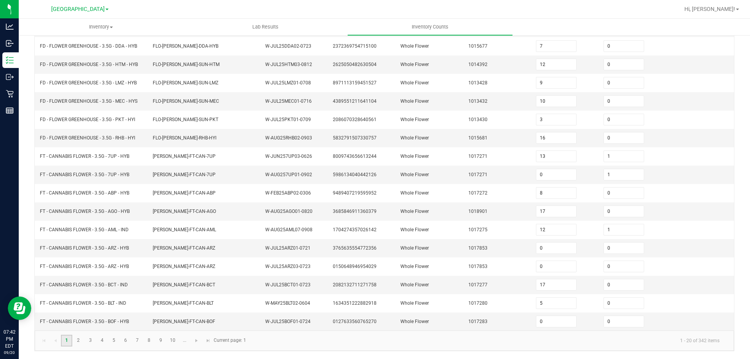
scroll to position [166, 0]
click at [624, 250] on input "0" at bounding box center [624, 248] width 40 height 11
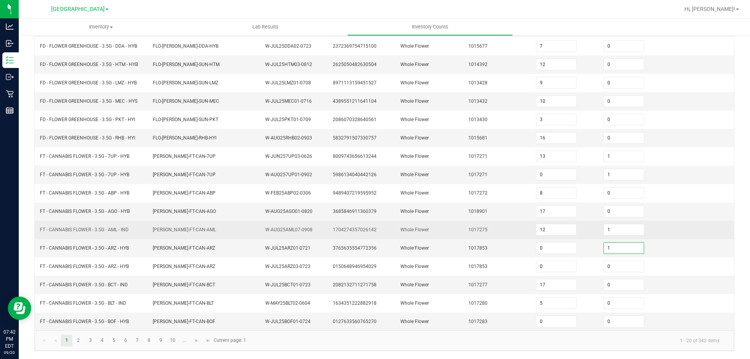
click at [430, 234] on td "Whole Flower" at bounding box center [430, 230] width 68 height 18
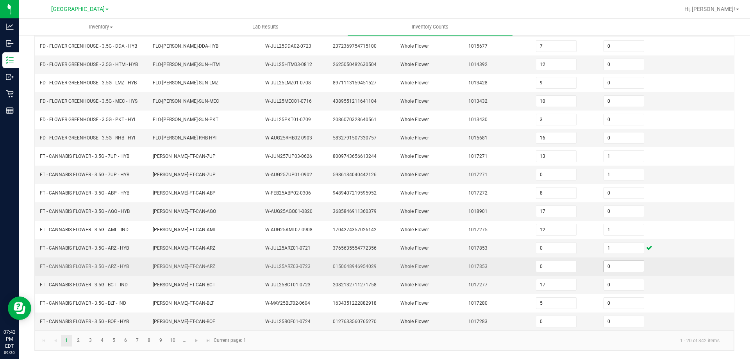
click at [622, 262] on input "0" at bounding box center [624, 266] width 40 height 11
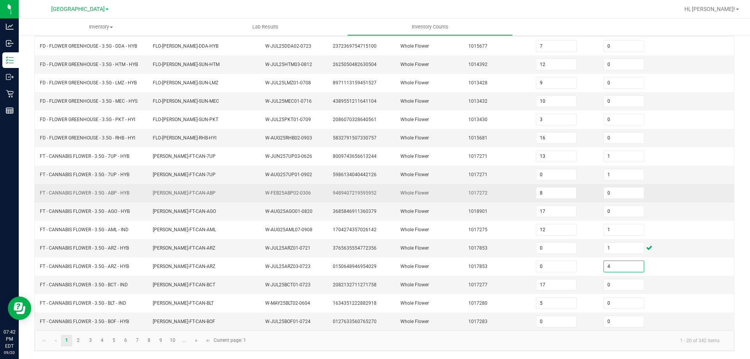
click at [449, 202] on td "Whole Flower" at bounding box center [430, 193] width 68 height 18
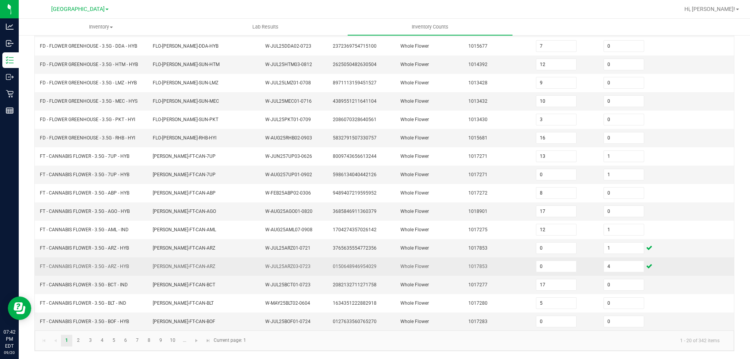
drag, startPoint x: 179, startPoint y: 240, endPoint x: 163, endPoint y: 272, distance: 36.2
click at [179, 241] on td "FLO-BUD-FT-CAN-ARZ" at bounding box center [204, 248] width 113 height 18
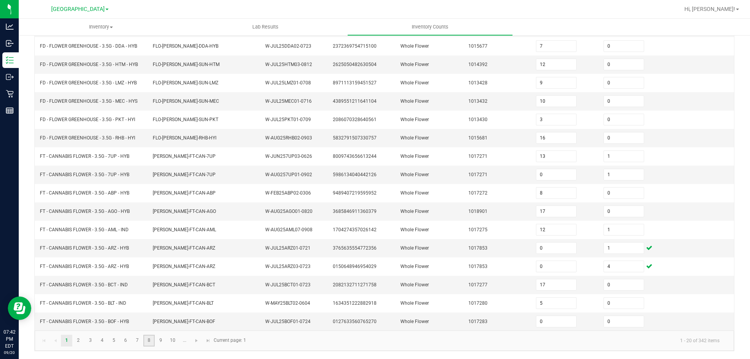
click at [149, 338] on link "8" at bounding box center [148, 341] width 11 height 12
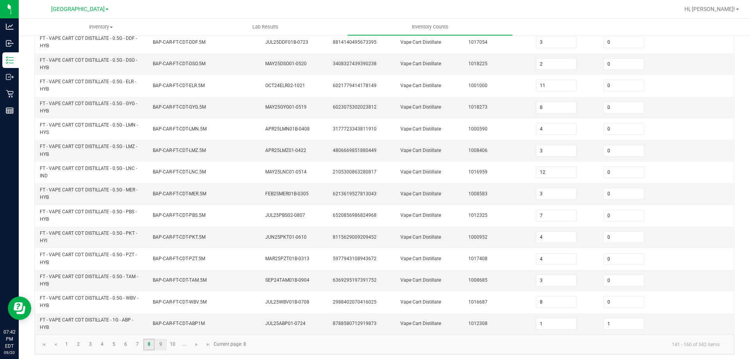
scroll to position [228, 0]
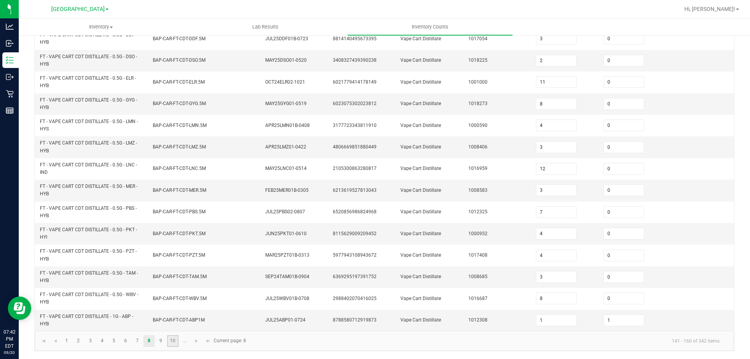
click at [173, 342] on link "10" at bounding box center [172, 341] width 11 height 12
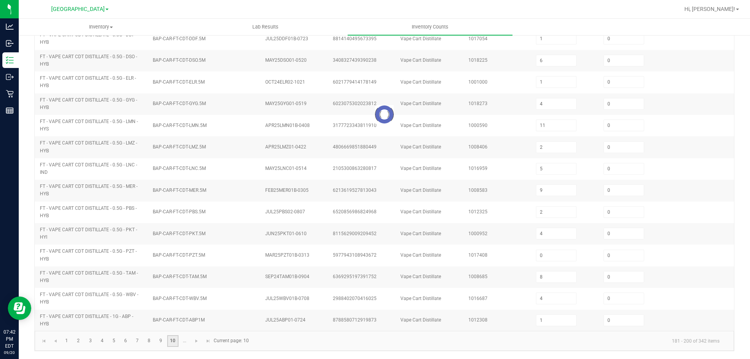
scroll to position [192, 0]
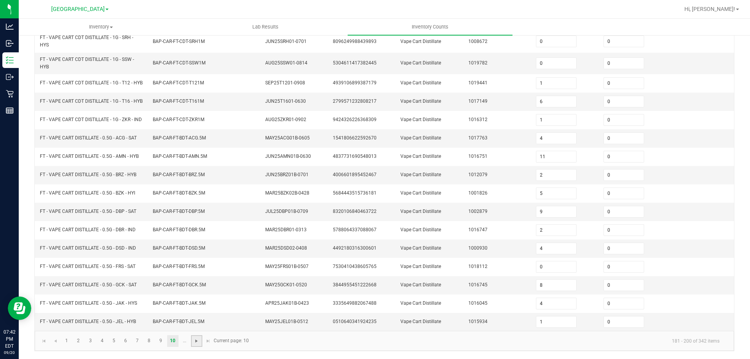
click at [197, 339] on span "Go to the next page" at bounding box center [196, 341] width 6 height 6
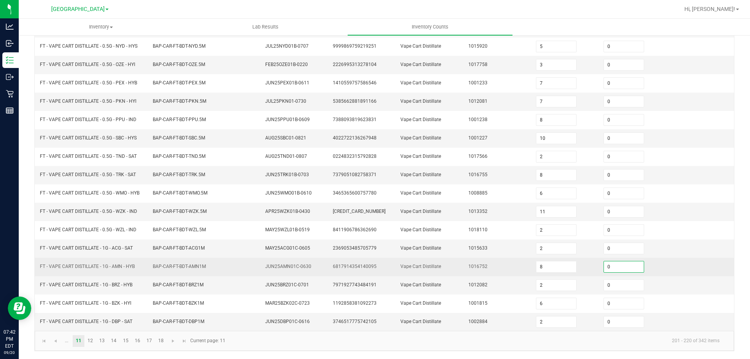
drag, startPoint x: 620, startPoint y: 268, endPoint x: 455, endPoint y: 236, distance: 167.9
click at [620, 268] on input "0" at bounding box center [624, 266] width 40 height 11
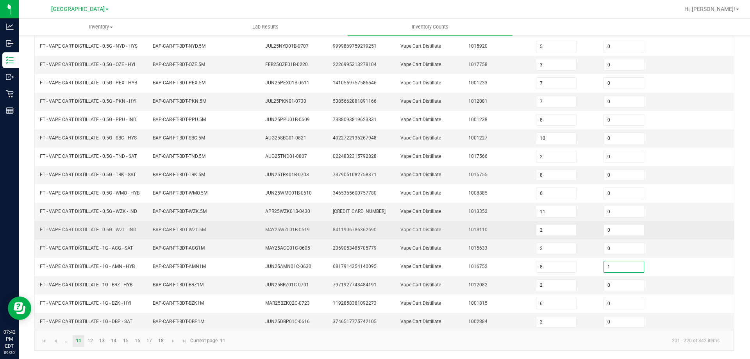
click at [442, 232] on td "Vape Cart Distillate" at bounding box center [430, 230] width 68 height 18
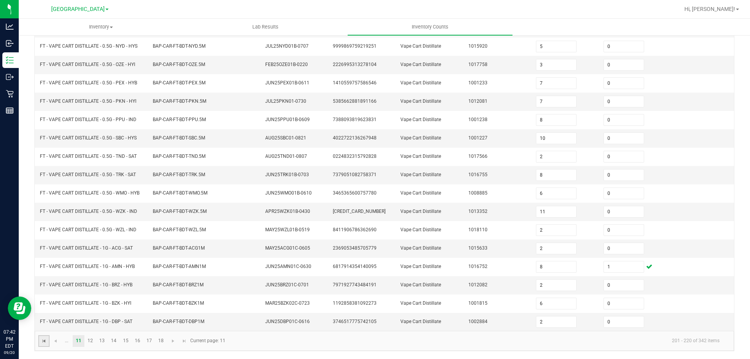
click at [43, 344] on span "Go to the first page" at bounding box center [44, 341] width 6 height 6
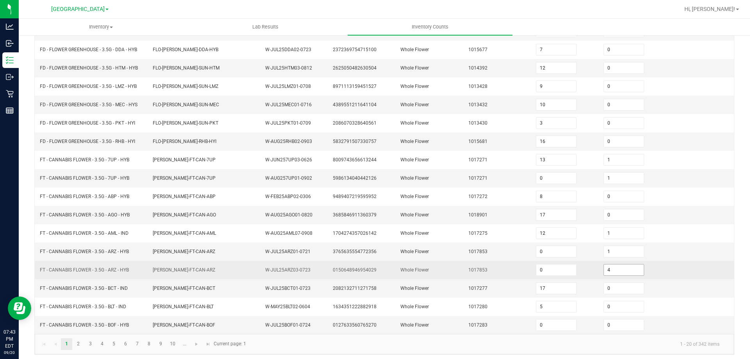
click at [615, 272] on input "4" at bounding box center [624, 269] width 40 height 11
click at [485, 261] on td "1017853" at bounding box center [498, 270] width 68 height 18
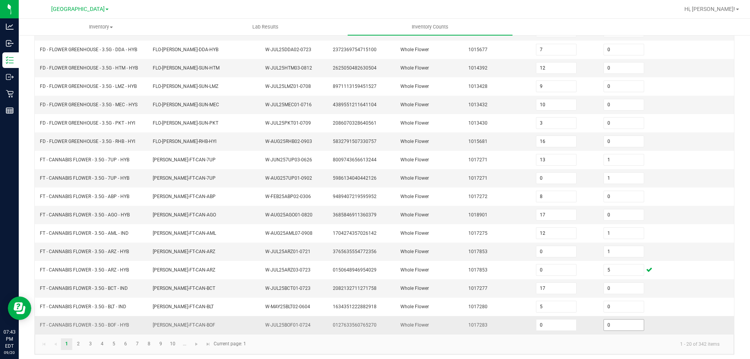
click at [616, 323] on input "0" at bounding box center [624, 325] width 40 height 11
drag, startPoint x: 504, startPoint y: 317, endPoint x: 341, endPoint y: 111, distance: 262.8
click at [504, 317] on td "1017283" at bounding box center [498, 325] width 68 height 18
click at [163, 344] on link "9" at bounding box center [160, 344] width 11 height 12
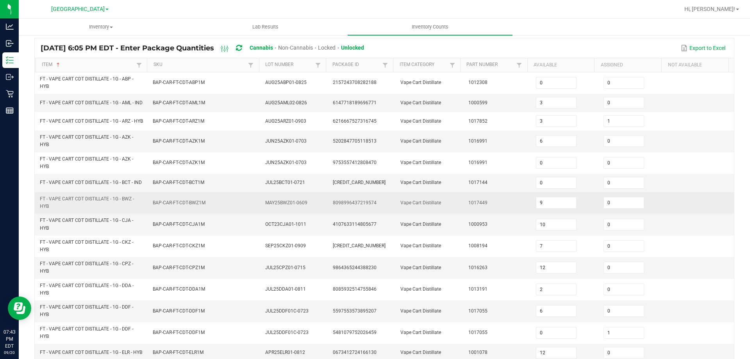
scroll to position [71, 0]
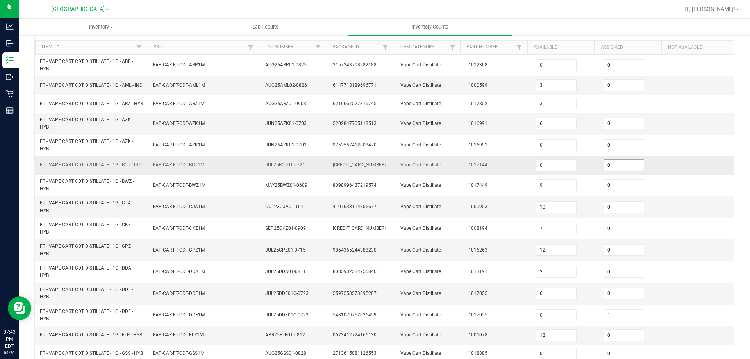
click at [621, 171] on input "0" at bounding box center [624, 165] width 40 height 11
click at [407, 134] on td "Vape Cart Distillate" at bounding box center [430, 123] width 68 height 21
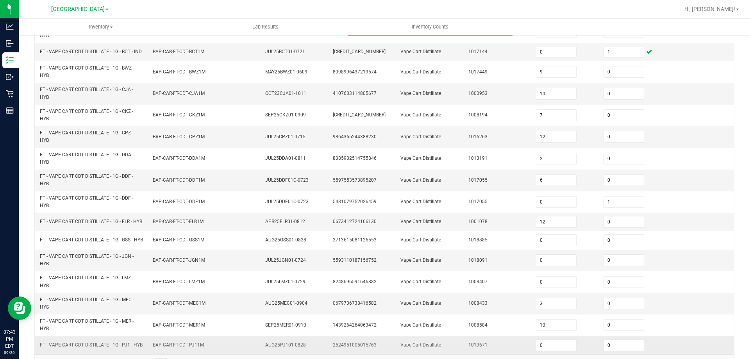
scroll to position [228, 0]
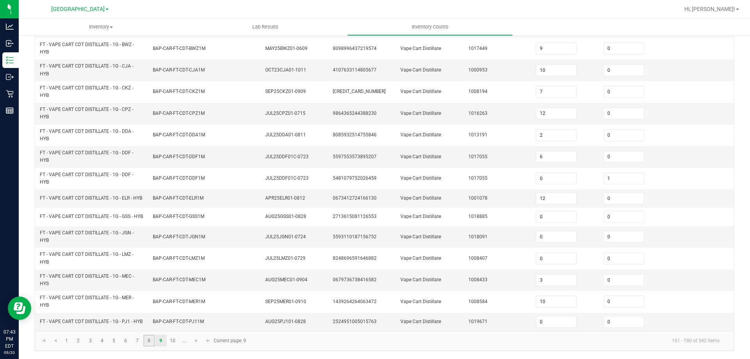
click at [146, 342] on link "8" at bounding box center [148, 341] width 11 height 12
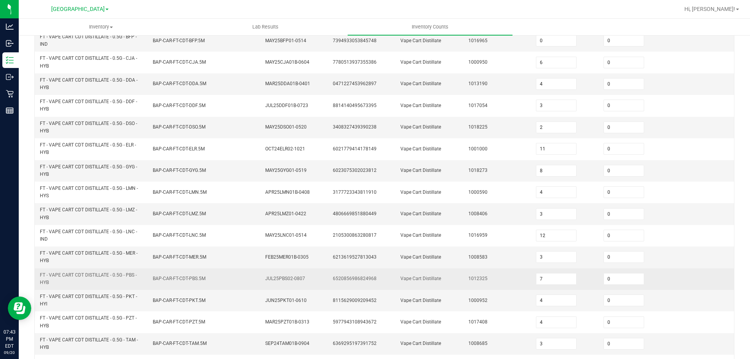
scroll to position [71, 0]
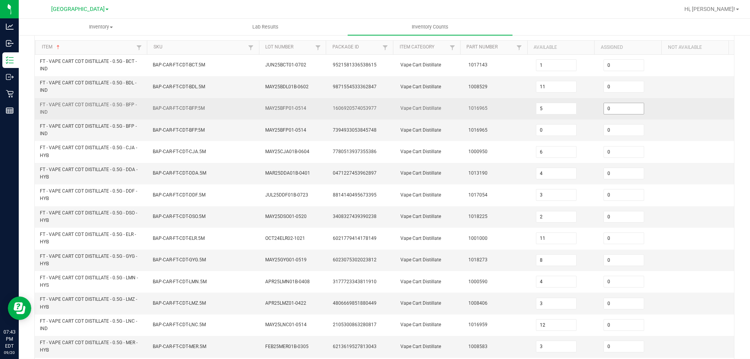
click at [610, 107] on input "0" at bounding box center [624, 108] width 40 height 11
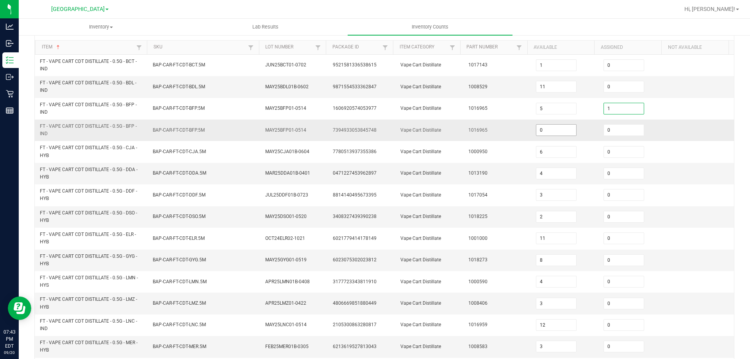
click at [558, 129] on input "0" at bounding box center [556, 130] width 40 height 11
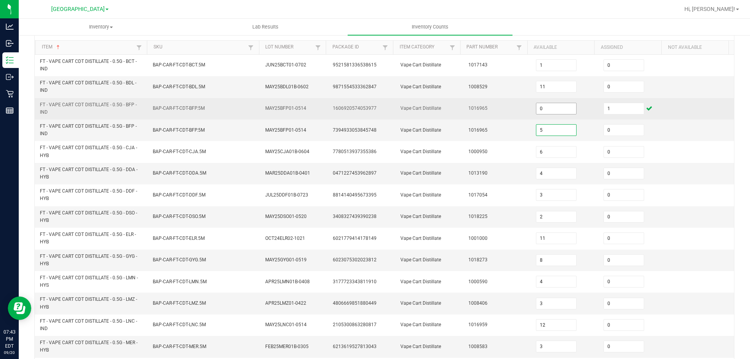
click at [561, 108] on input "0" at bounding box center [556, 108] width 40 height 11
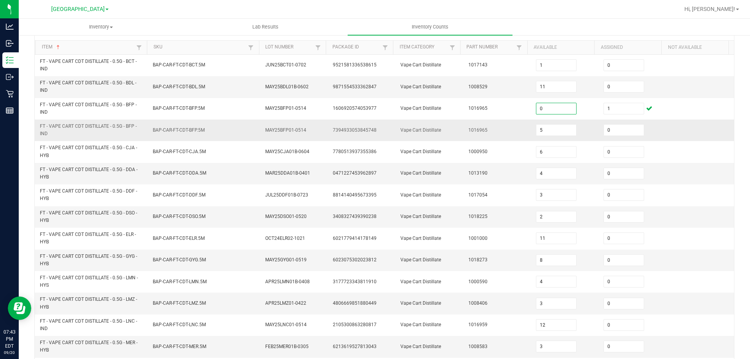
click at [478, 127] on td "1016965" at bounding box center [498, 130] width 68 height 21
click at [140, 298] on span "FT - VAPE CART CDT DISTILLATE - 0.5G - LMZ - HYB" at bounding box center [92, 303] width 104 height 15
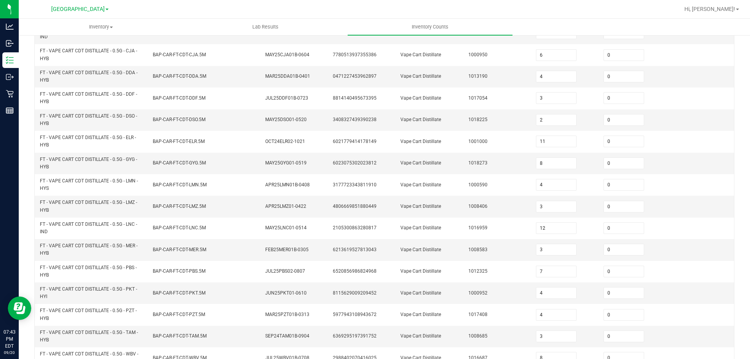
scroll to position [228, 0]
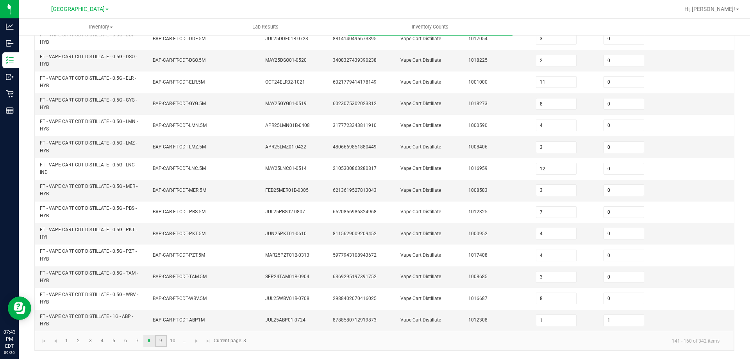
click at [163, 345] on link "9" at bounding box center [160, 341] width 11 height 12
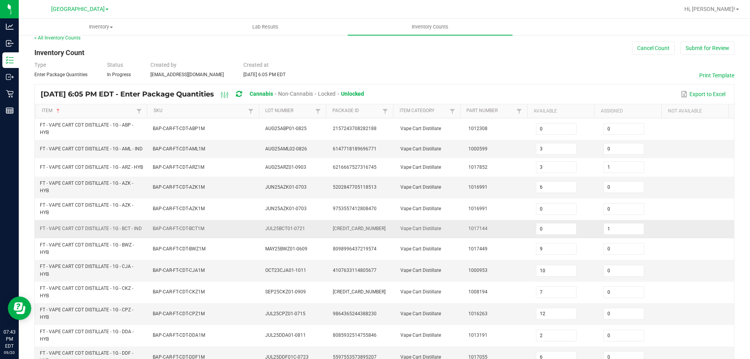
scroll to position [0, 0]
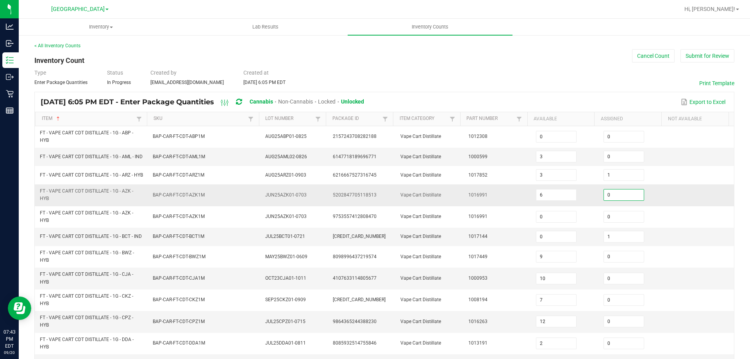
click at [606, 197] on input "0" at bounding box center [624, 194] width 40 height 11
click at [443, 195] on td "Vape Cart Distillate" at bounding box center [430, 194] width 68 height 21
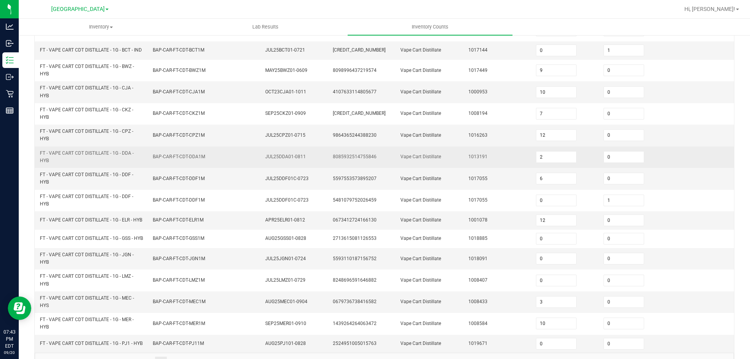
scroll to position [228, 0]
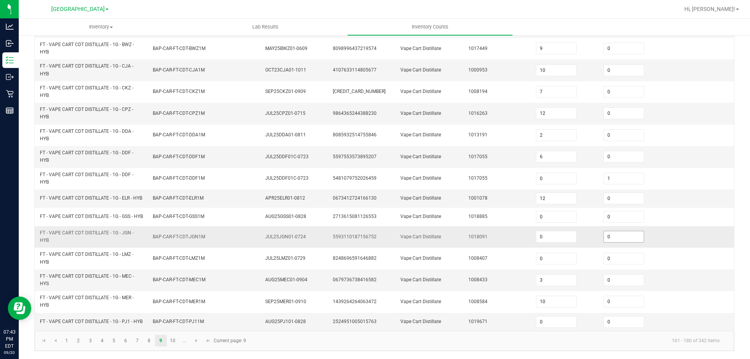
click at [611, 235] on input "0" at bounding box center [624, 236] width 40 height 11
drag, startPoint x: 435, startPoint y: 218, endPoint x: 232, endPoint y: 1, distance: 297.4
click at [435, 218] on td "Vape Cart Distillate" at bounding box center [430, 217] width 68 height 18
click at [294, 189] on td "APR25ELR01-0812" at bounding box center [295, 198] width 68 height 18
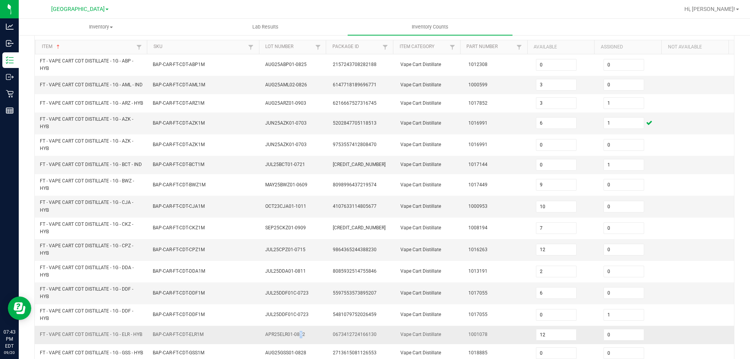
scroll to position [71, 0]
click at [298, 175] on td "JUL25BCT01-0721" at bounding box center [295, 165] width 68 height 18
click at [620, 129] on input "1" at bounding box center [624, 123] width 40 height 11
click at [468, 134] on td "1016991" at bounding box center [498, 123] width 68 height 21
click at [159, 209] on span "BAP-CAR-FT-CDT-CJA1M" at bounding box center [179, 206] width 52 height 5
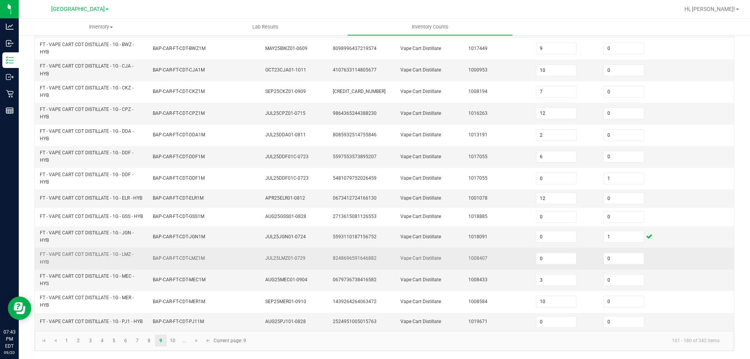
scroll to position [228, 0]
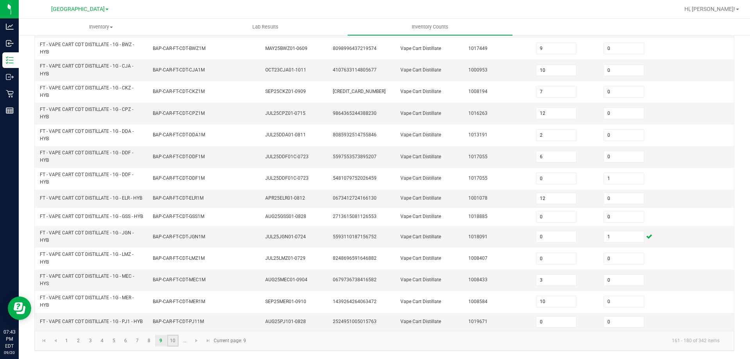
click at [175, 339] on link "10" at bounding box center [172, 341] width 11 height 12
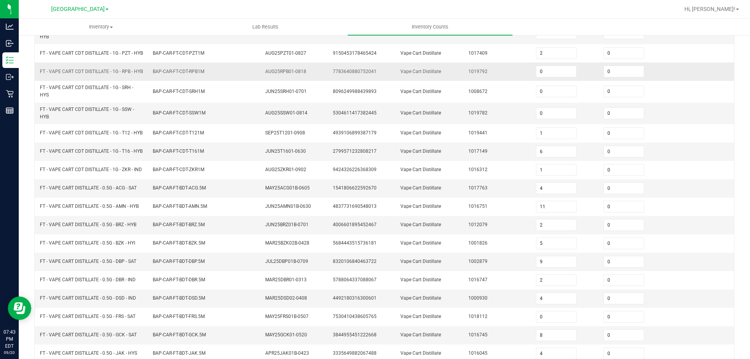
scroll to position [0, 0]
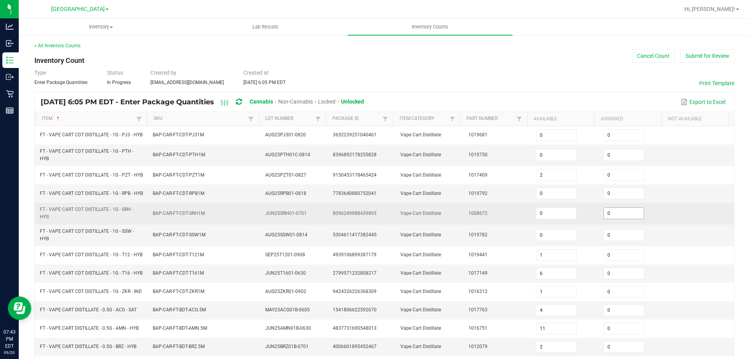
click at [619, 219] on input "0" at bounding box center [624, 213] width 40 height 11
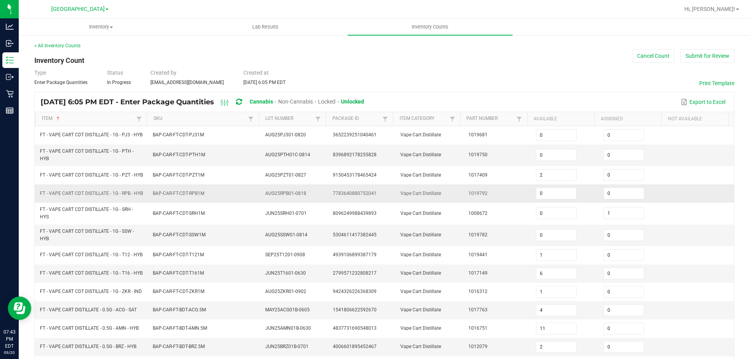
click at [447, 203] on td "Vape Cart Distillate" at bounding box center [430, 193] width 68 height 18
click at [614, 241] on input "1" at bounding box center [624, 235] width 40 height 11
click at [443, 193] on td "Vape Cart Distillate" at bounding box center [430, 193] width 68 height 18
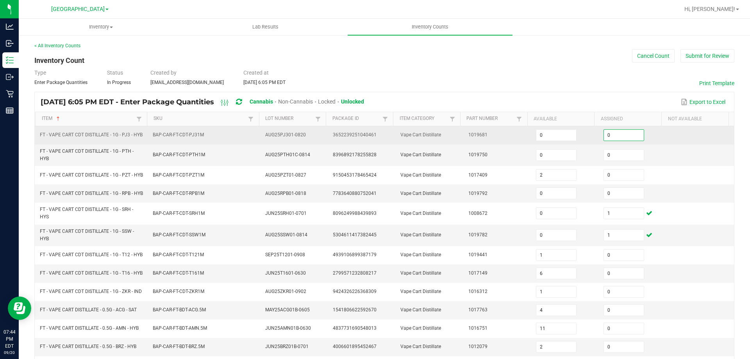
click at [609, 139] on input "0" at bounding box center [624, 135] width 40 height 11
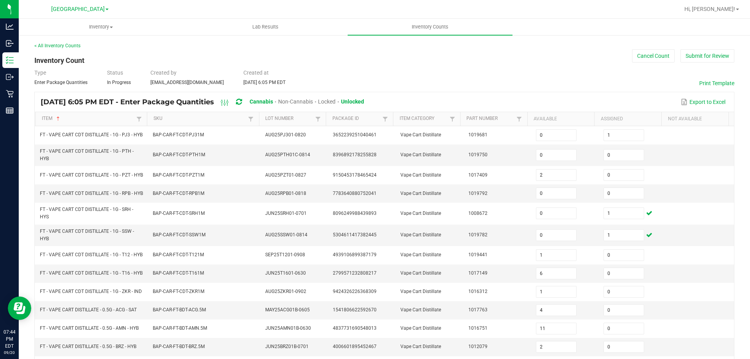
click at [572, 99] on div "Export to Excel" at bounding box center [549, 101] width 358 height 13
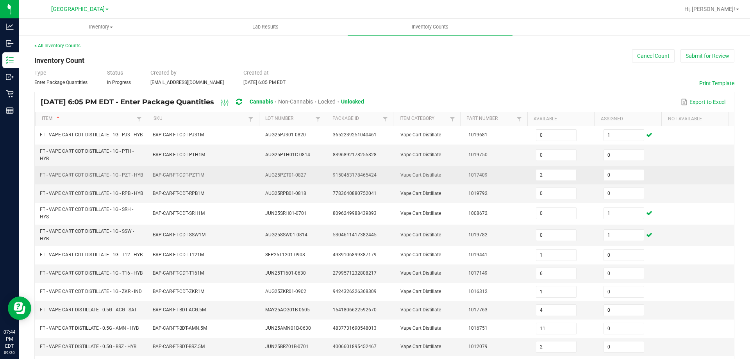
click at [464, 183] on td "1017409" at bounding box center [498, 175] width 68 height 18
click at [610, 184] on td "0" at bounding box center [633, 175] width 68 height 18
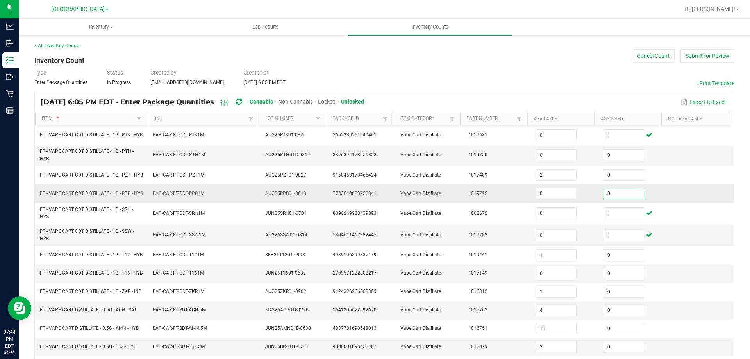
click at [615, 197] on input "0" at bounding box center [624, 193] width 40 height 11
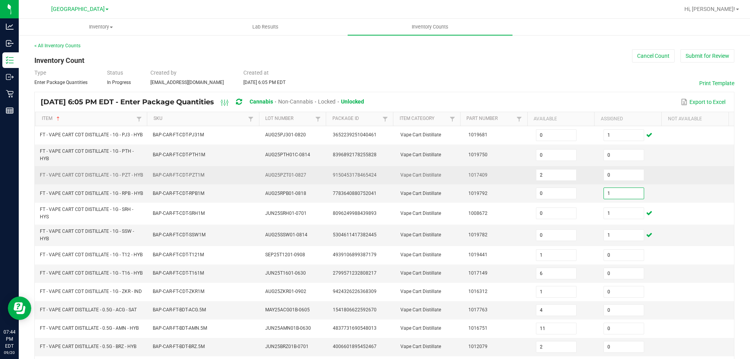
click at [484, 184] on td "1017409" at bounding box center [498, 175] width 68 height 18
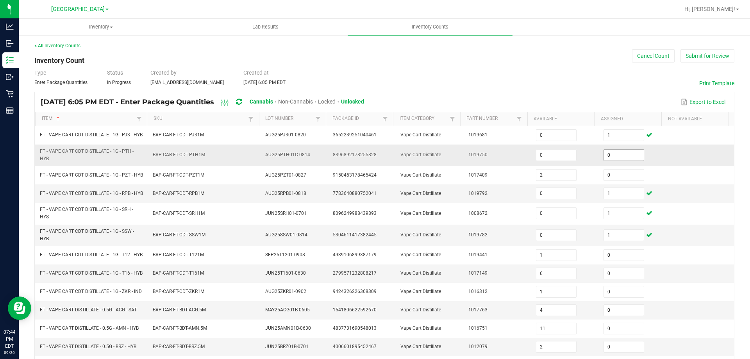
click at [614, 161] on input "0" at bounding box center [624, 155] width 40 height 11
click at [580, 98] on div "Export to Excel" at bounding box center [549, 101] width 358 height 13
click at [195, 203] on td "BAP-CAR-FT-CDT-RPB1M" at bounding box center [204, 193] width 113 height 18
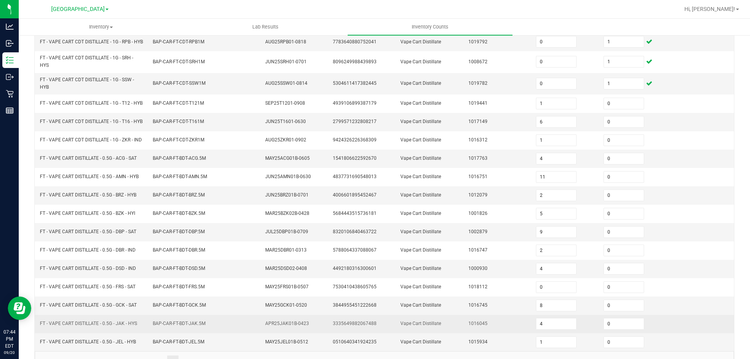
scroll to position [192, 0]
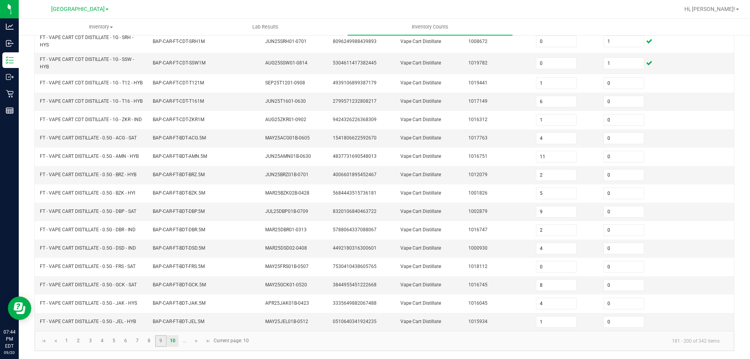
click at [158, 338] on link "9" at bounding box center [160, 341] width 11 height 12
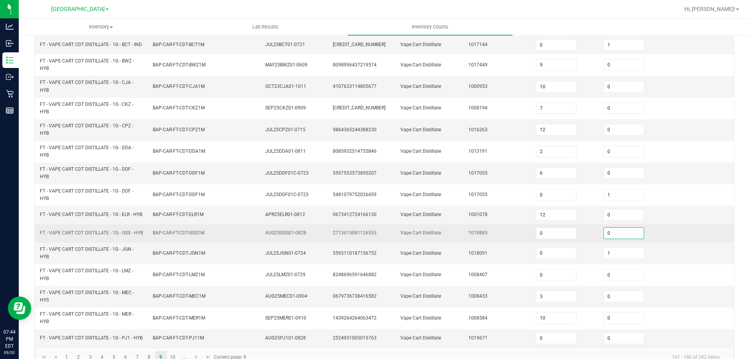
click at [610, 239] on input "0" at bounding box center [624, 233] width 40 height 11
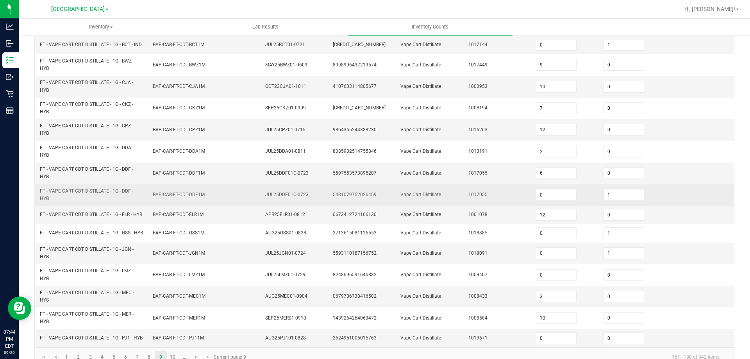
drag, startPoint x: 465, startPoint y: 207, endPoint x: 418, endPoint y: 173, distance: 58.0
click at [468, 197] on span "1017055" at bounding box center [477, 194] width 19 height 5
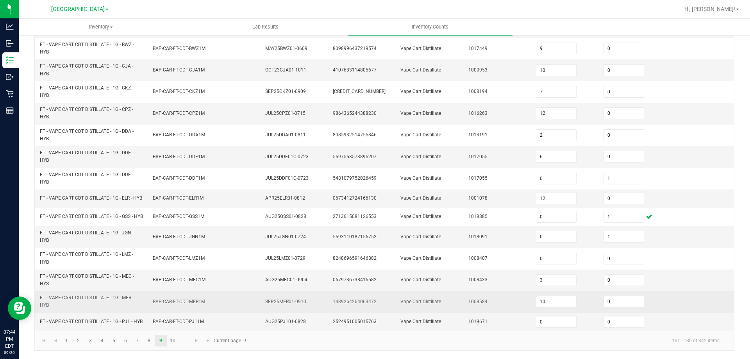
scroll to position [228, 0]
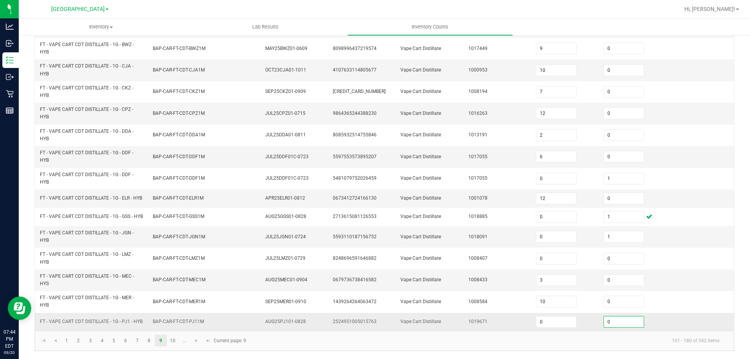
click at [631, 325] on input "0" at bounding box center [624, 321] width 40 height 11
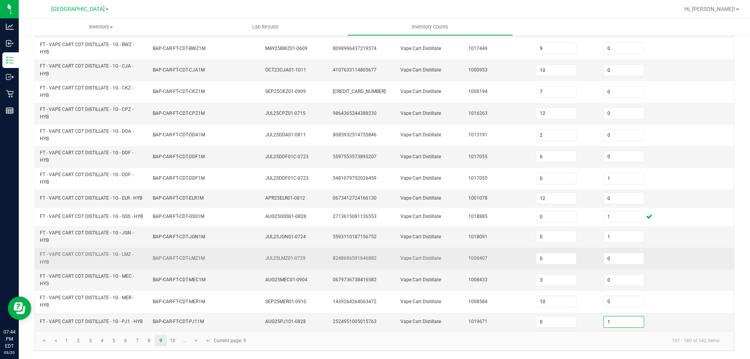
drag, startPoint x: 479, startPoint y: 255, endPoint x: 435, endPoint y: 219, distance: 57.1
click at [479, 255] on span "1008407" at bounding box center [477, 257] width 19 height 5
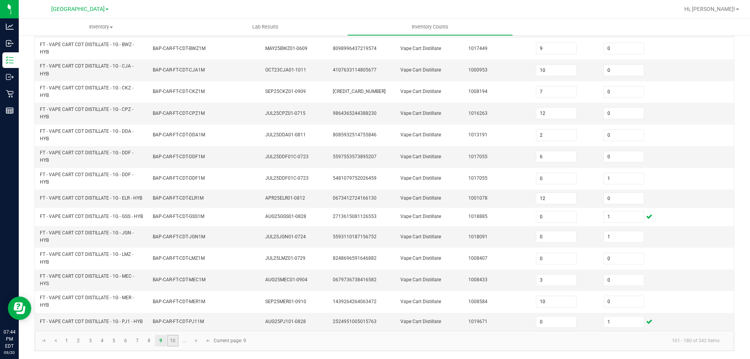
click at [171, 342] on link "10" at bounding box center [172, 341] width 11 height 12
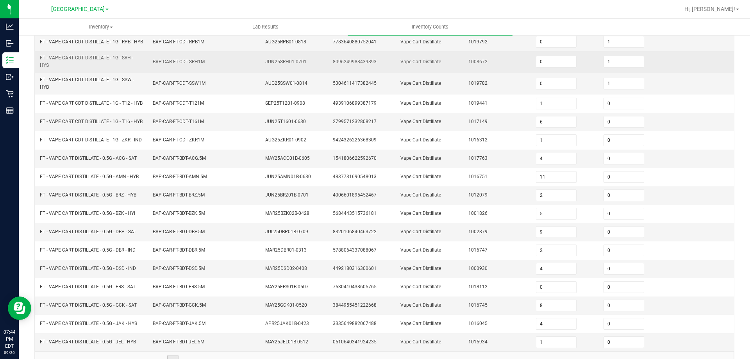
scroll to position [0, 0]
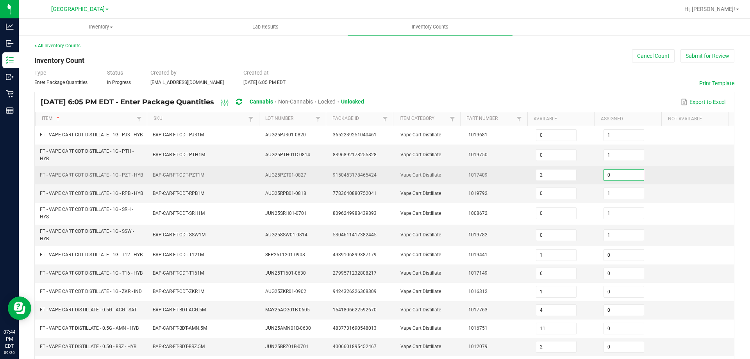
click at [604, 180] on input "0" at bounding box center [624, 175] width 40 height 11
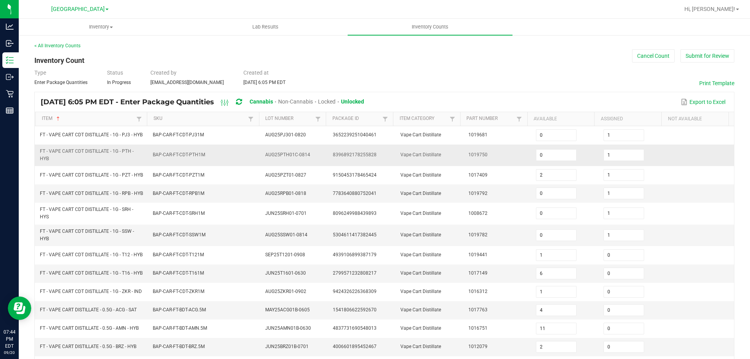
click at [467, 165] on td "1019750" at bounding box center [498, 155] width 68 height 21
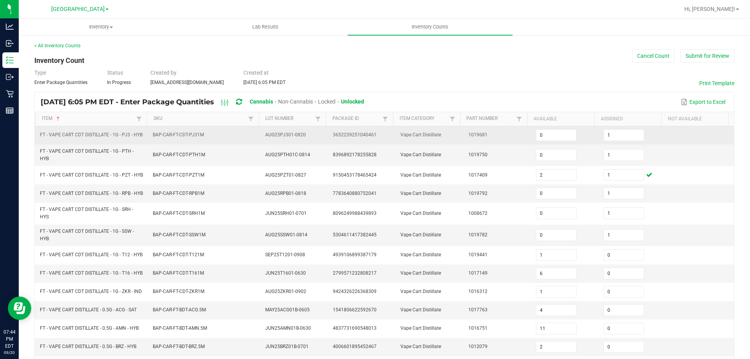
click at [159, 141] on td "BAP-CAR-FT-CDT-PJ31M" at bounding box center [204, 135] width 113 height 18
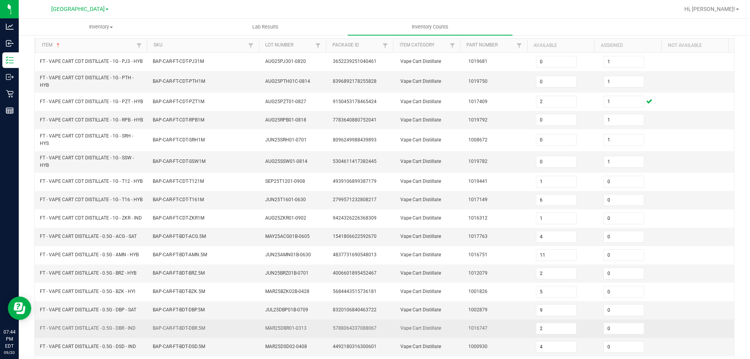
scroll to position [192, 0]
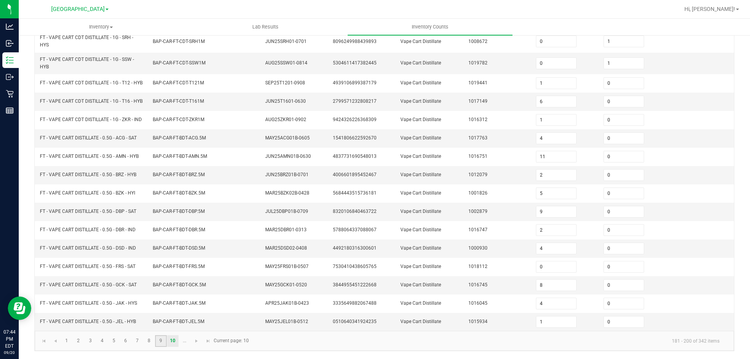
click at [160, 336] on link "9" at bounding box center [160, 341] width 11 height 12
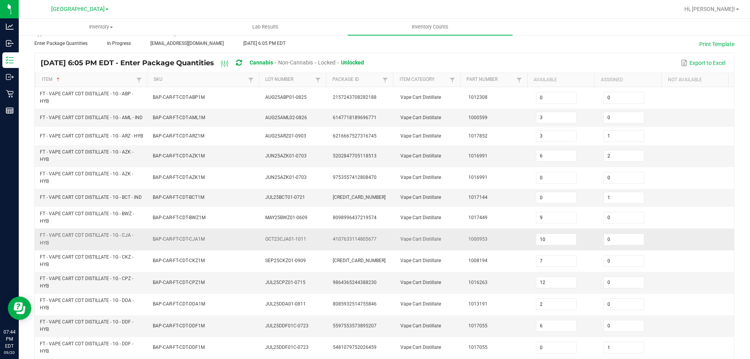
scroll to position [36, 0]
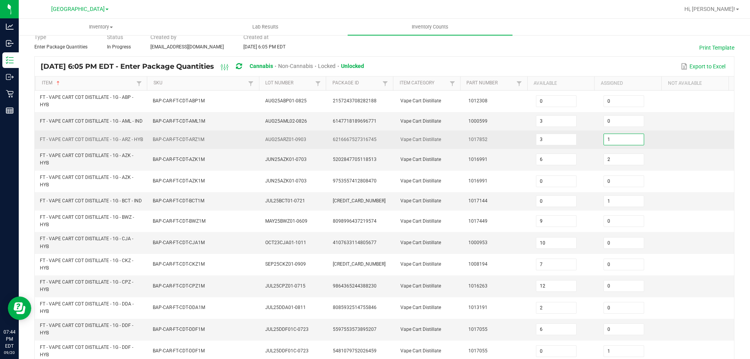
click at [617, 145] on input "1" at bounding box center [624, 139] width 40 height 11
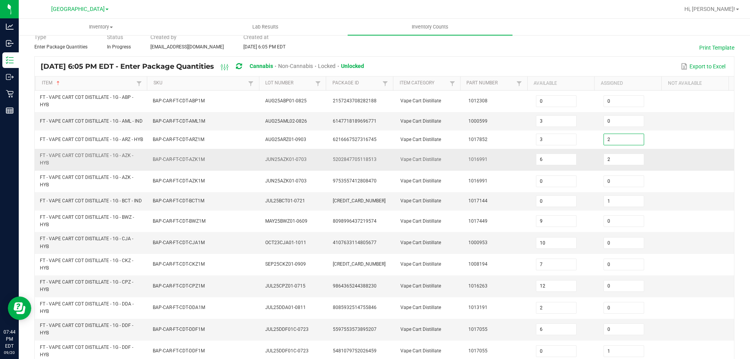
click at [490, 163] on td "1016991" at bounding box center [498, 159] width 68 height 21
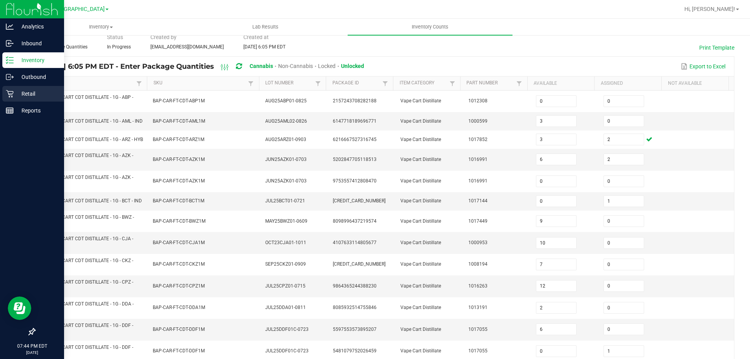
click at [30, 96] on p "Retail" at bounding box center [37, 93] width 47 height 9
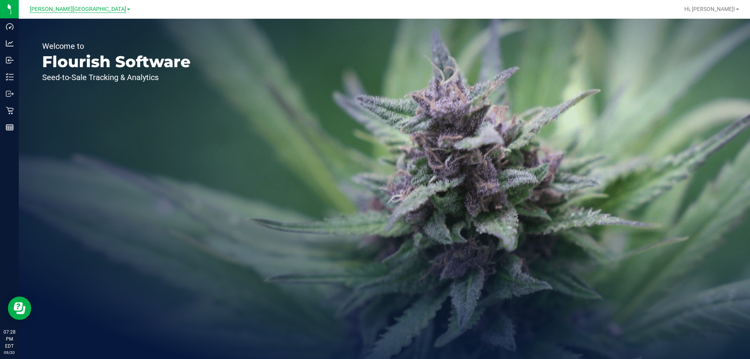
click at [75, 6] on span "[PERSON_NAME][GEOGRAPHIC_DATA]" at bounding box center [78, 9] width 96 height 7
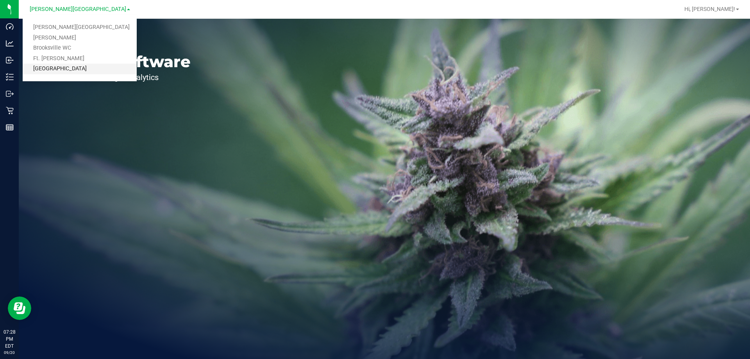
click at [78, 67] on link "[GEOGRAPHIC_DATA]" at bounding box center [80, 69] width 114 height 11
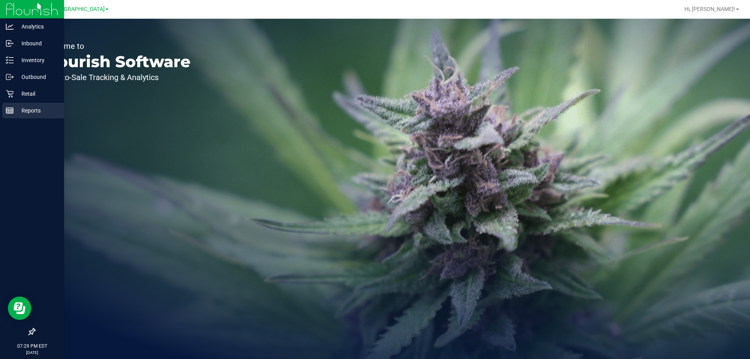
click at [14, 110] on p "Reports" at bounding box center [37, 110] width 47 height 9
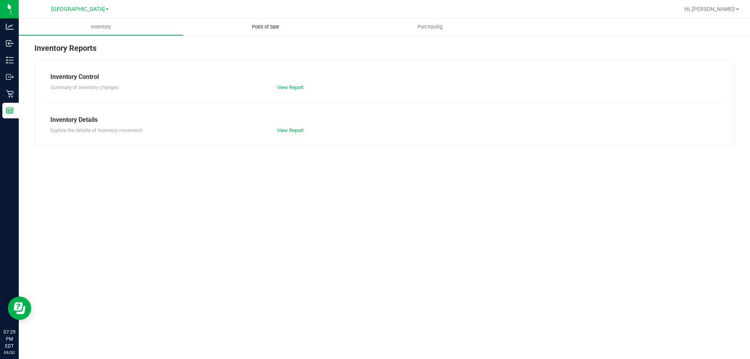
drag, startPoint x: 259, startPoint y: 26, endPoint x: 263, endPoint y: 34, distance: 8.8
click at [260, 27] on span "Point of Sale" at bounding box center [265, 26] width 48 height 7
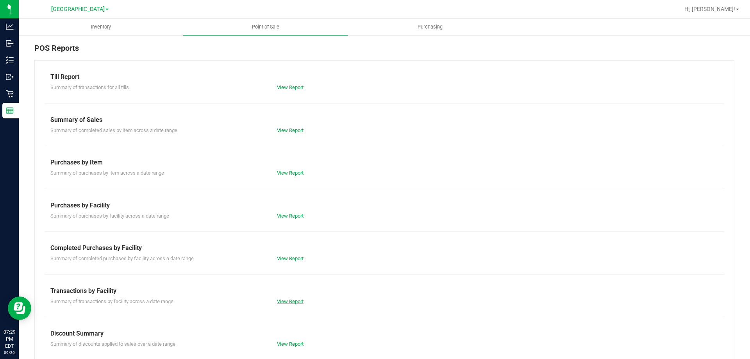
click at [282, 299] on link "View Report" at bounding box center [290, 301] width 27 height 6
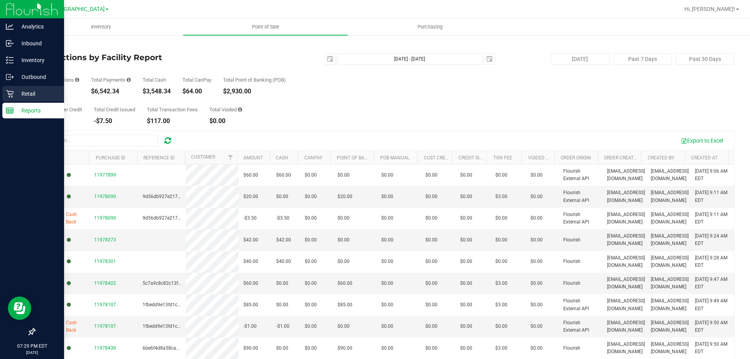
click at [41, 95] on p "Retail" at bounding box center [37, 93] width 47 height 9
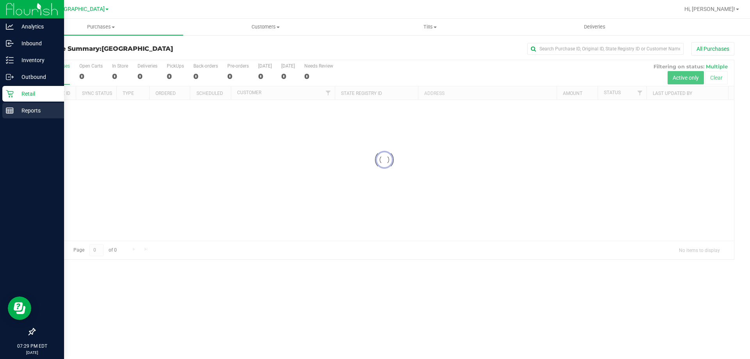
click at [7, 107] on icon at bounding box center [10, 111] width 8 height 8
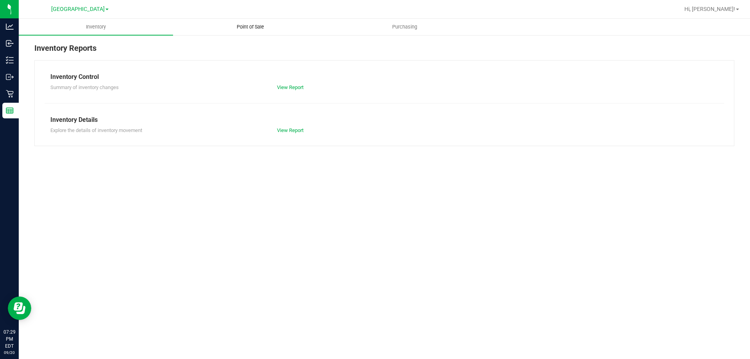
click at [246, 24] on span "Point of Sale" at bounding box center [250, 26] width 48 height 7
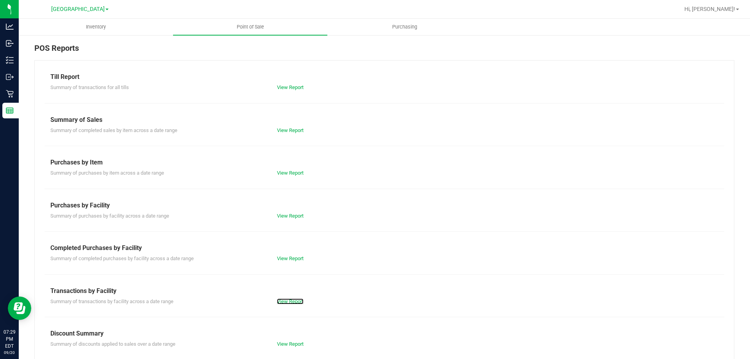
click at [292, 301] on link "View Report" at bounding box center [290, 301] width 27 height 6
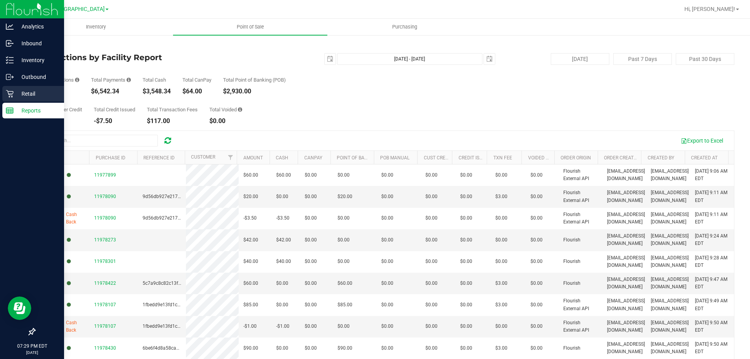
click at [34, 92] on p "Retail" at bounding box center [37, 93] width 47 height 9
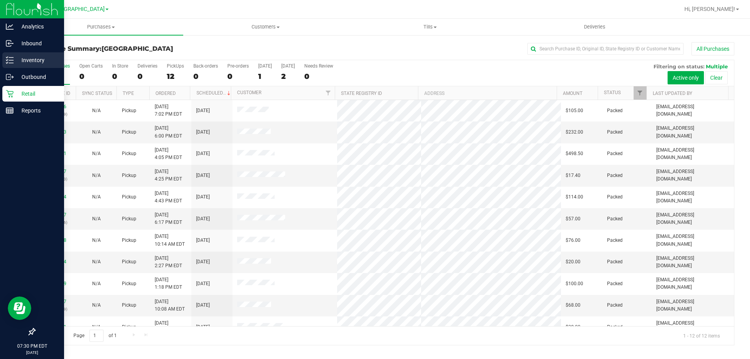
click at [16, 66] on div "Inventory" at bounding box center [33, 60] width 62 height 16
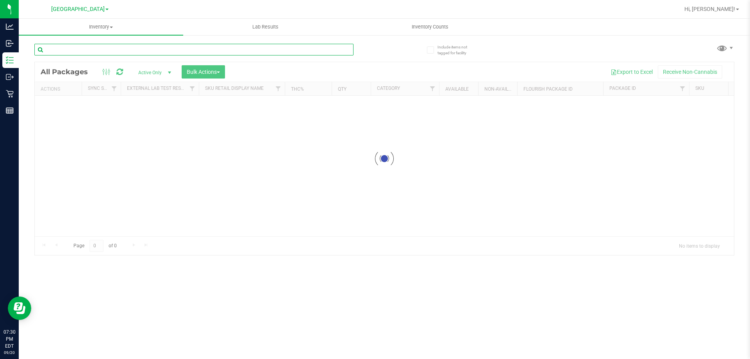
click at [116, 52] on div "Inventory All packages All inventory Waste log Create inventory Lab Results Inv…" at bounding box center [384, 189] width 731 height 340
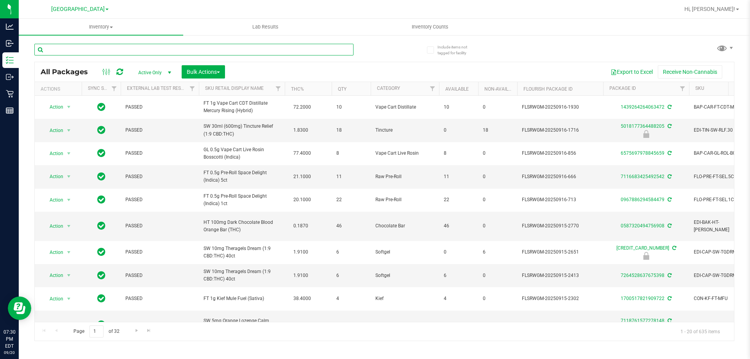
drag, startPoint x: 116, startPoint y: 52, endPoint x: 100, endPoint y: 47, distance: 16.9
click at [100, 47] on input "text" at bounding box center [193, 50] width 319 height 12
paste input "GL - LIVE ROSIN - 0.5G - DDF - HYB"
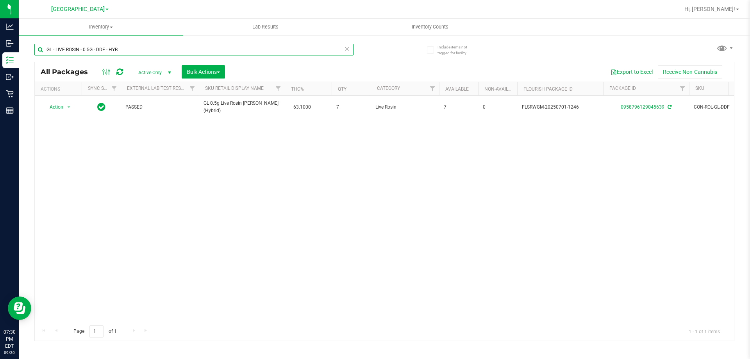
click at [92, 54] on input "GL - LIVE ROSIN - 0.5G - DDF - HYB" at bounding box center [193, 50] width 319 height 12
paste input "JGN"
click at [98, 52] on input "GL - LIVE ROSIN - 0.5G - JGN - HYB" at bounding box center [193, 50] width 319 height 12
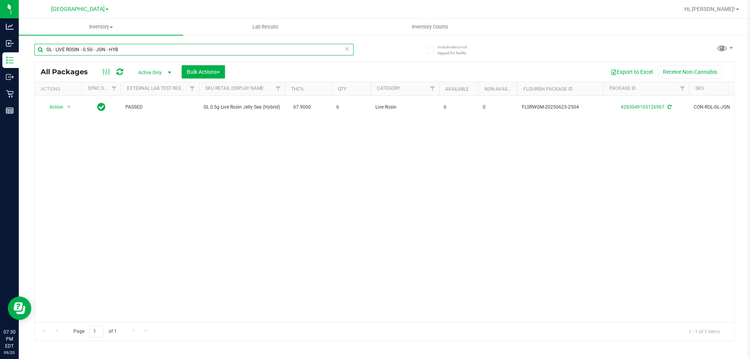
click at [98, 52] on input "GL - LIVE ROSIN - 0.5G - JGN - HYB" at bounding box center [193, 50] width 319 height 12
paste input "STW"
click at [91, 48] on input "GL - LIVE ROSIN - 0.5G - STW - HYB" at bounding box center [193, 50] width 319 height 12
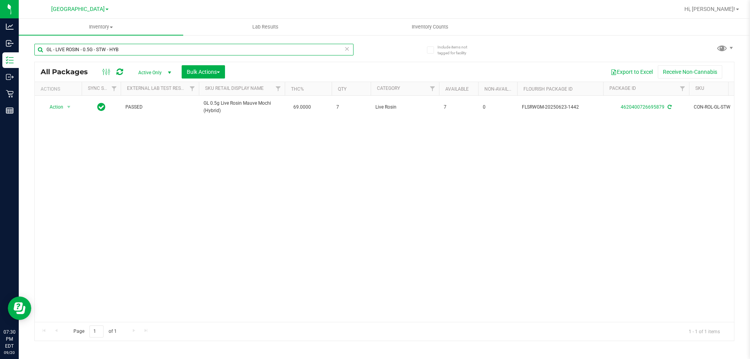
click at [91, 48] on input "GL - LIVE ROSIN - 0.5G - STW - HYB" at bounding box center [193, 50] width 319 height 12
paste input "ZKR - IND"
click at [99, 53] on input "GL - LIVE ROSIN - 0.5G - ZKR - IND" at bounding box center [193, 50] width 319 height 12
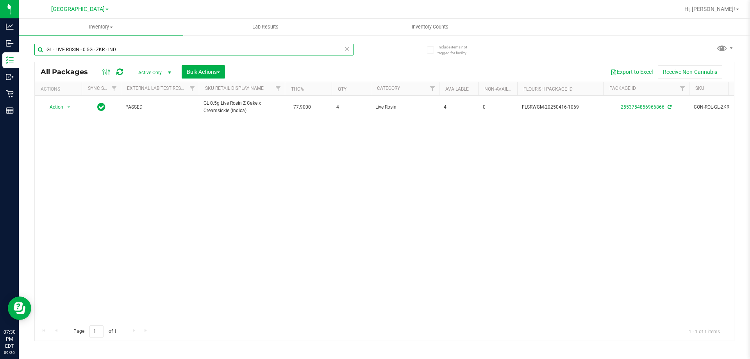
click at [99, 53] on input "GL - LIVE ROSIN - 0.5G - ZKR - IND" at bounding box center [193, 50] width 319 height 12
paste input "1G - BCT"
click at [118, 49] on input "GL - LIVE ROSIN - 1G - BCT - IND" at bounding box center [193, 50] width 319 height 12
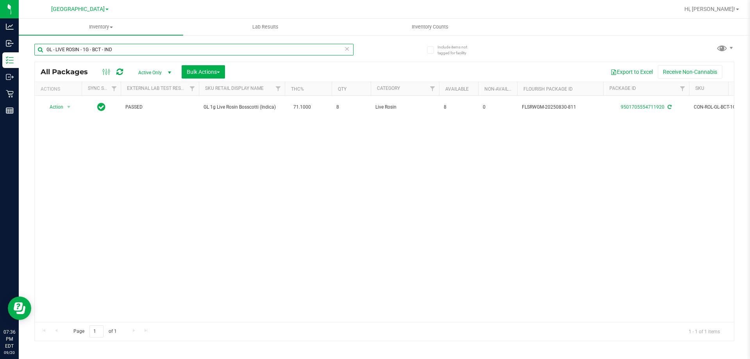
paste input "WNA - SOFT CHEWS - 10MG - 10CT - SAT - MANGO"
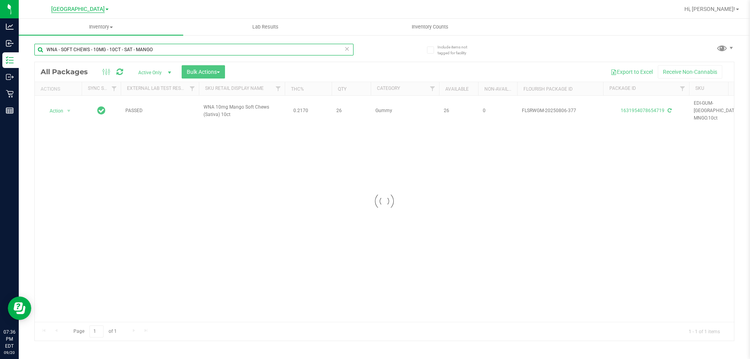
type input "WNA - SOFT CHEWS - 10MG - 10CT - SAT - MANGO"
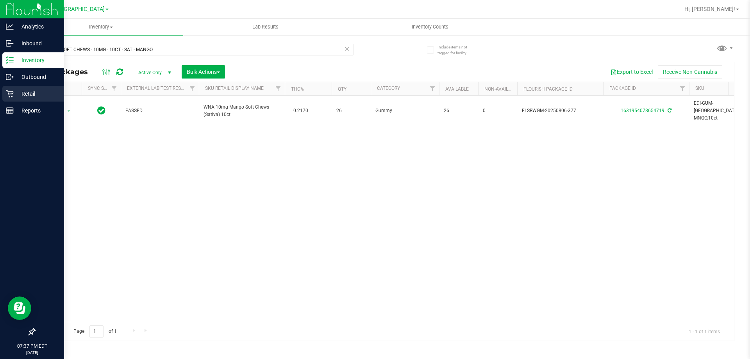
click at [13, 96] on icon at bounding box center [10, 94] width 8 height 8
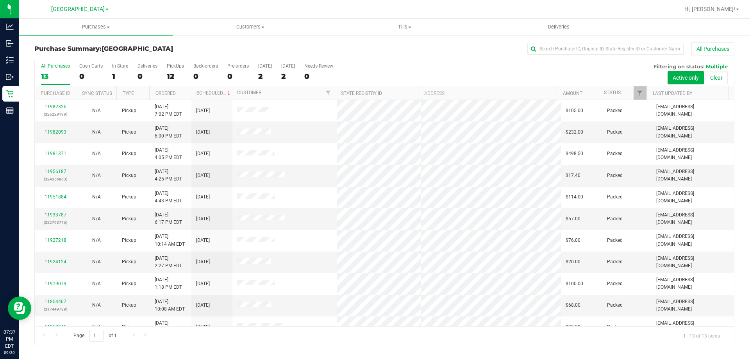
click at [173, 79] on div "12" at bounding box center [175, 76] width 17 height 9
click at [0, 0] on input "PickUps 12" at bounding box center [0, 0] width 0 height 0
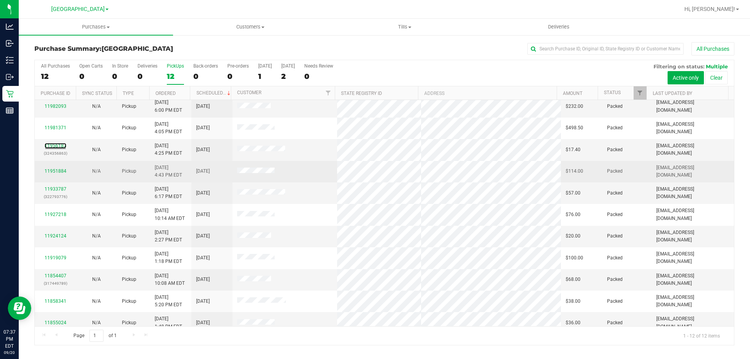
scroll to position [33, 0]
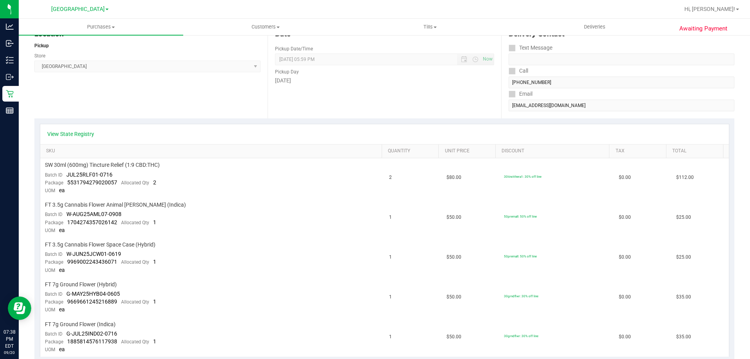
scroll to position [117, 0]
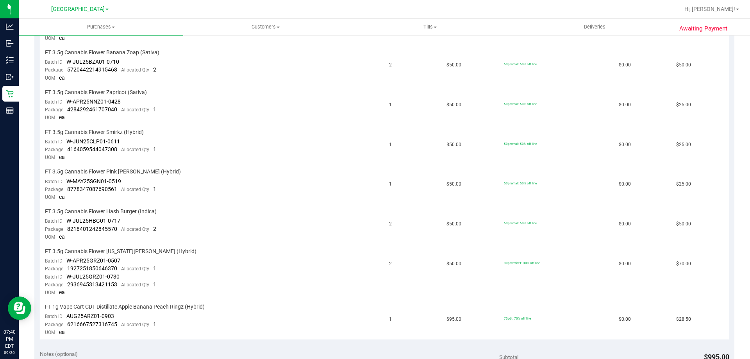
scroll to position [391, 0]
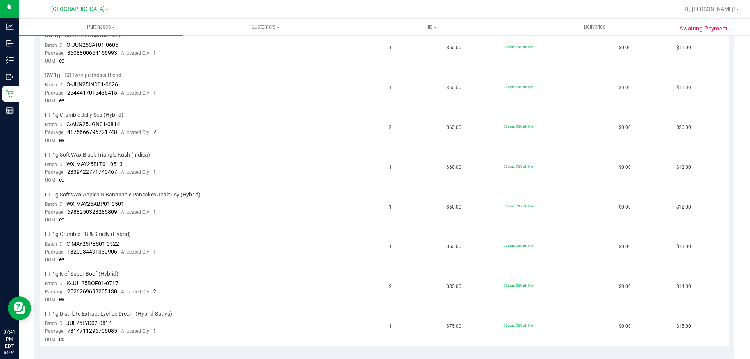
scroll to position [234, 0]
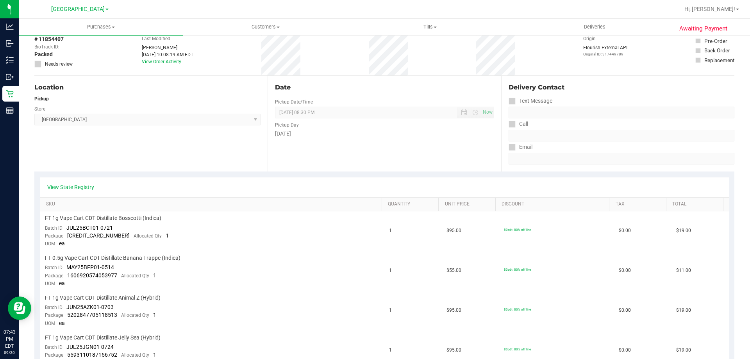
scroll to position [78, 0]
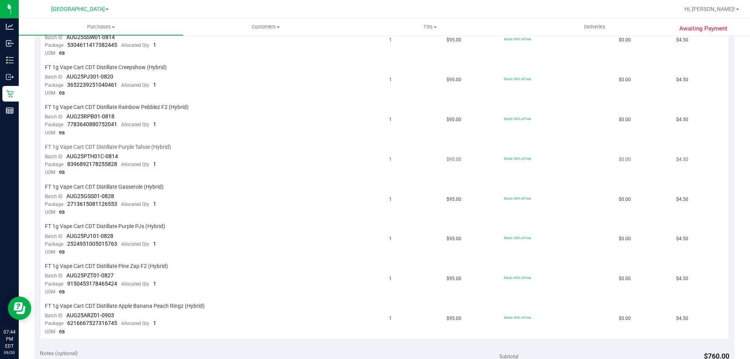
scroll to position [234, 0]
